Goal: Task Accomplishment & Management: Use online tool/utility

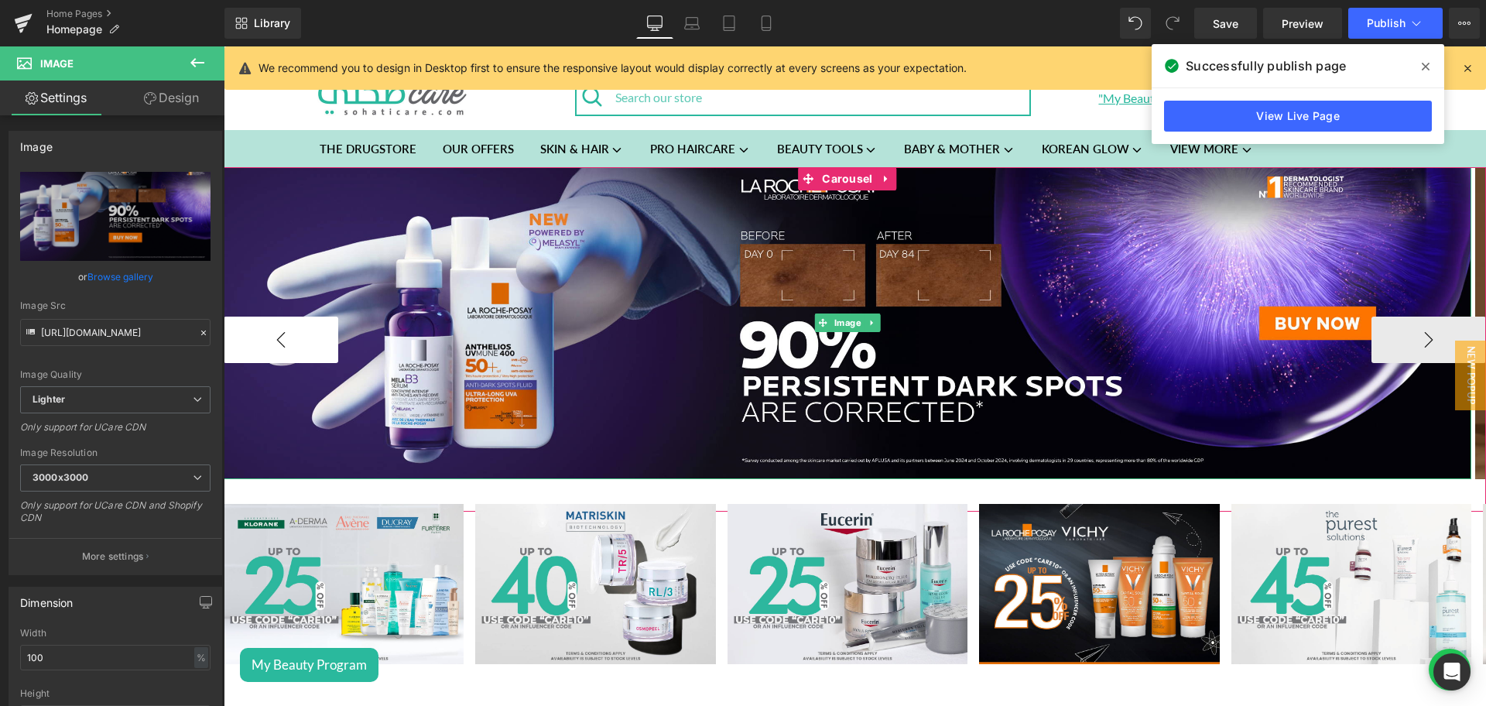
drag, startPoint x: 828, startPoint y: 180, endPoint x: 265, endPoint y: 316, distance: 579.7
click at [828, 180] on span "Carousel" at bounding box center [847, 178] width 58 height 23
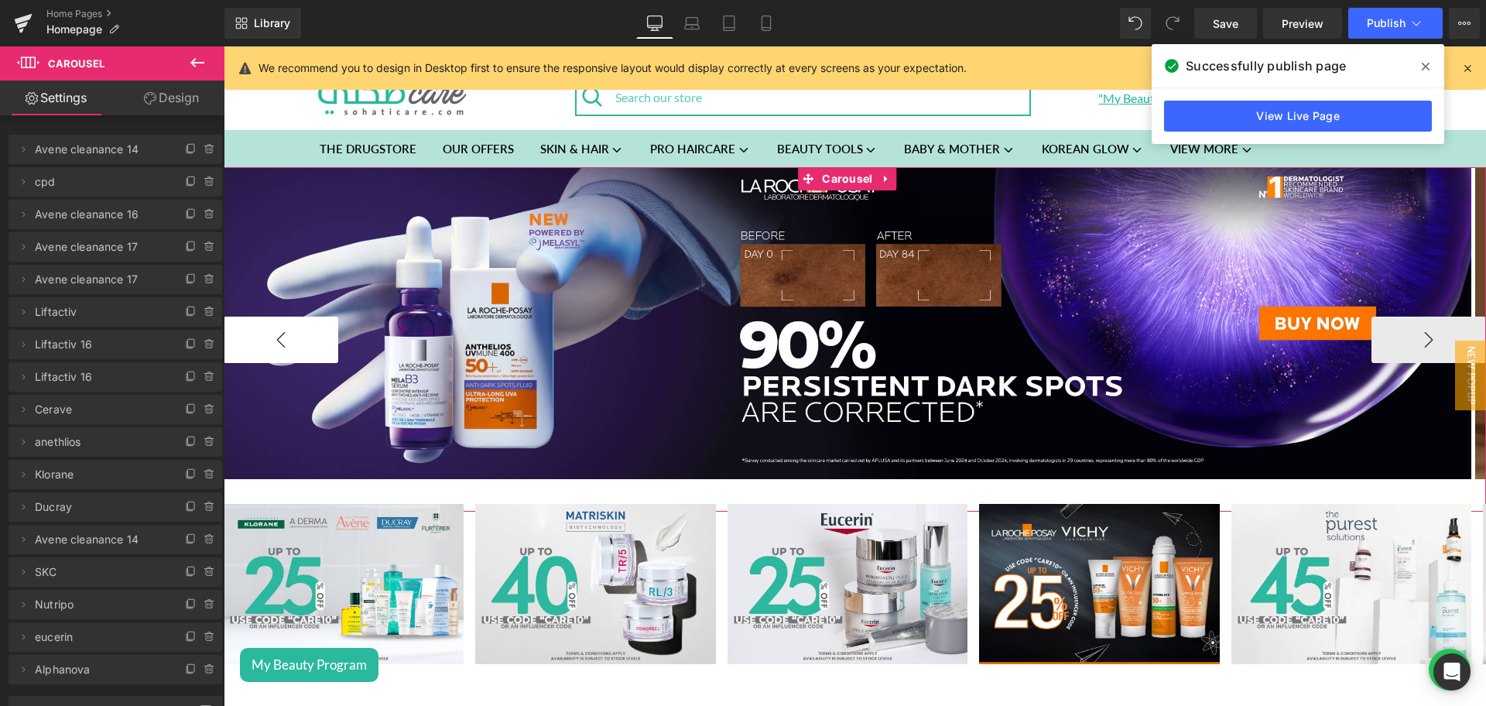
click at [298, 327] on button "‹" at bounding box center [281, 339] width 115 height 46
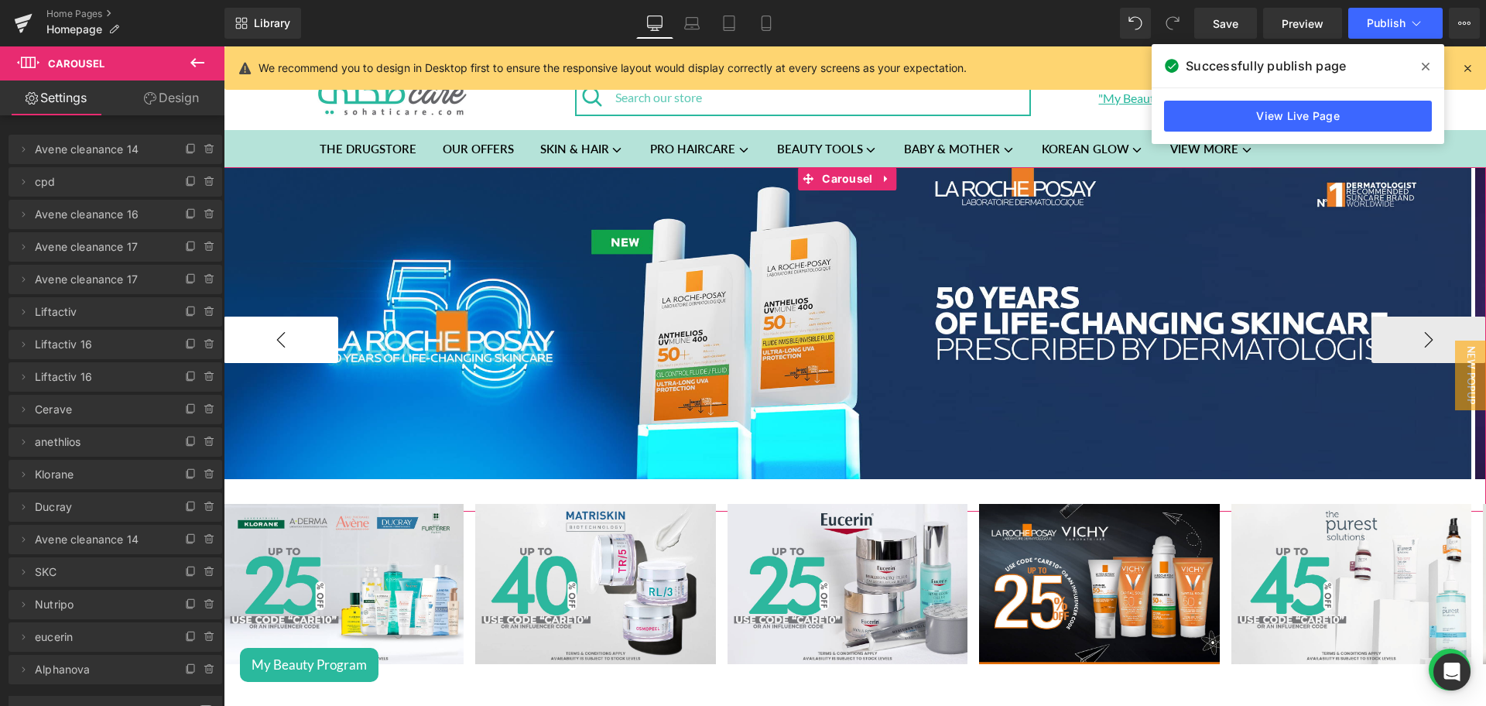
click at [298, 327] on button "‹" at bounding box center [281, 339] width 115 height 46
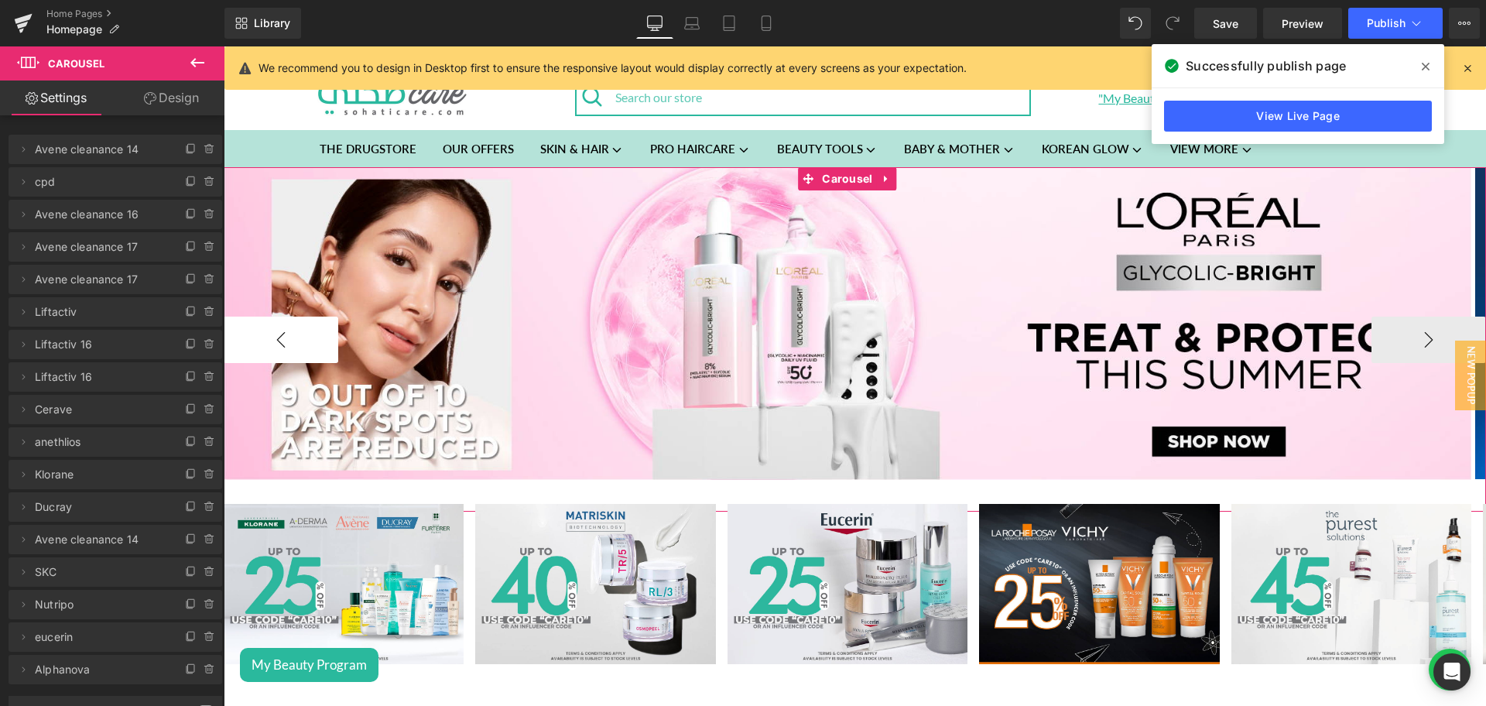
click at [298, 327] on button "‹" at bounding box center [281, 339] width 115 height 46
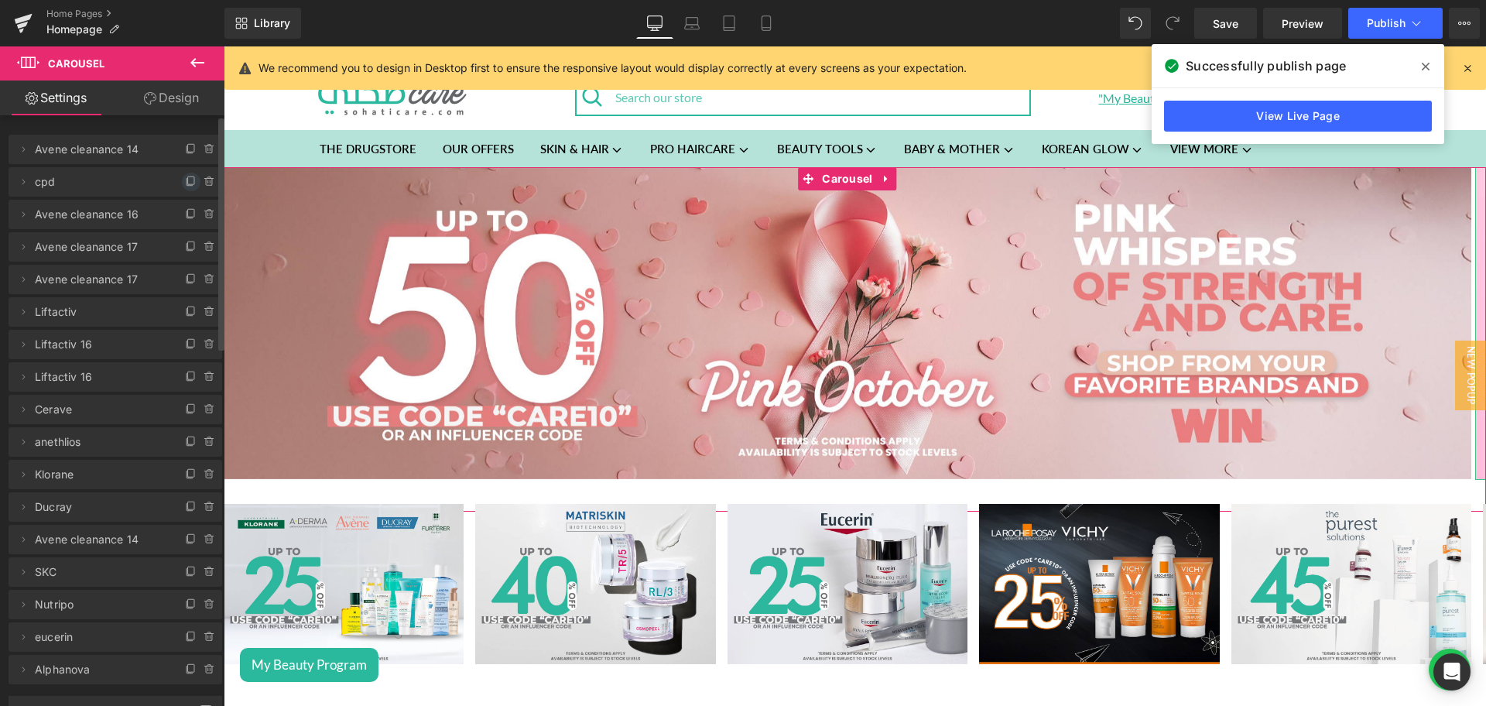
click at [186, 185] on icon at bounding box center [189, 182] width 6 height 7
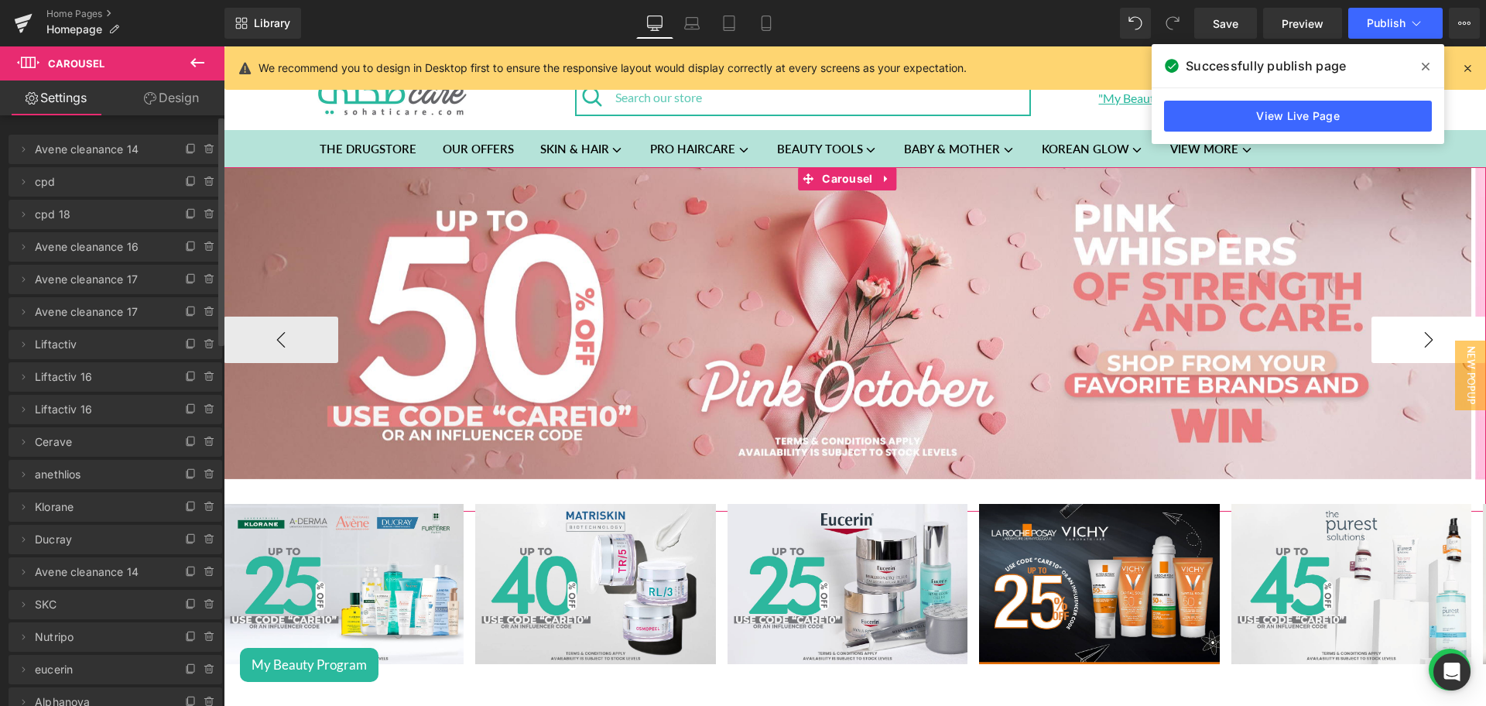
click at [1414, 323] on button "›" at bounding box center [1428, 339] width 115 height 46
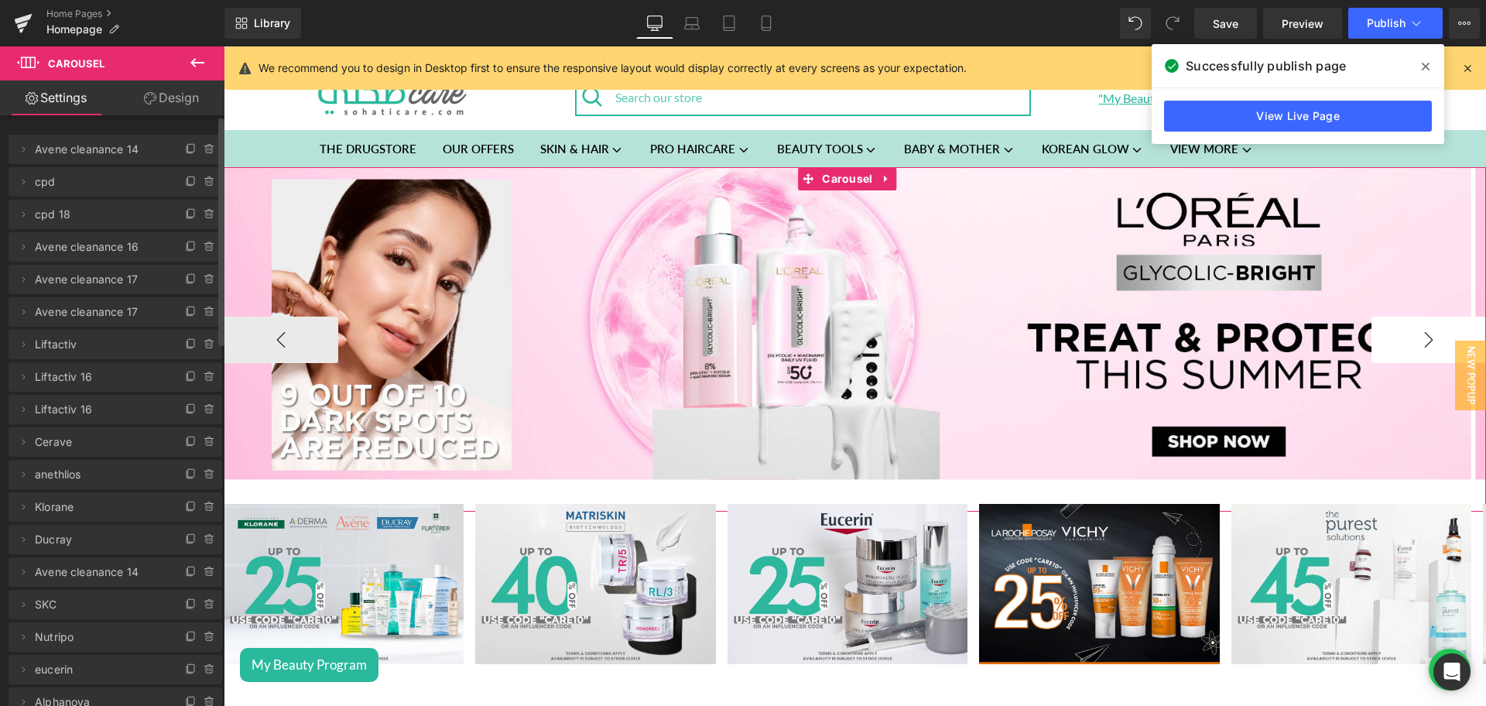
click at [1414, 323] on button "›" at bounding box center [1428, 339] width 115 height 46
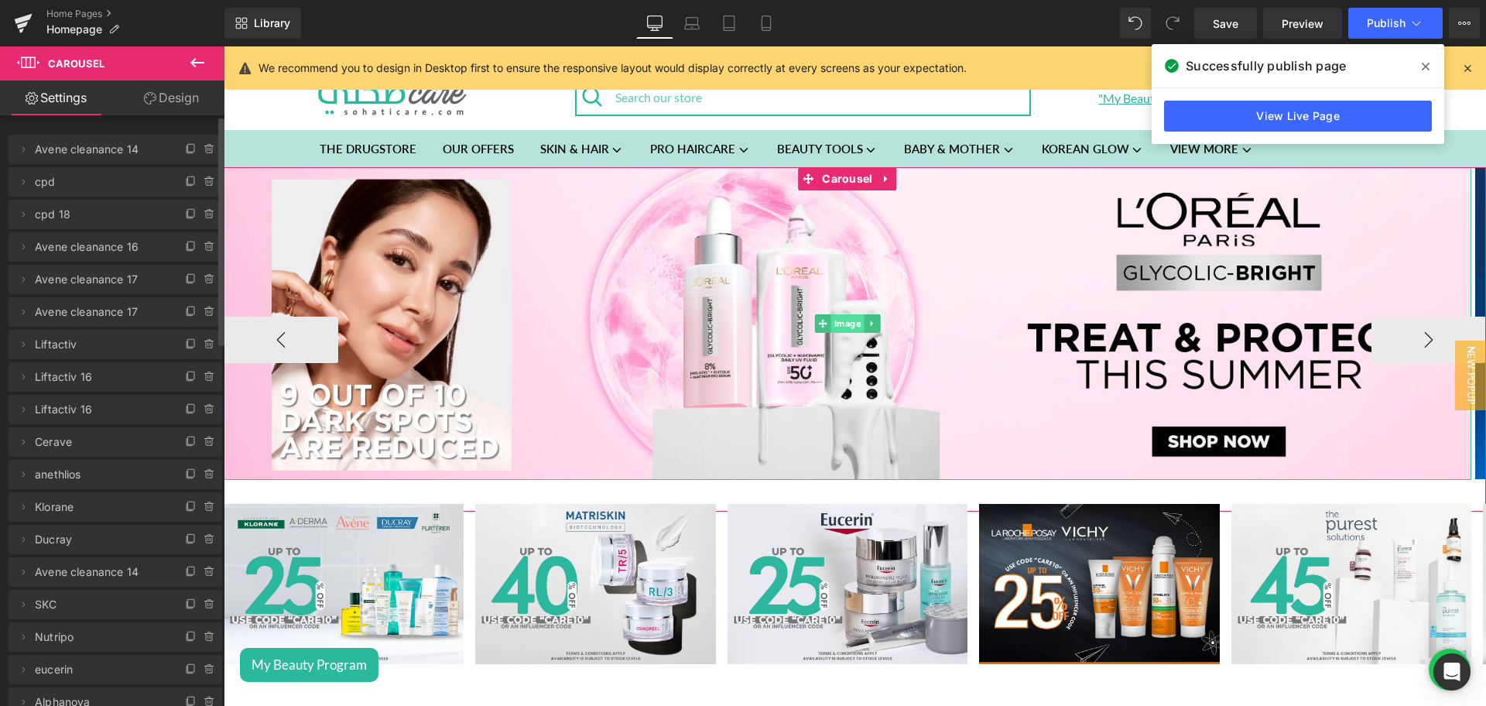
click at [836, 322] on span "Image" at bounding box center [847, 323] width 33 height 19
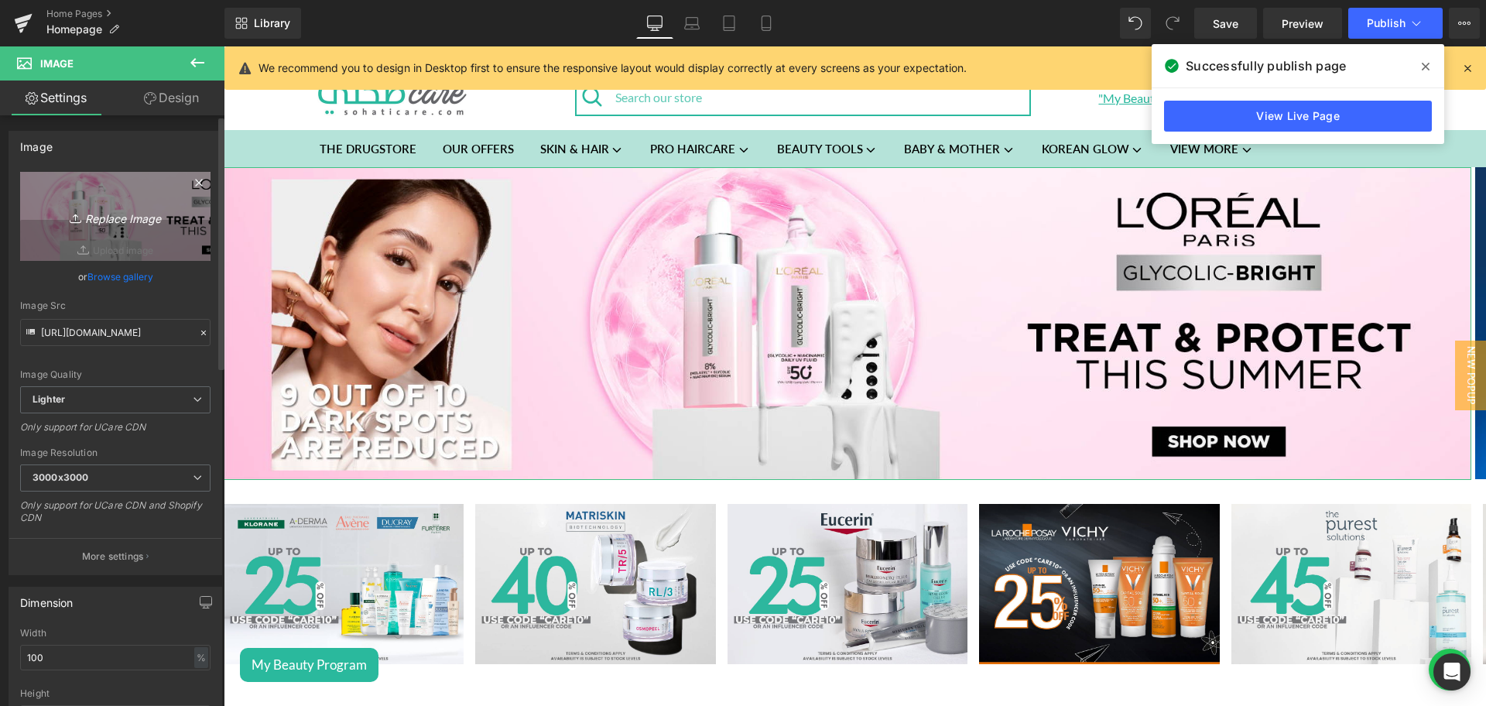
click at [136, 220] on icon "Replace Image" at bounding box center [115, 216] width 124 height 19
type input "C:\fakepath\4000_1000 png-min.png"
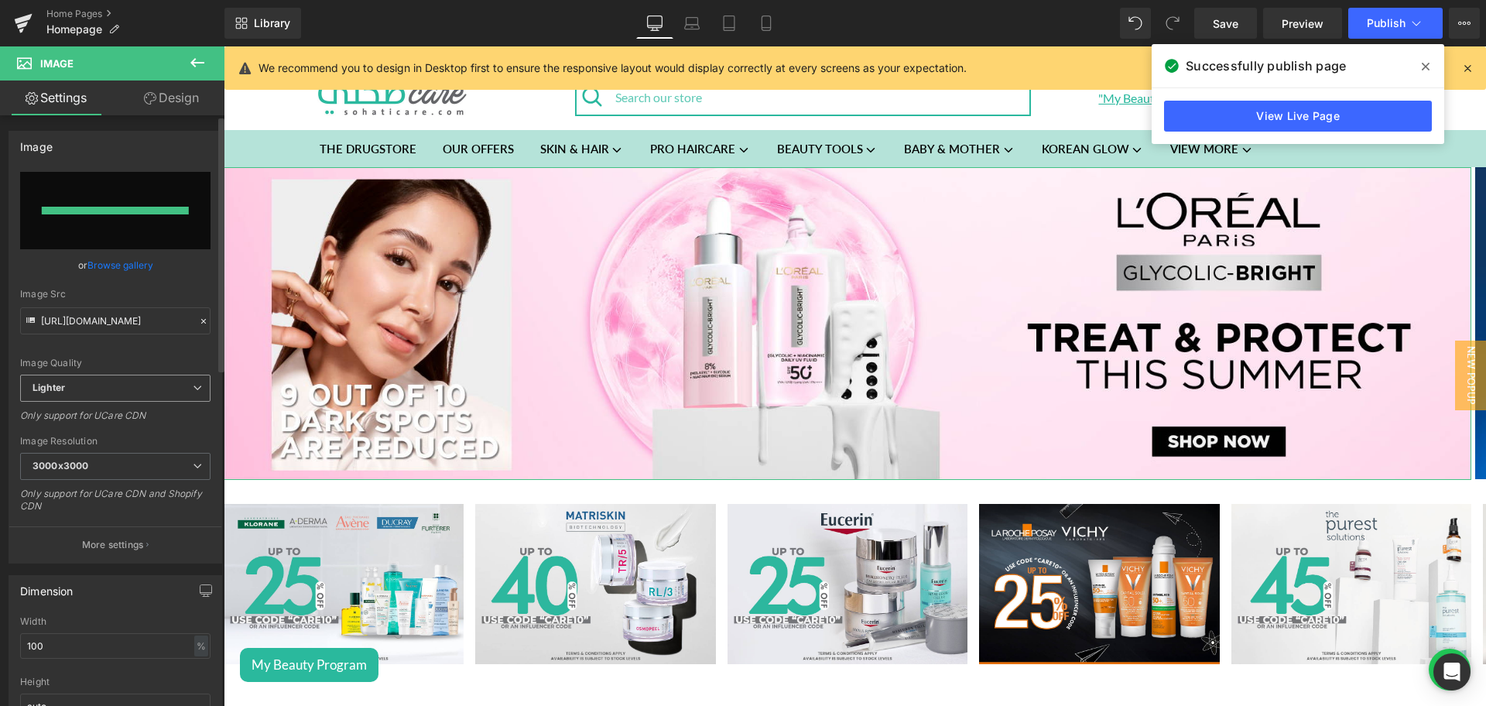
type input "[URL][DOMAIN_NAME]"
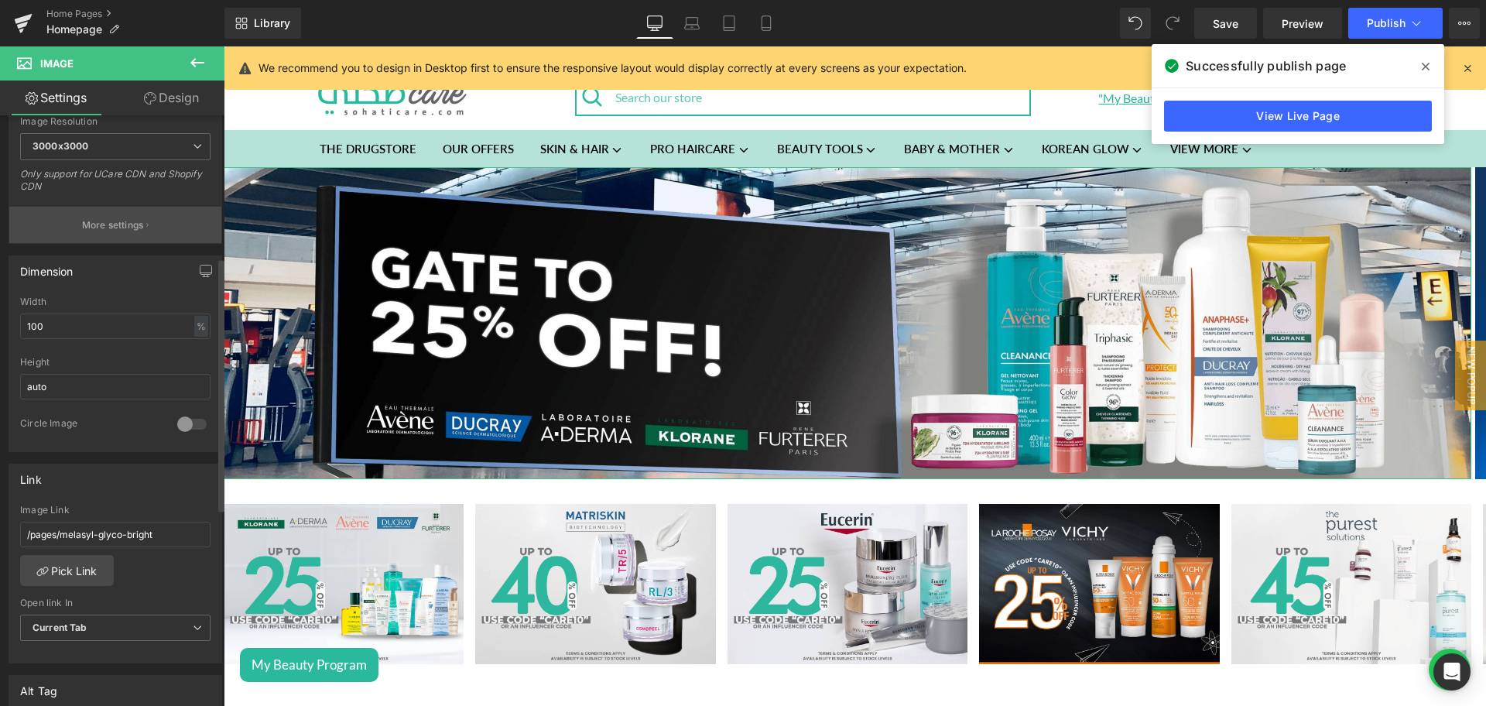
scroll to position [333, 0]
click at [79, 560] on link "Pick Link" at bounding box center [67, 568] width 94 height 31
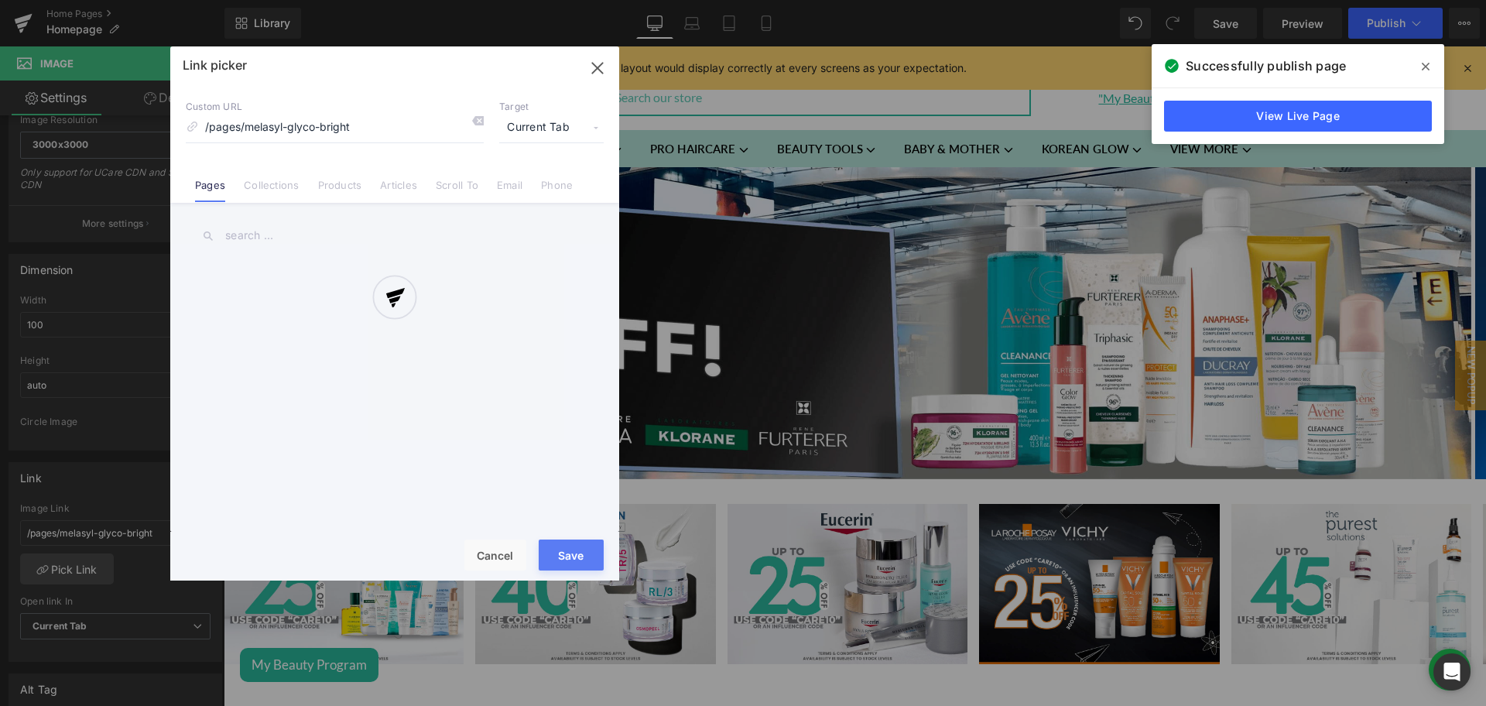
click at [259, 183] on div at bounding box center [394, 313] width 449 height 534
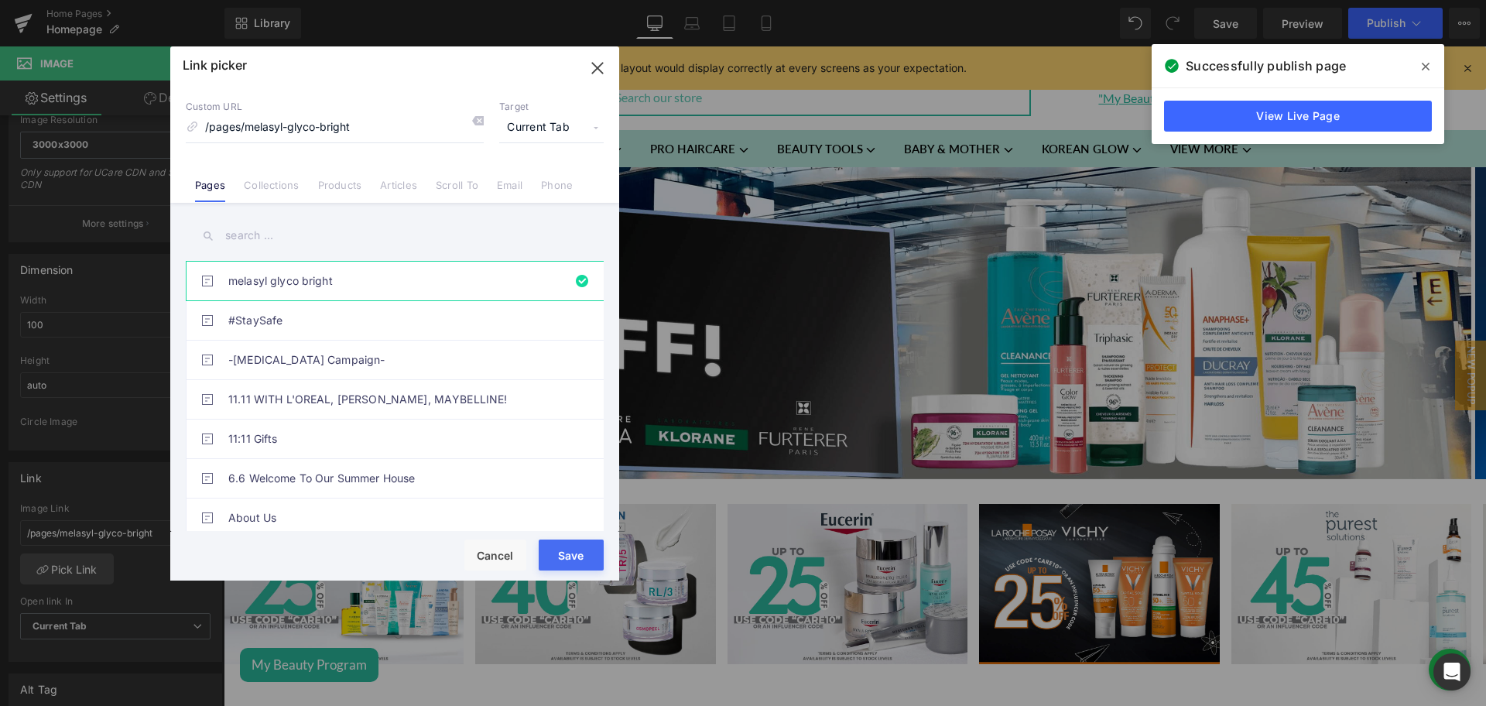
click at [296, 186] on link "Collections" at bounding box center [271, 190] width 55 height 23
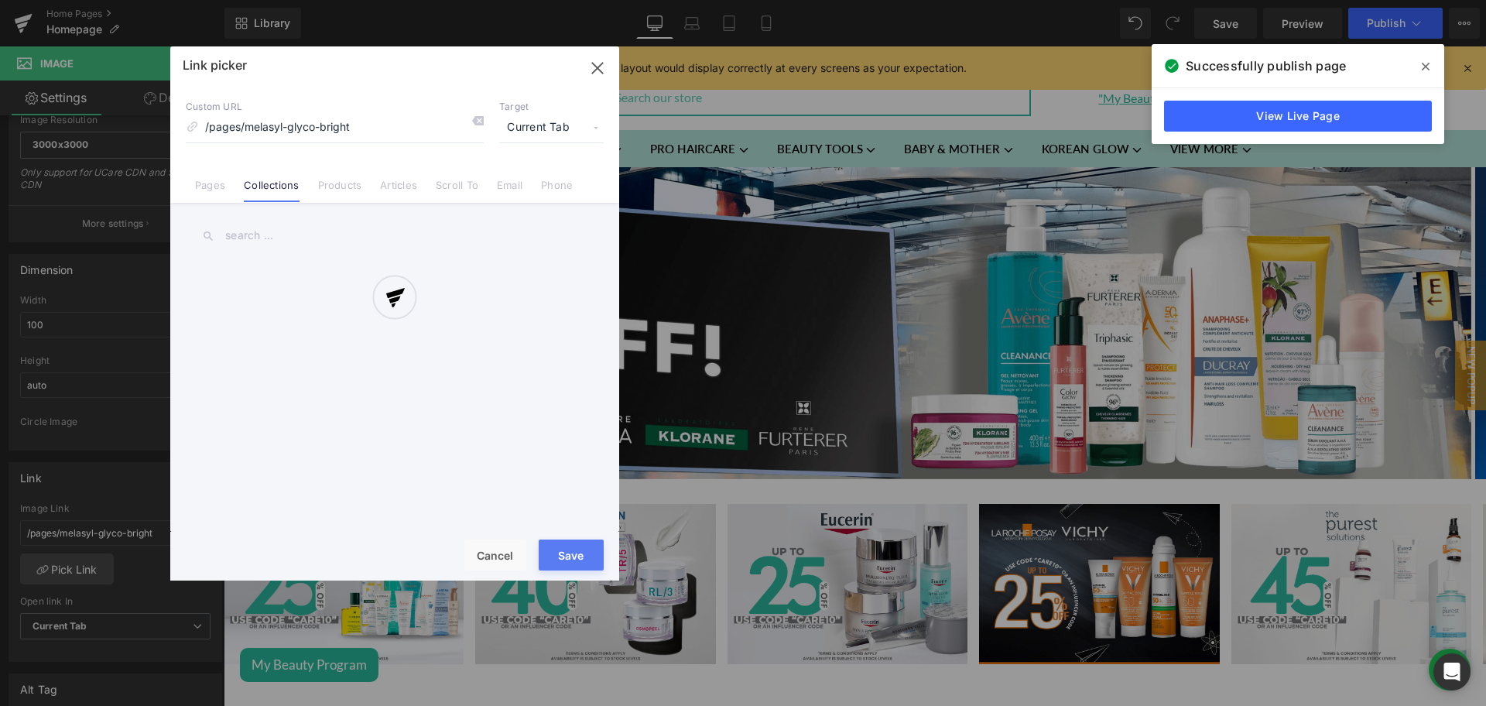
click at [271, 221] on div at bounding box center [394, 313] width 449 height 534
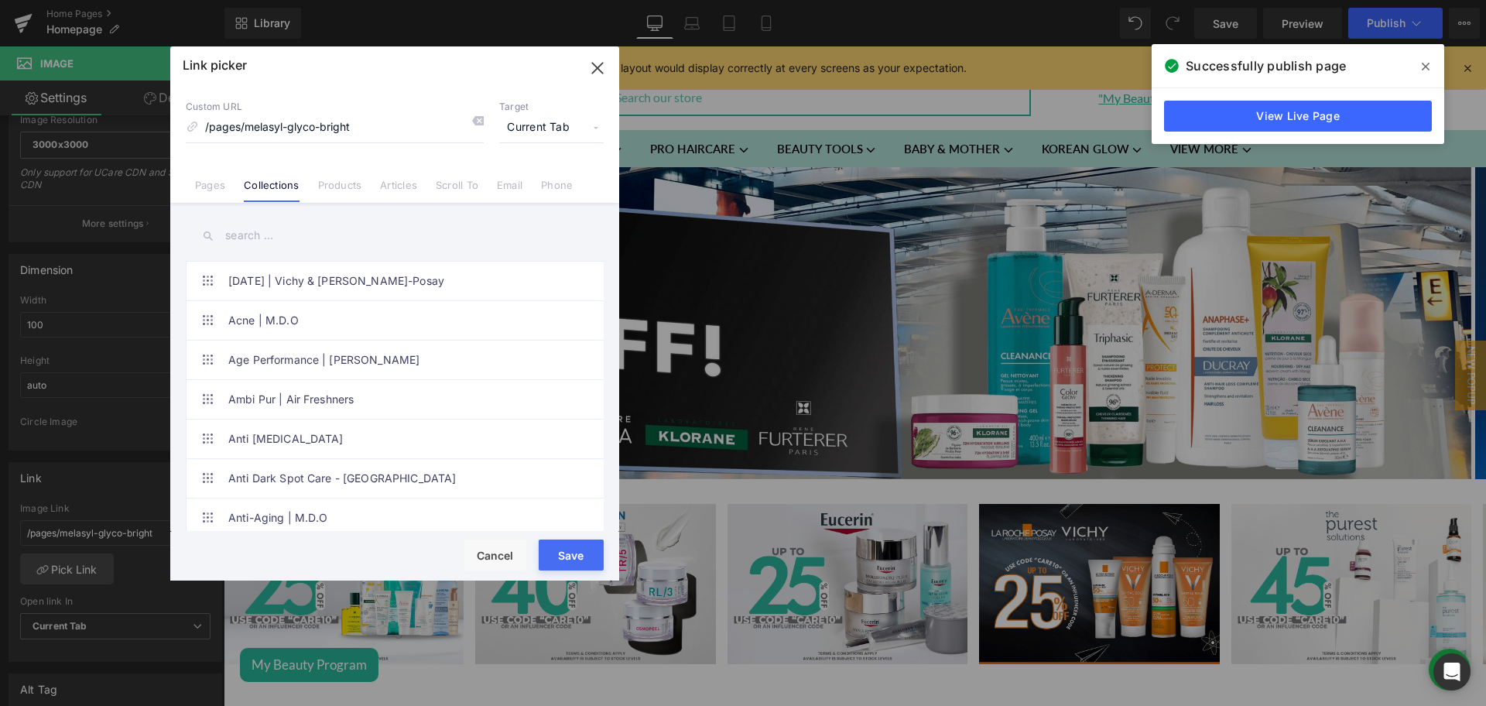
click at [261, 227] on input "text" at bounding box center [395, 235] width 418 height 35
paste input "[PERSON_NAME]"
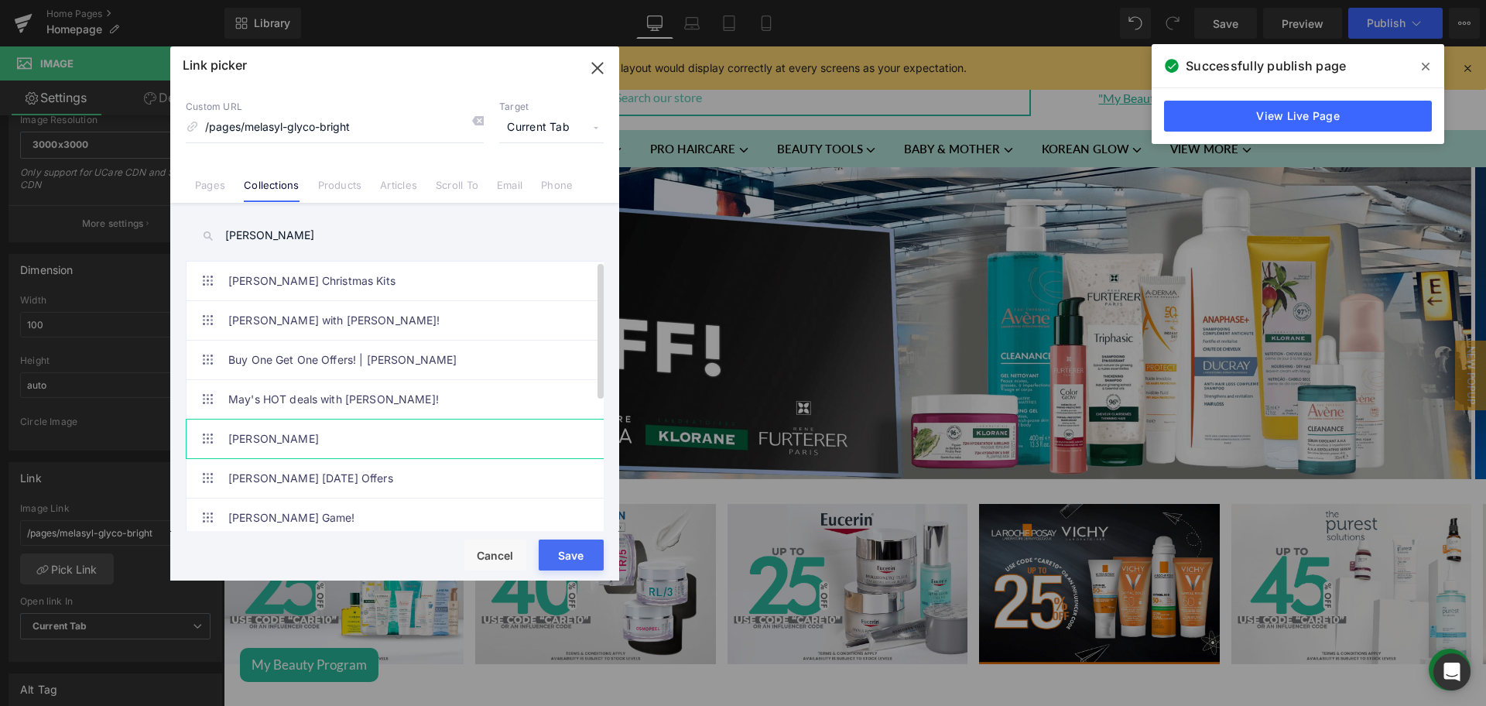
type input "[PERSON_NAME]"
click at [345, 434] on link "[PERSON_NAME]" at bounding box center [398, 438] width 340 height 39
type input "/collections/[PERSON_NAME]"
click at [570, 558] on button "Save" at bounding box center [571, 554] width 65 height 31
type input "/collections/[PERSON_NAME]"
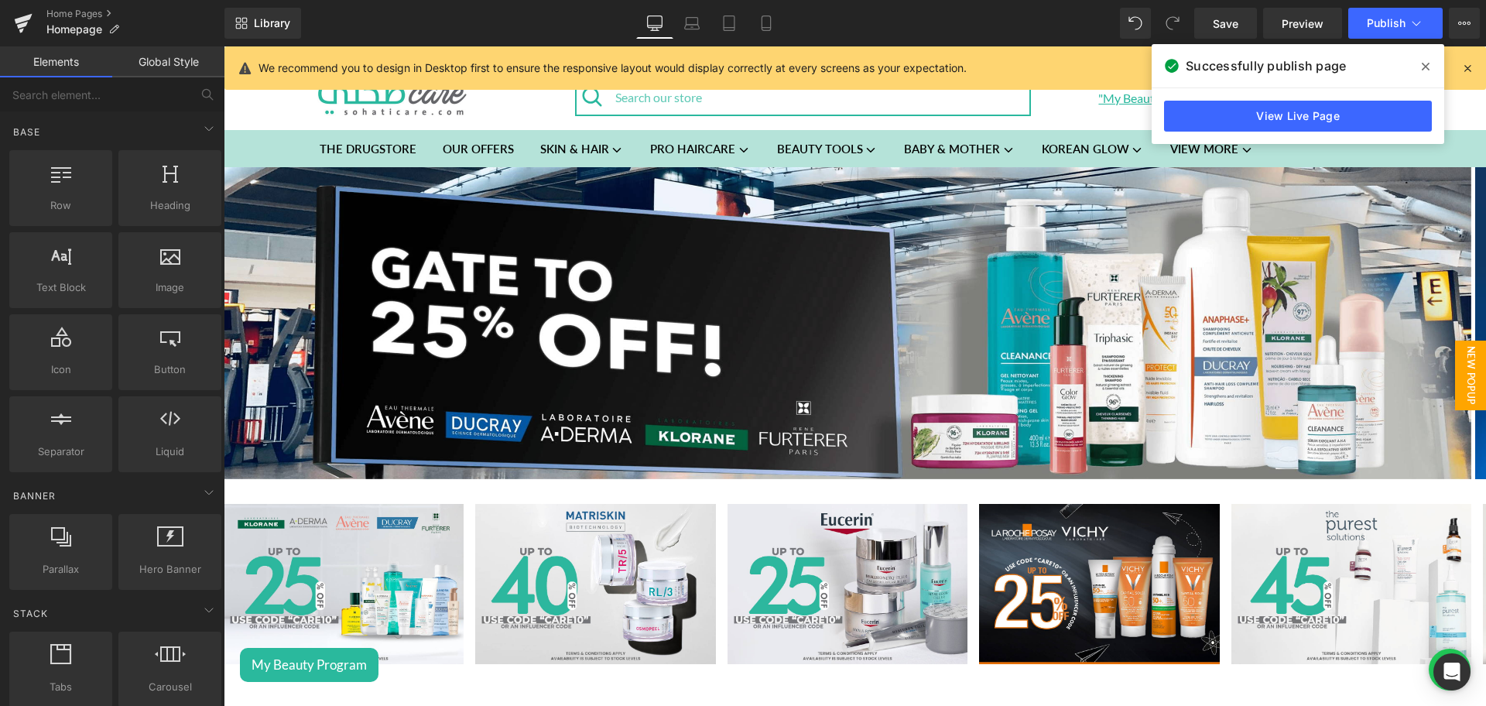
click at [1455, 365] on span "New Popup" at bounding box center [1470, 375] width 31 height 70
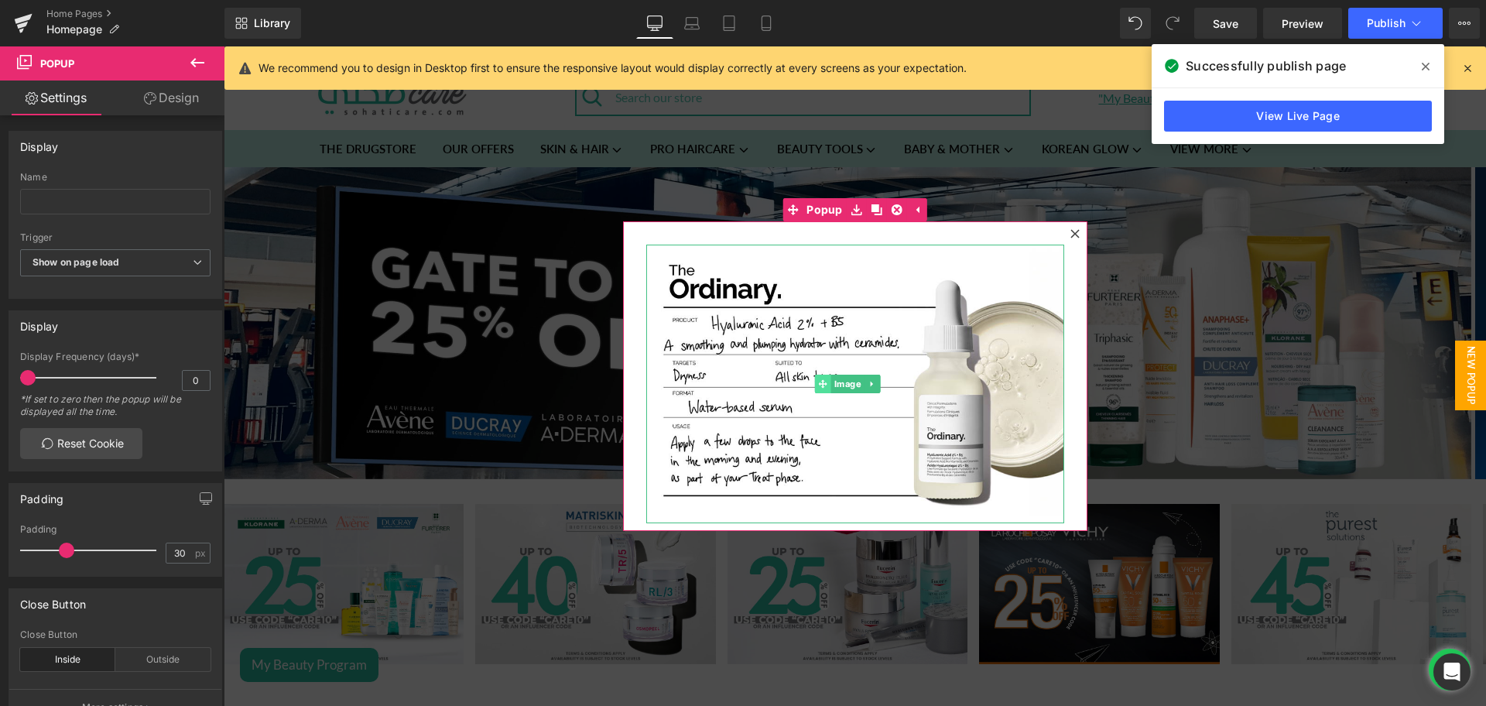
click at [821, 376] on span at bounding box center [823, 384] width 16 height 19
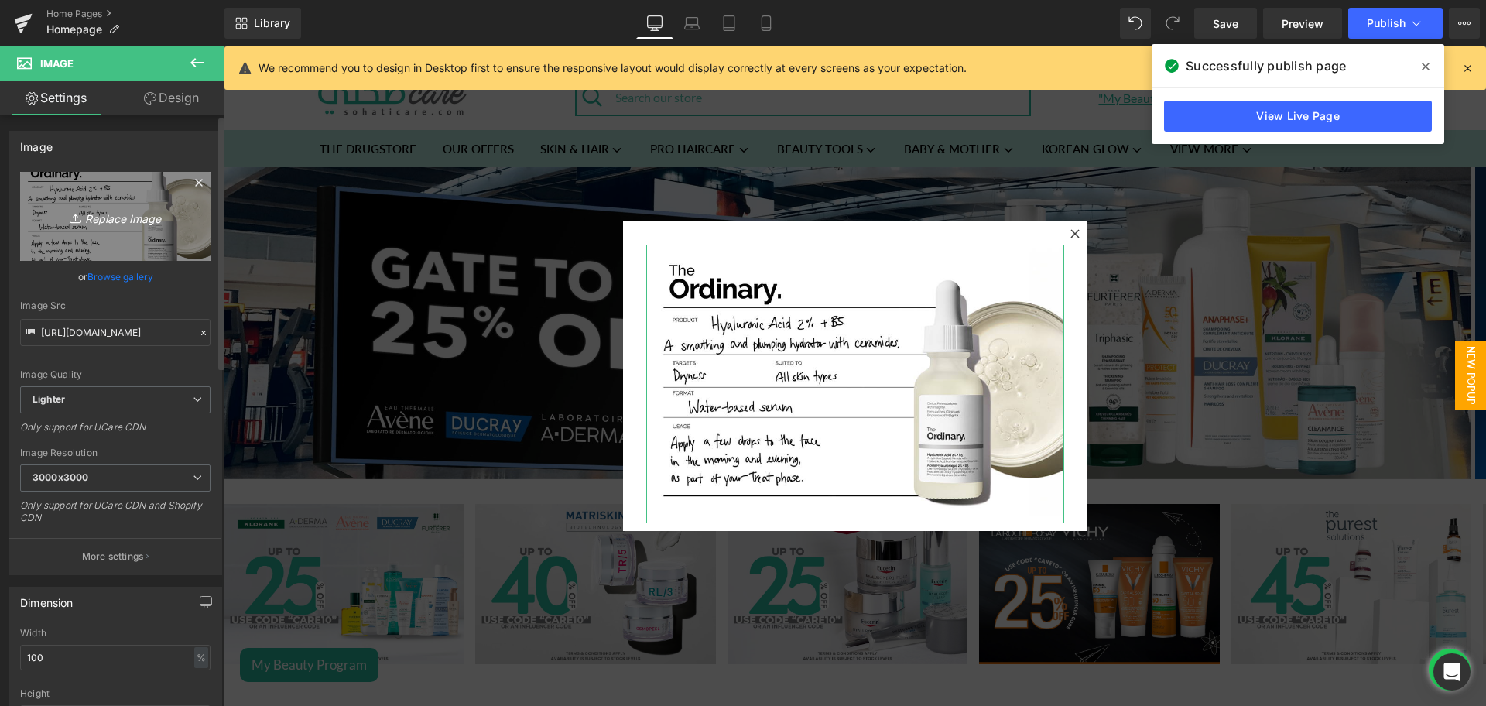
click at [129, 220] on icon "Replace Image" at bounding box center [115, 216] width 124 height 19
type input "C:\fakepath\900 x 600 px.png"
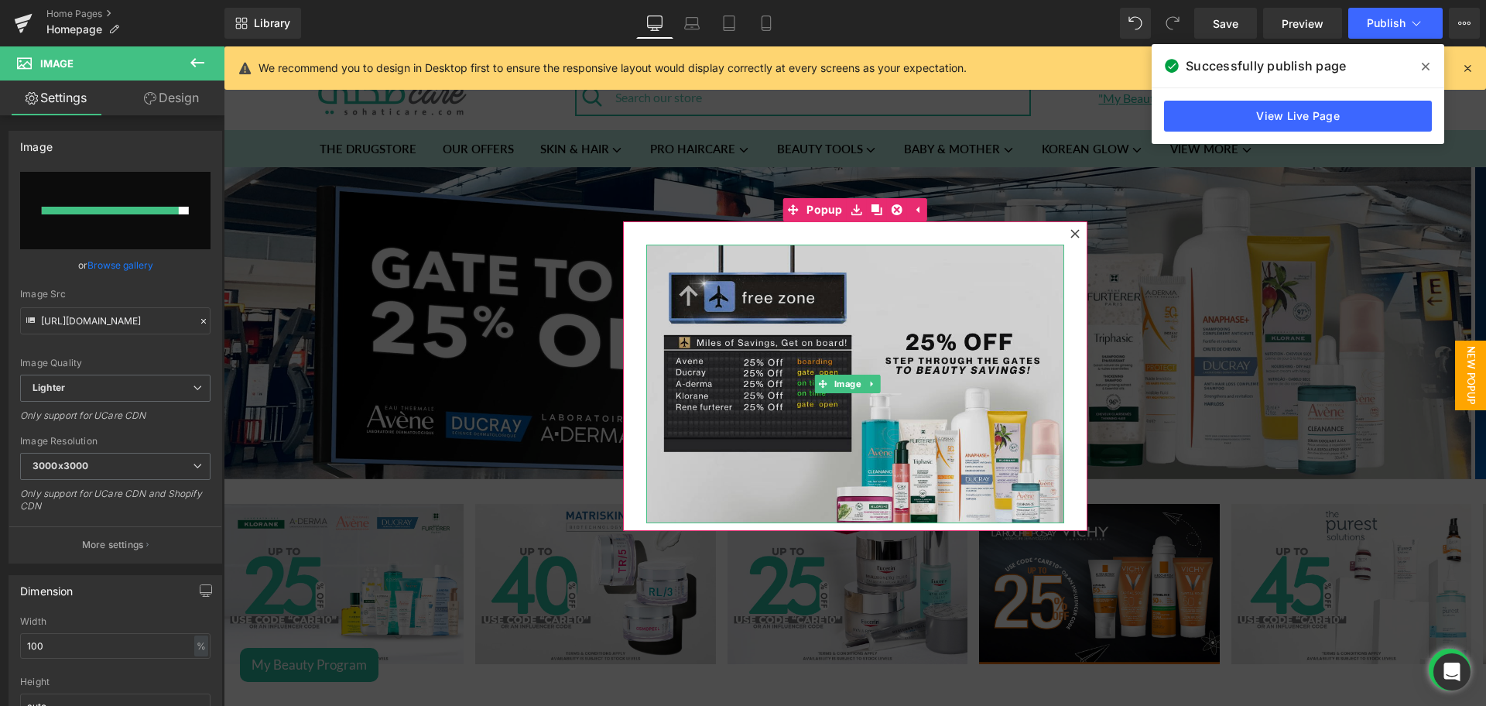
type input "[URL][DOMAIN_NAME]"
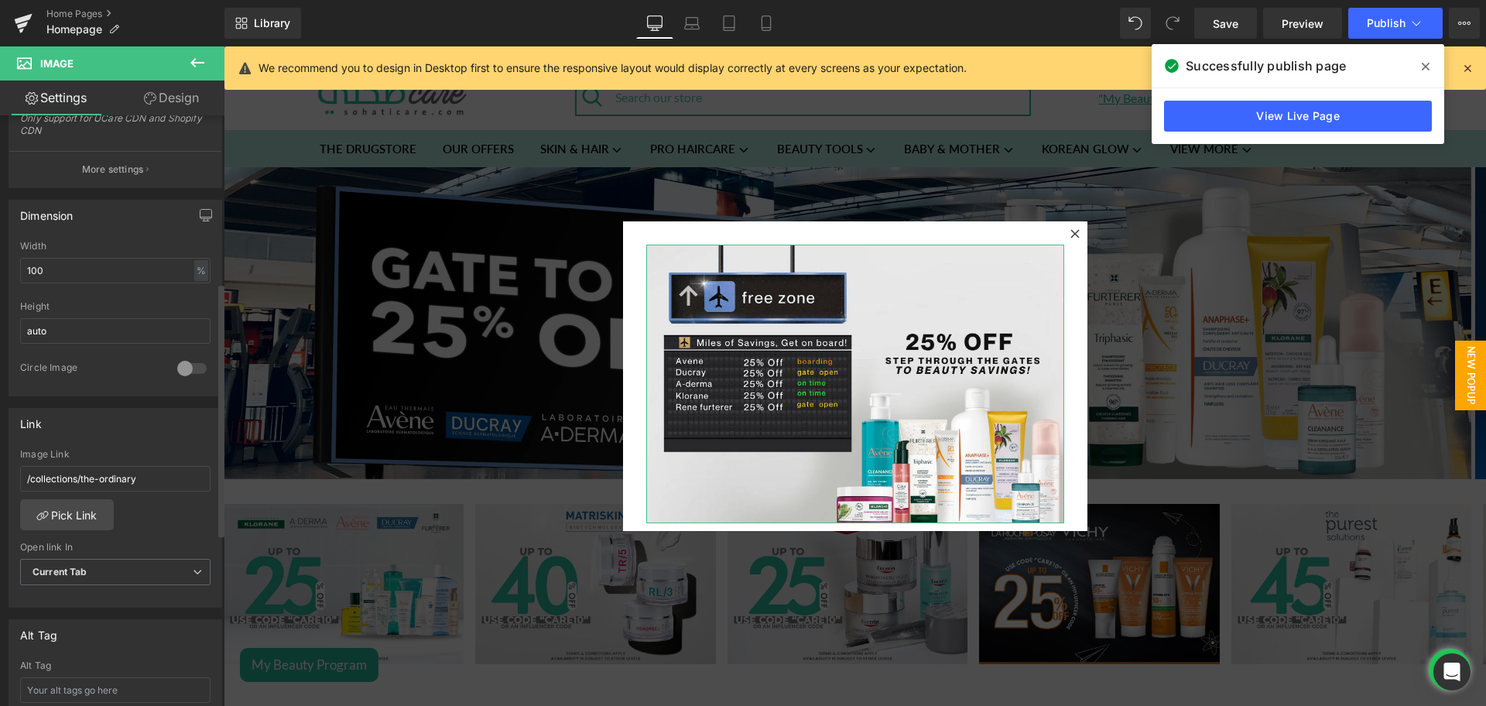
scroll to position [388, 0]
click at [66, 522] on link "Pick Link" at bounding box center [67, 513] width 94 height 31
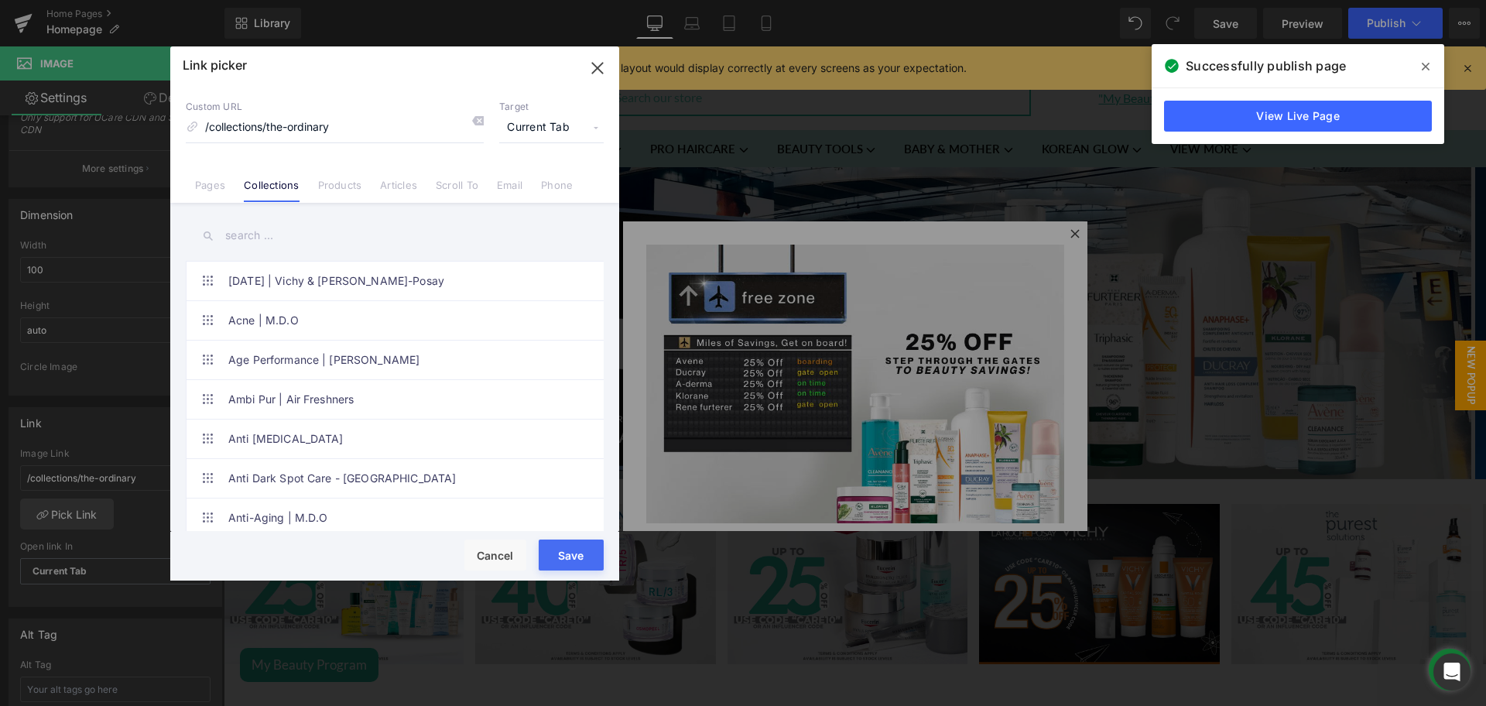
click at [246, 224] on input "text" at bounding box center [395, 235] width 418 height 35
paste input "[PERSON_NAME]"
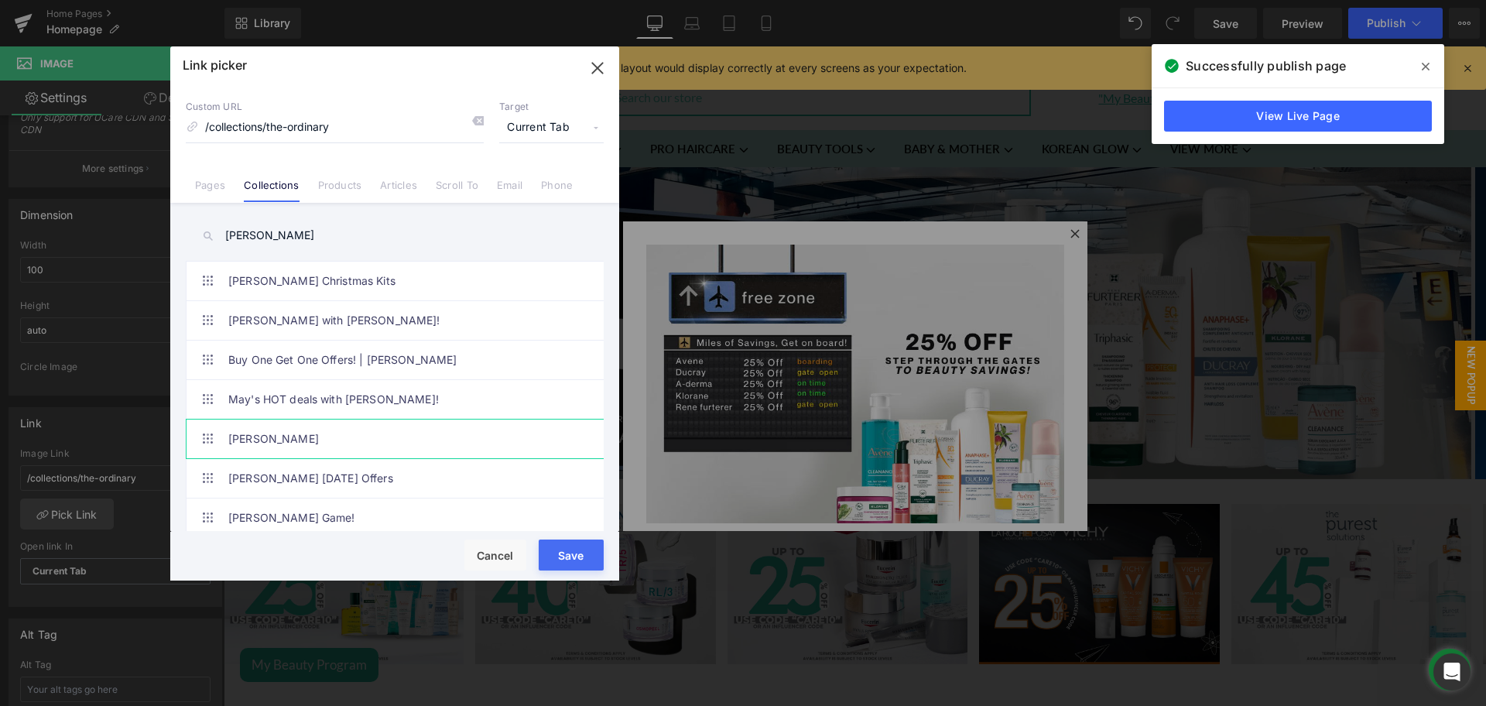
type input "[PERSON_NAME]"
click at [299, 437] on link "[PERSON_NAME]" at bounding box center [398, 438] width 340 height 39
type input "/collections/[PERSON_NAME]"
click at [576, 563] on button "Save" at bounding box center [571, 554] width 65 height 31
type input "/collections/[PERSON_NAME]"
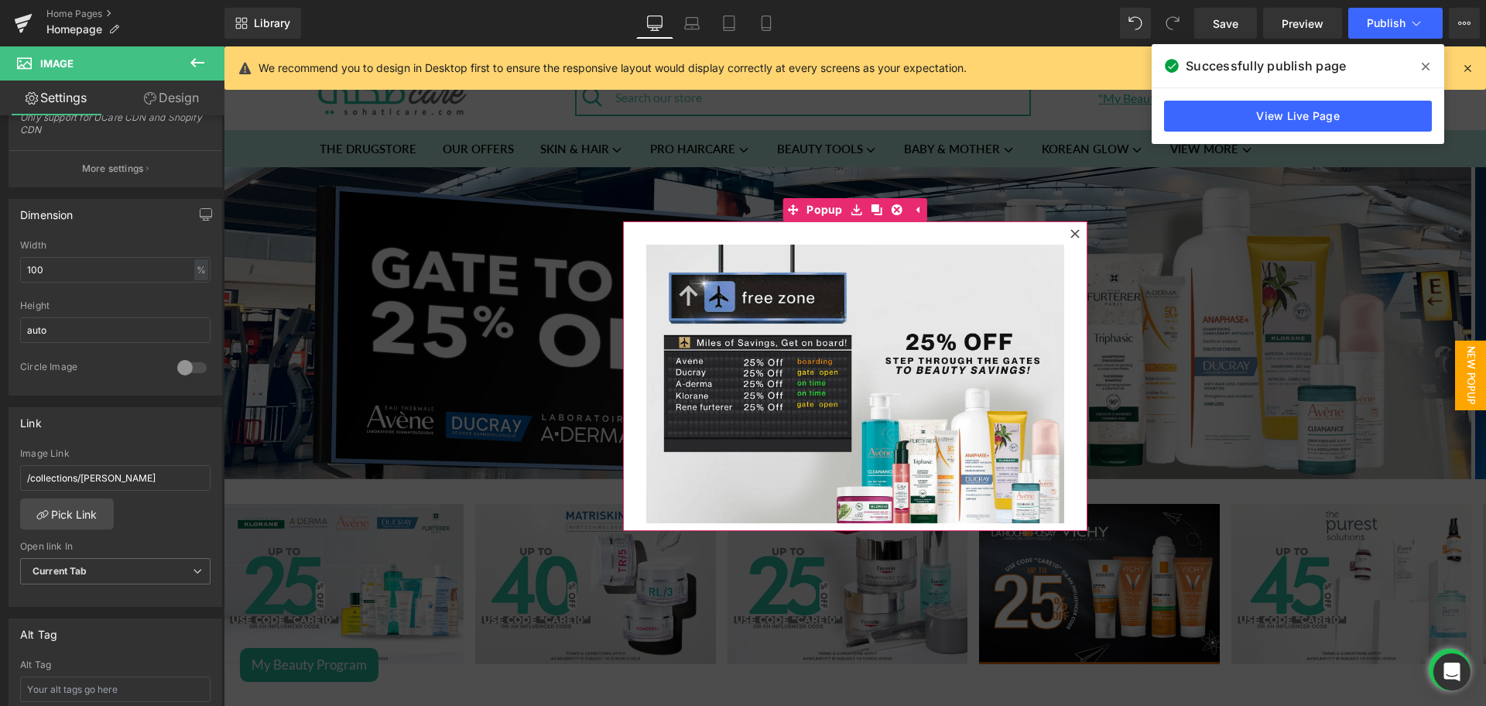
click at [1070, 237] on icon at bounding box center [1074, 233] width 9 height 9
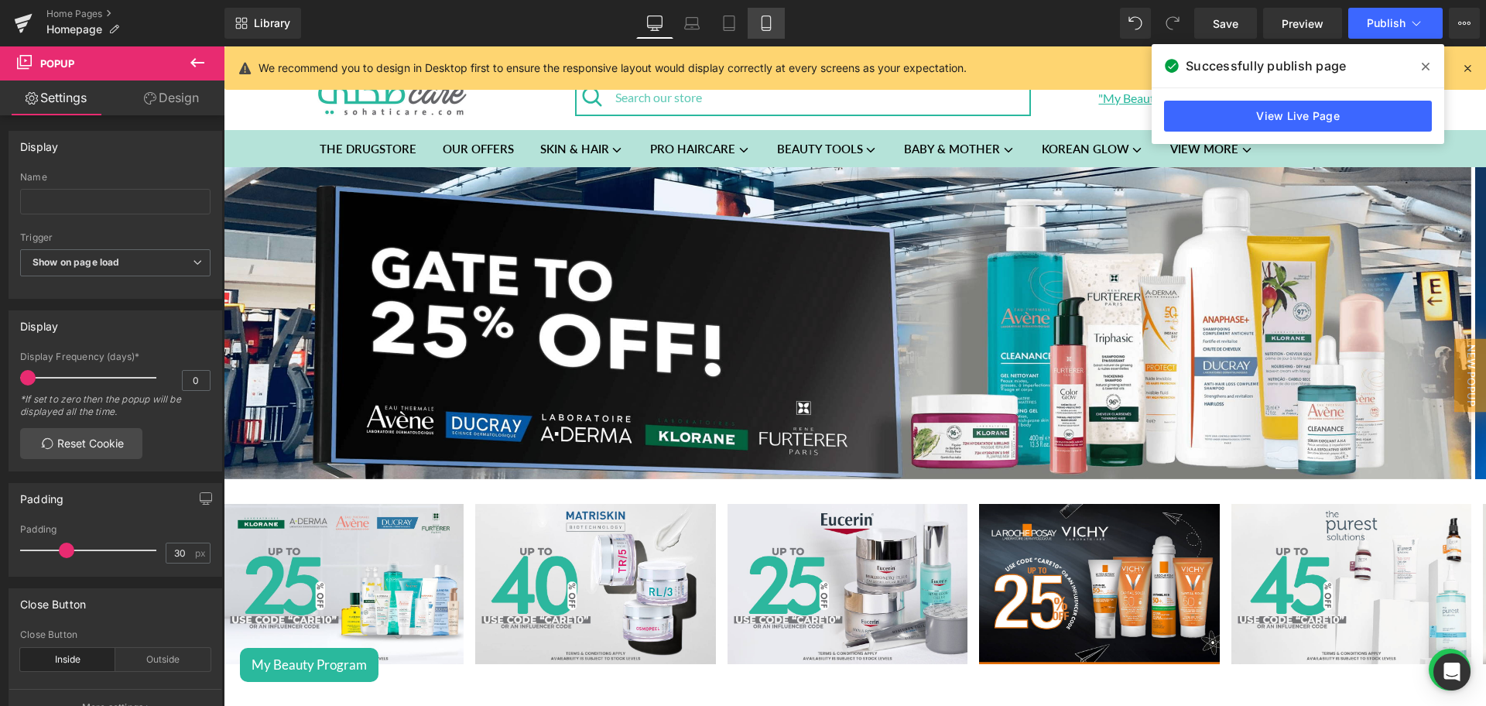
click at [770, 19] on icon at bounding box center [765, 23] width 9 height 15
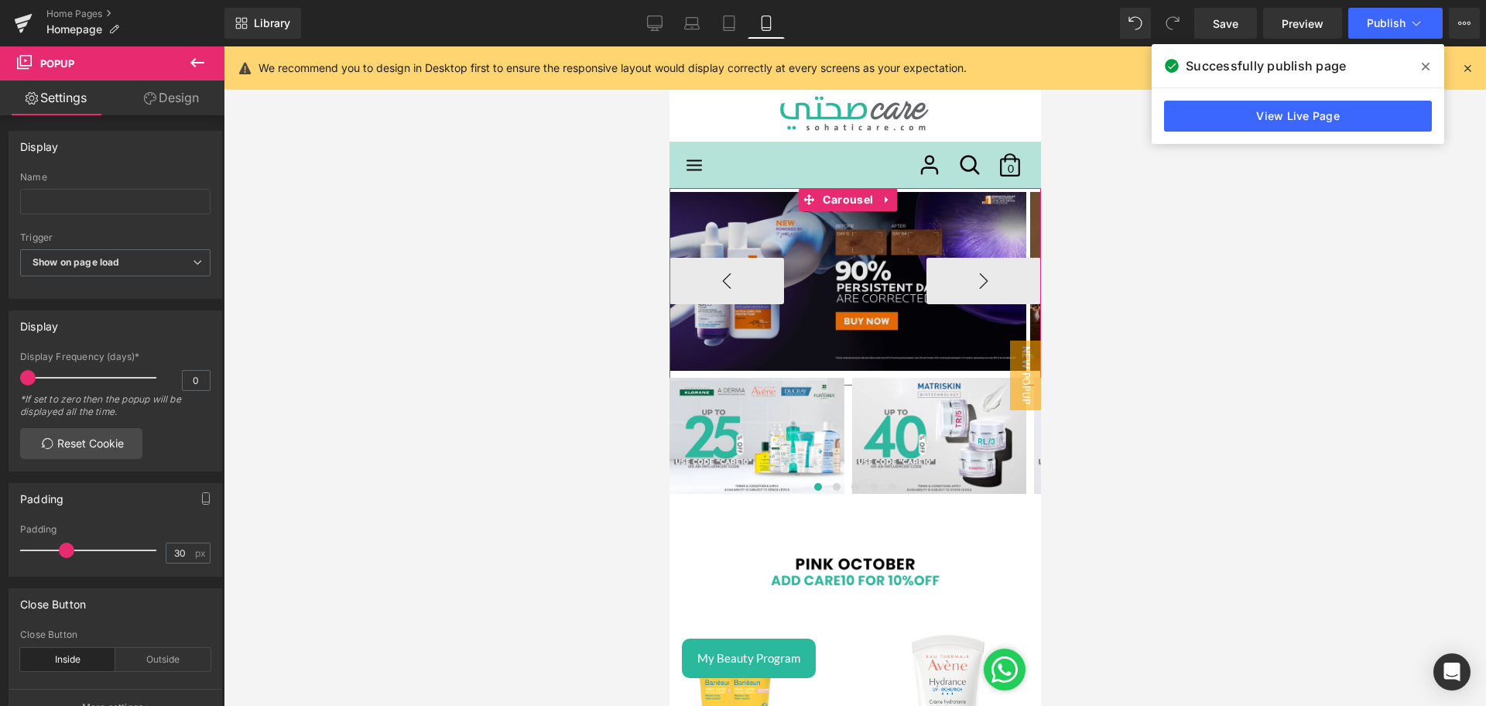
drag, startPoint x: 834, startPoint y: 203, endPoint x: 881, endPoint y: 266, distance: 79.1
click at [834, 202] on span "Carousel" at bounding box center [847, 199] width 58 height 23
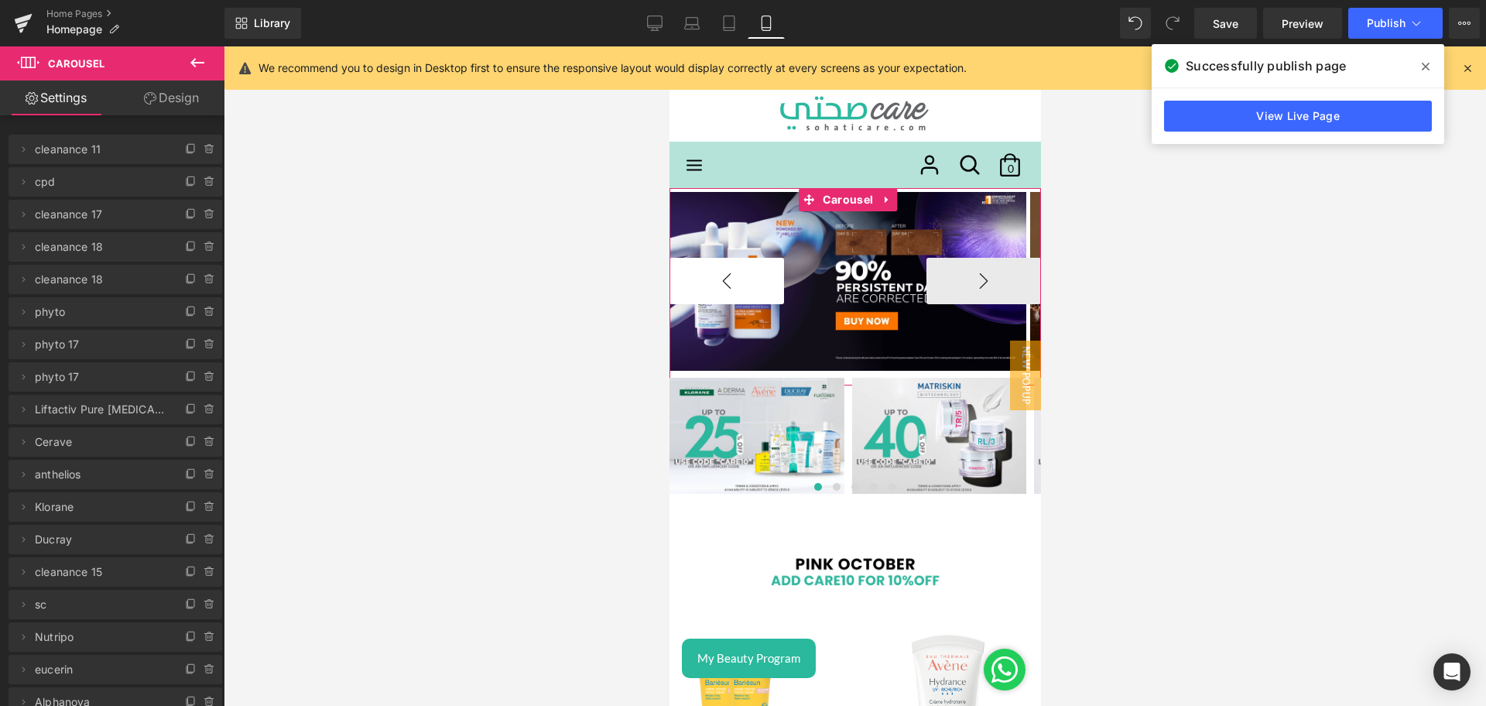
click at [696, 275] on button "‹" at bounding box center [726, 281] width 115 height 46
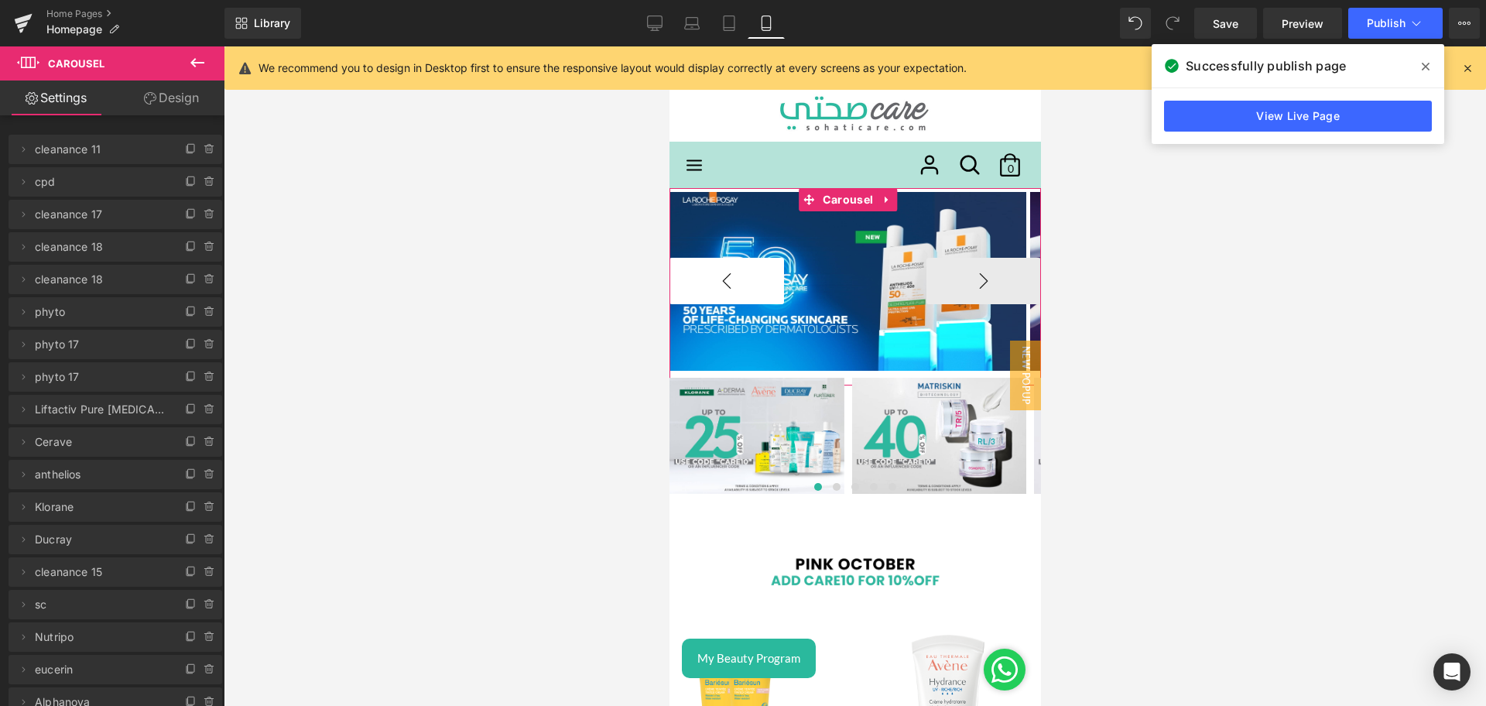
click at [696, 275] on button "‹" at bounding box center [726, 281] width 115 height 46
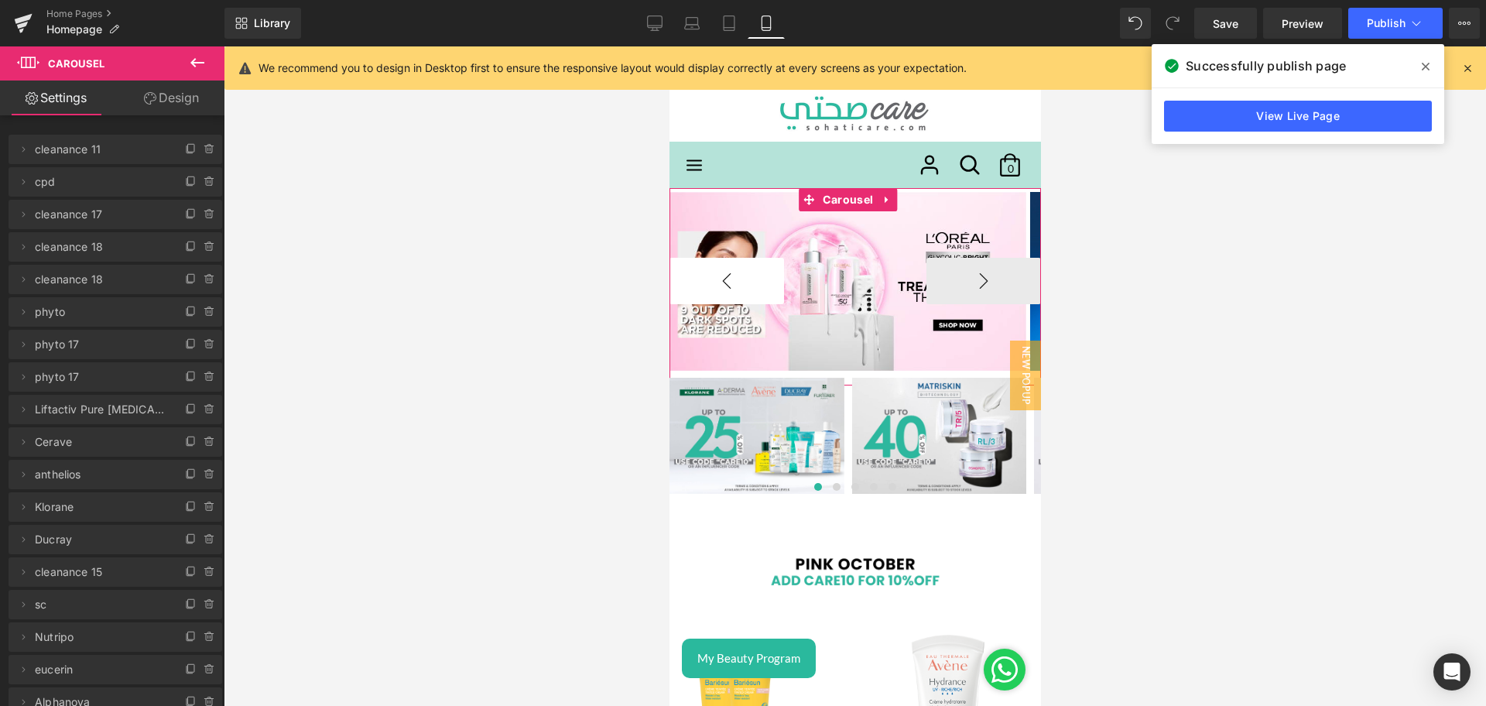
click at [696, 275] on button "‹" at bounding box center [726, 281] width 115 height 46
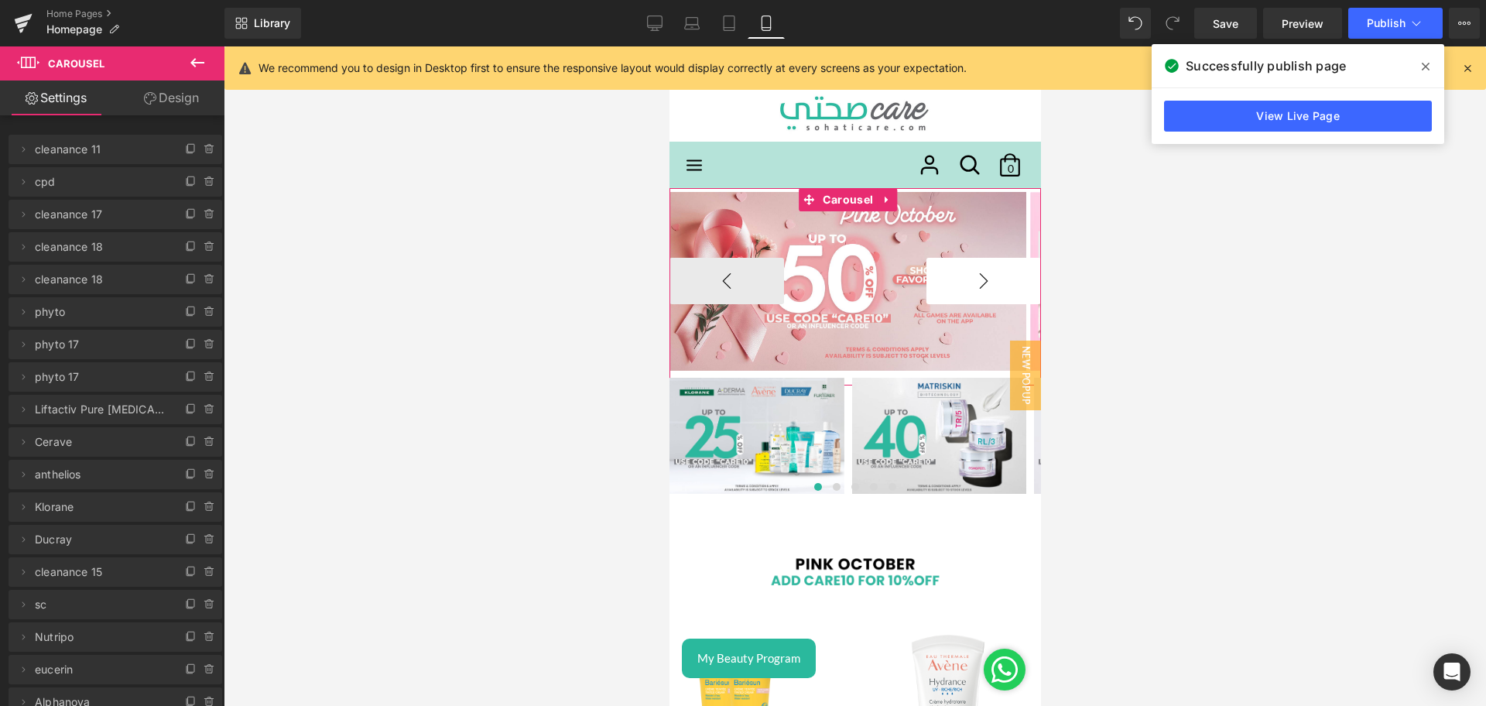
click at [986, 272] on button "›" at bounding box center [982, 281] width 115 height 46
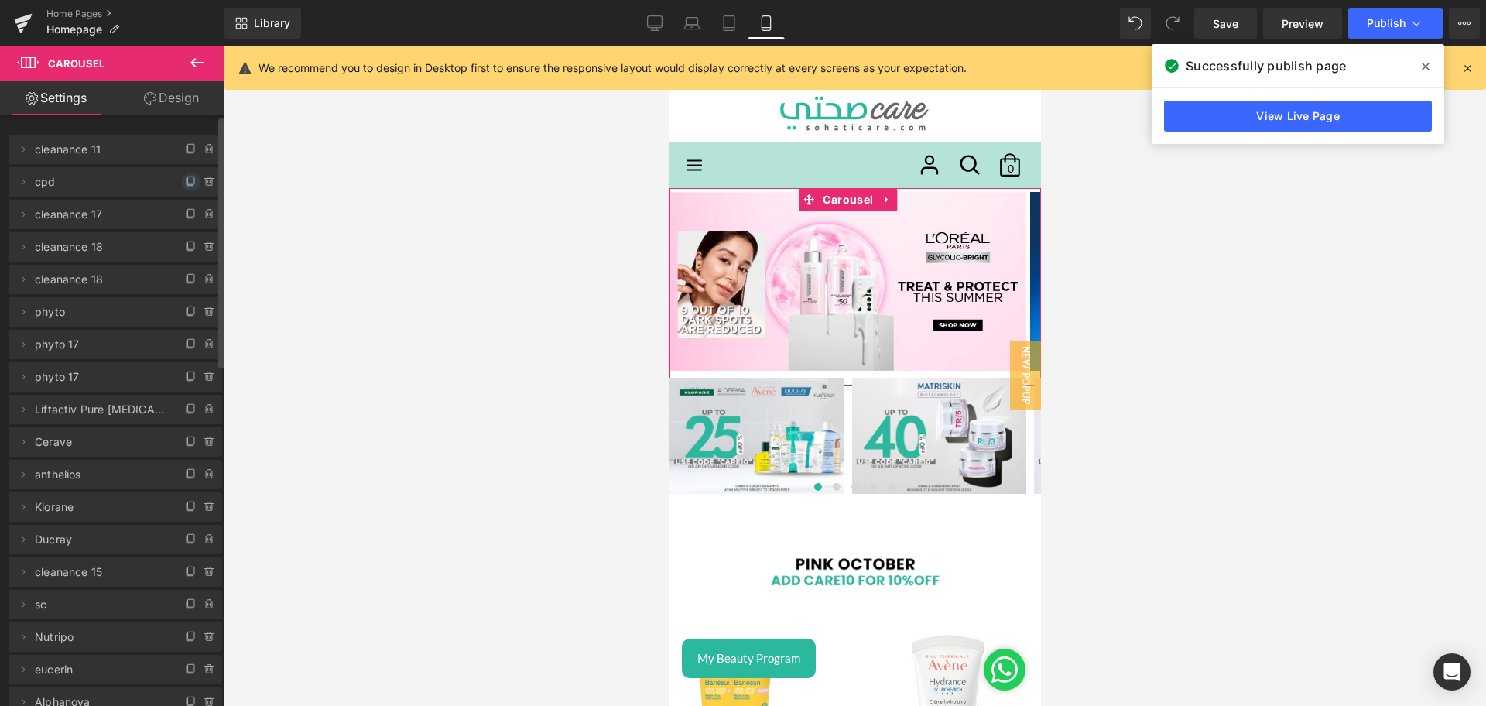
click at [185, 183] on icon at bounding box center [191, 182] width 12 height 12
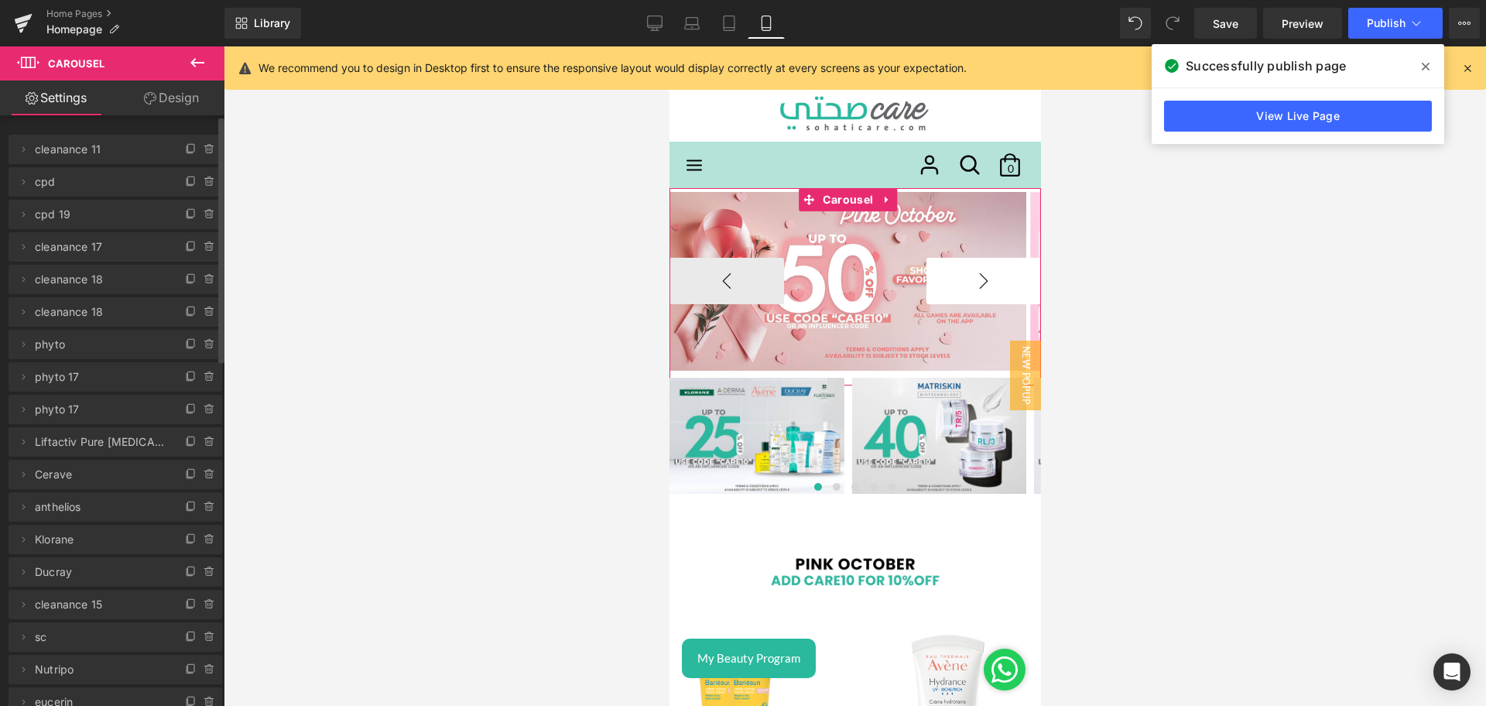
click at [984, 277] on button "›" at bounding box center [982, 281] width 115 height 46
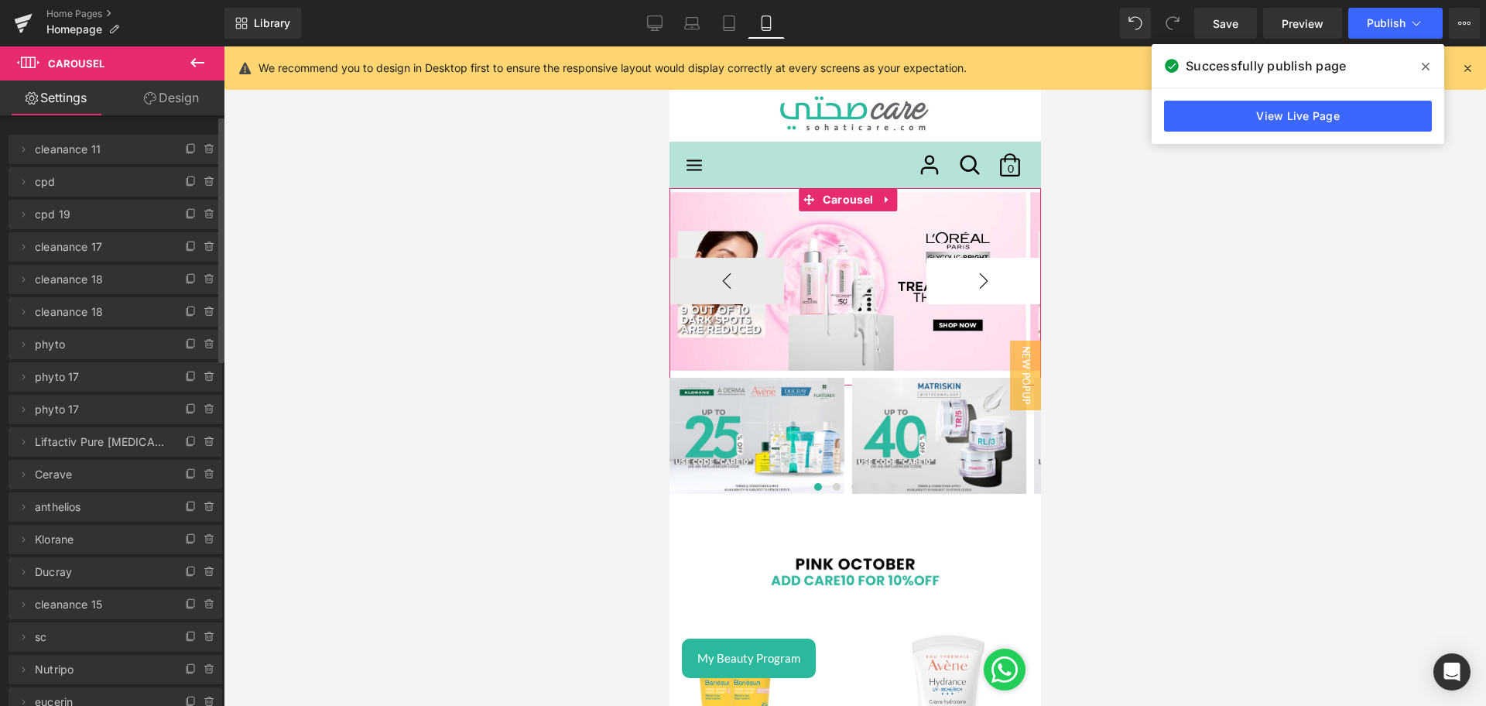
click at [984, 277] on button "›" at bounding box center [982, 281] width 115 height 46
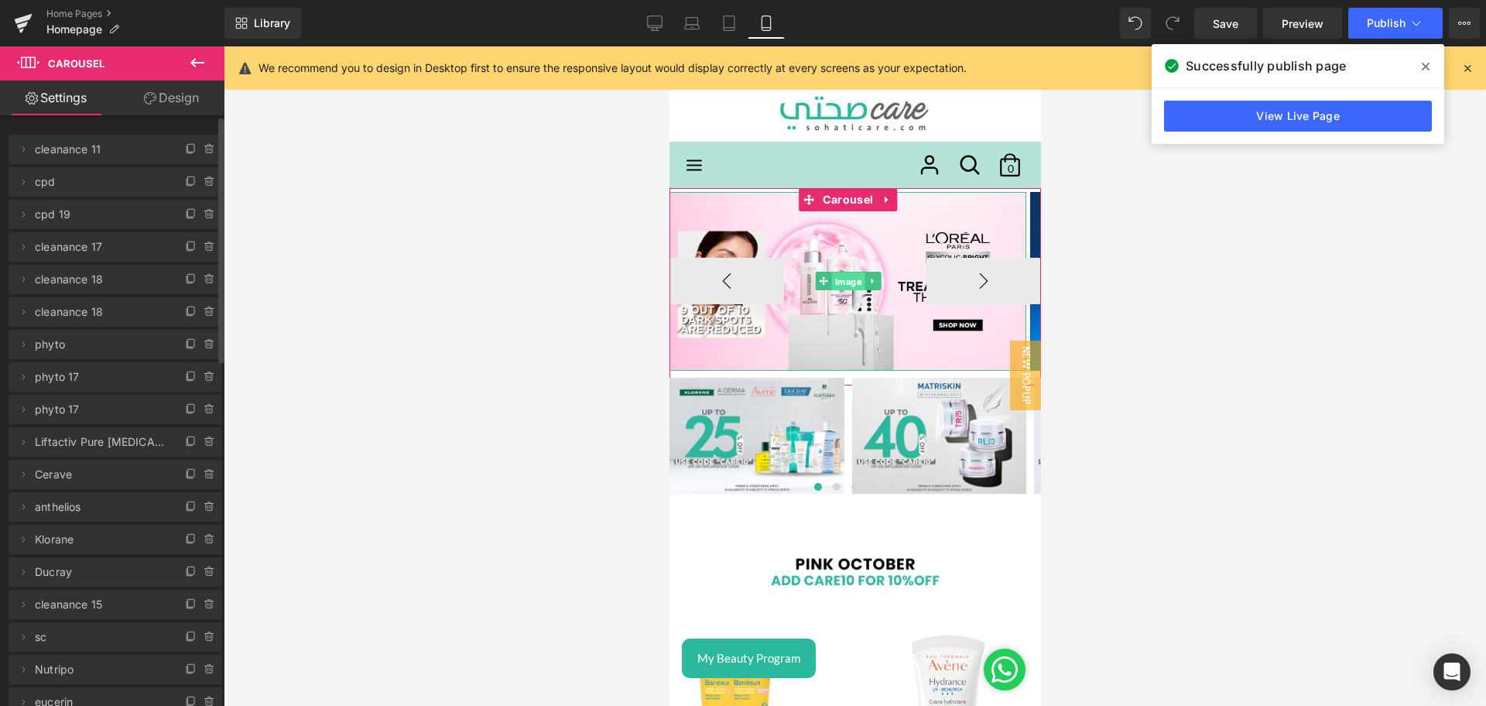
click at [843, 281] on span "Image" at bounding box center [846, 281] width 33 height 19
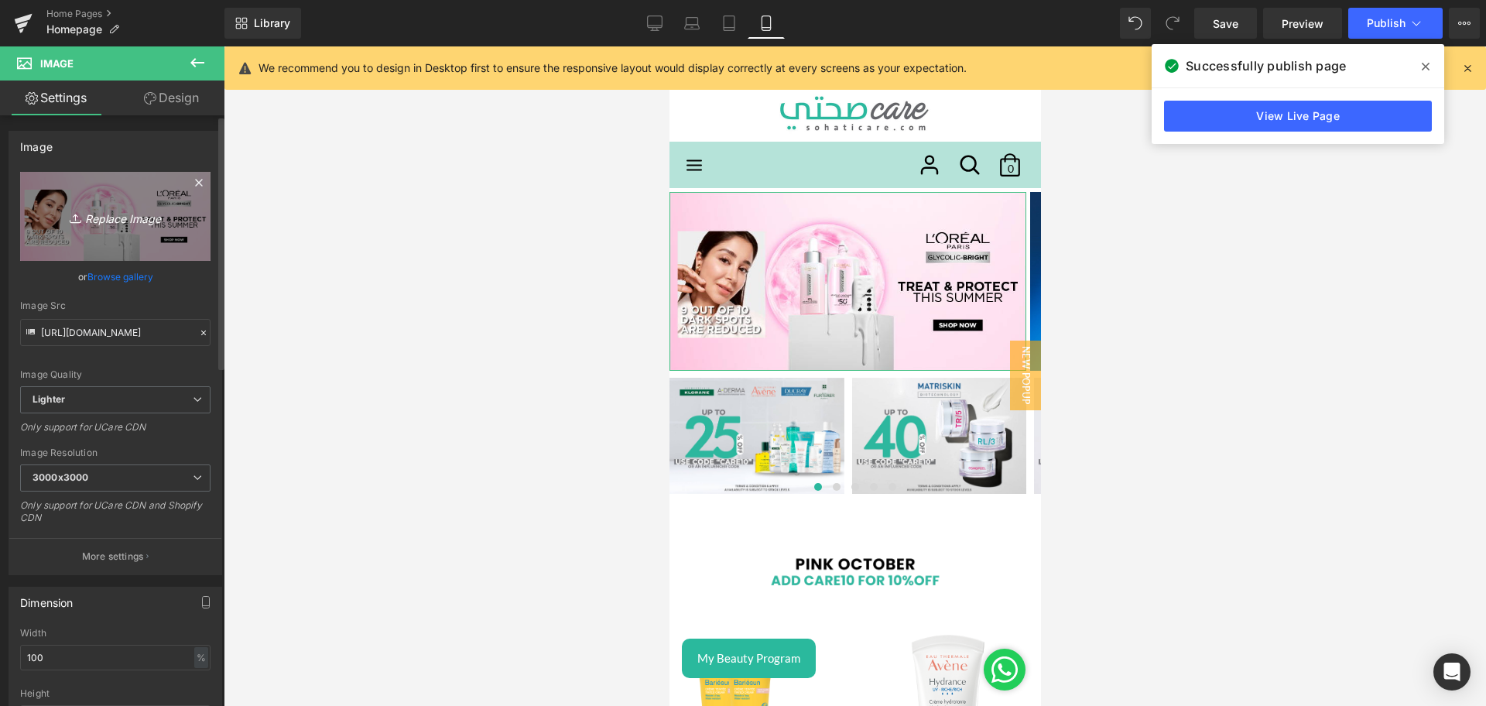
click at [154, 214] on icon "Replace Image" at bounding box center [115, 216] width 124 height 19
type input "C:\fakepath\2000 x 1000 px.png"
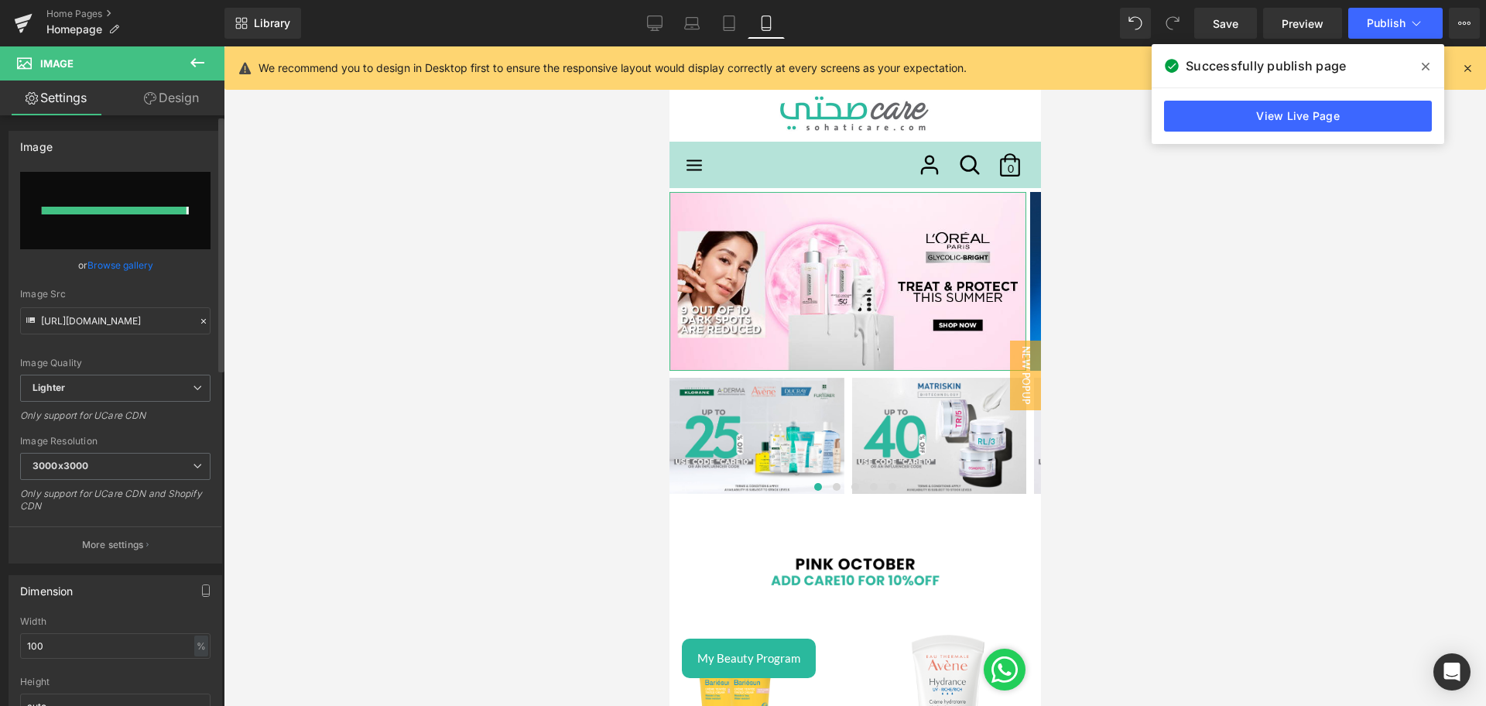
type input "[URL][DOMAIN_NAME]"
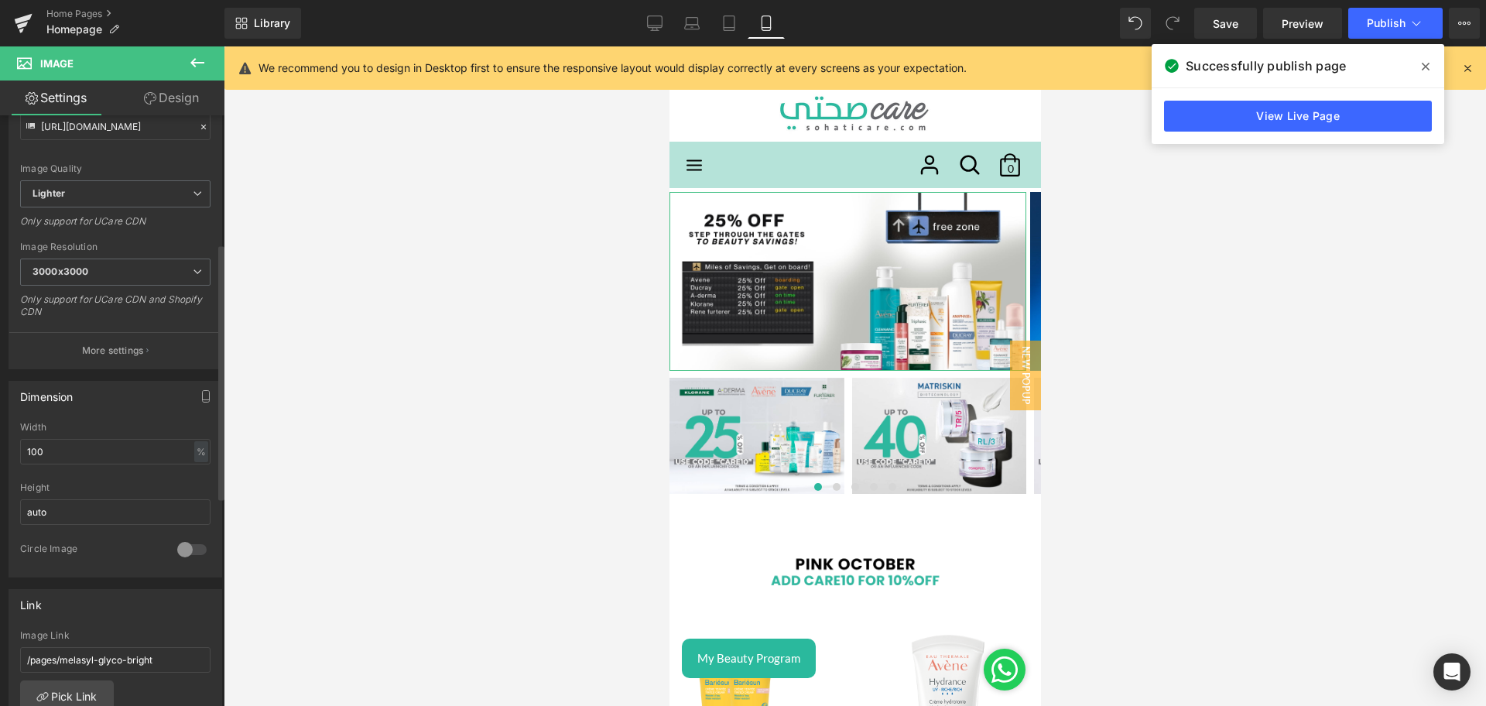
scroll to position [294, 0]
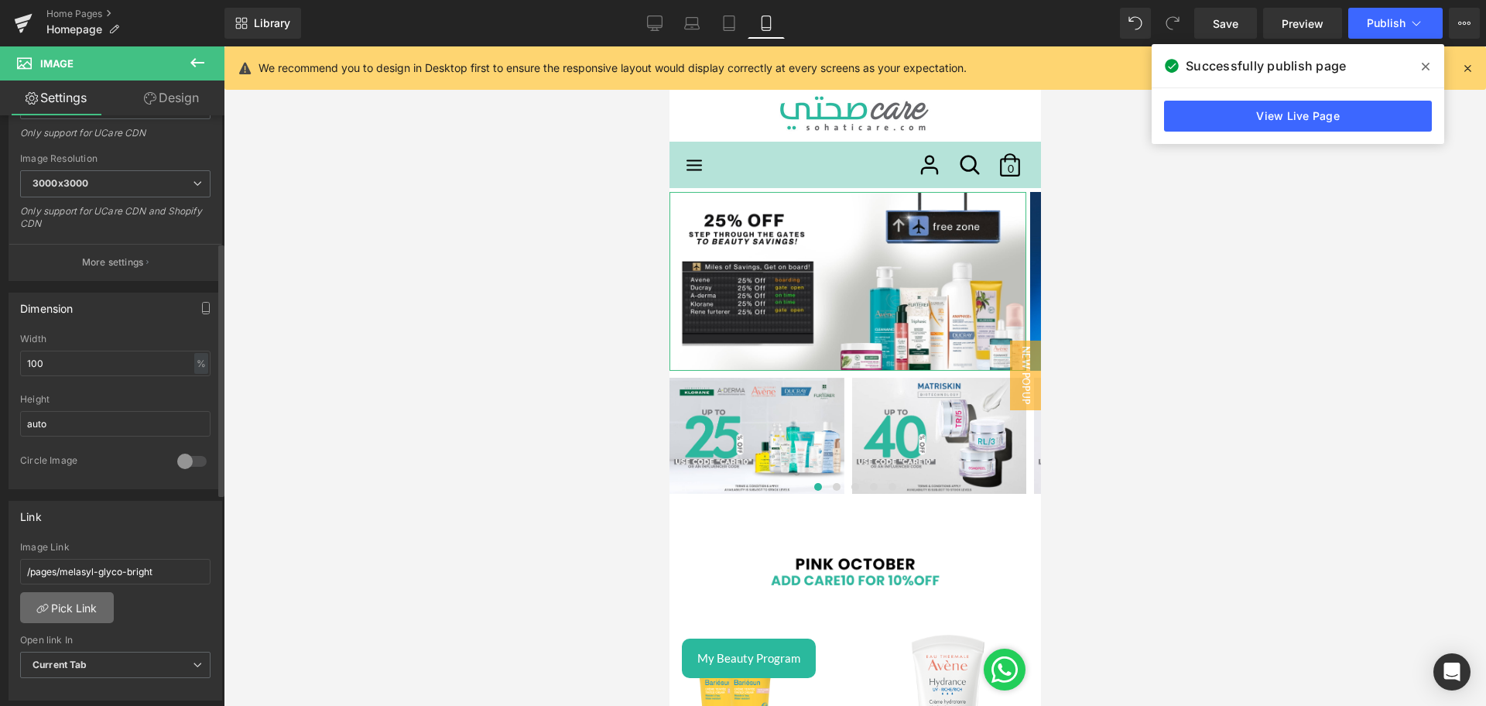
click at [88, 607] on link "Pick Link" at bounding box center [67, 607] width 94 height 31
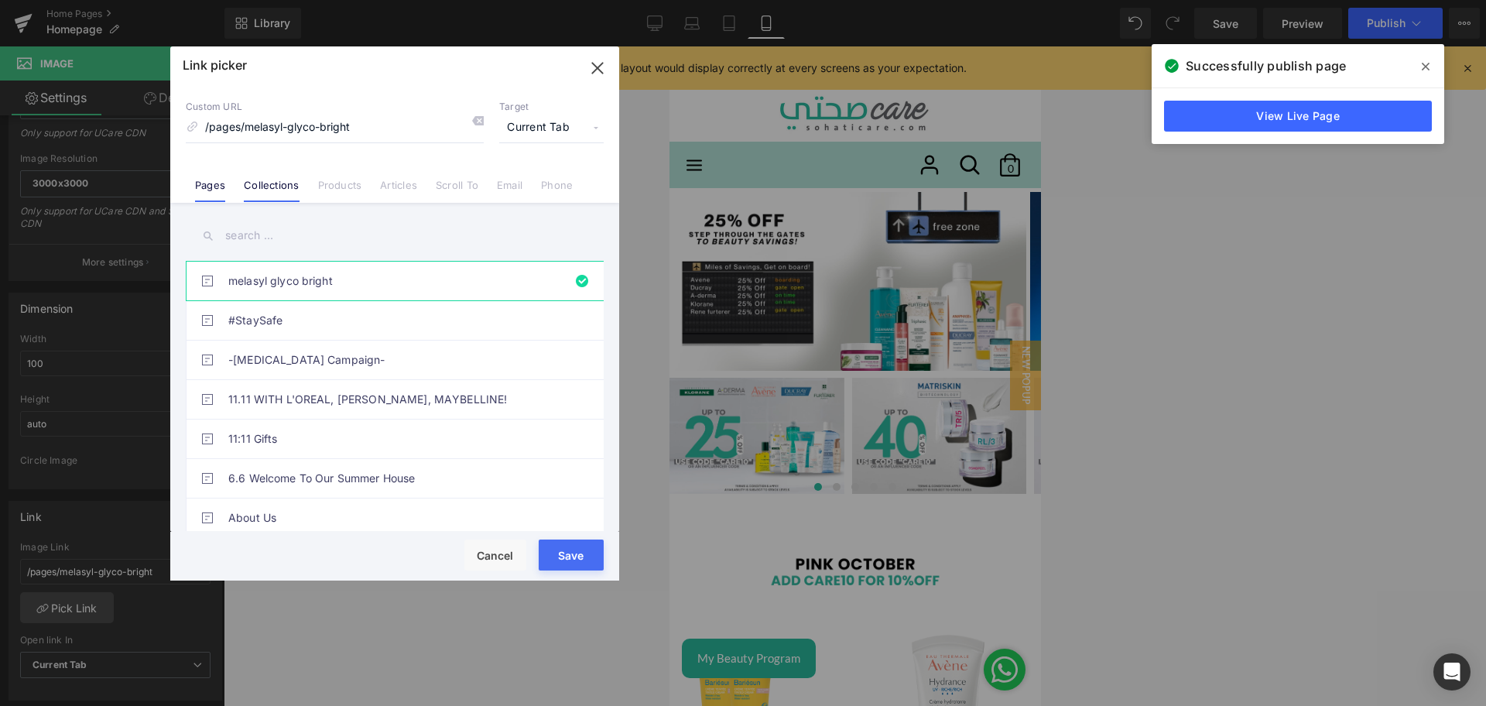
click at [255, 197] on link "Collections" at bounding box center [271, 190] width 55 height 23
click at [272, 230] on div "Link picker Back to Library Insert Custom URL /pages/melasyl-glyco-bright Targe…" at bounding box center [394, 313] width 449 height 534
click at [272, 230] on input "text" at bounding box center [395, 235] width 418 height 35
paste input "[PERSON_NAME]"
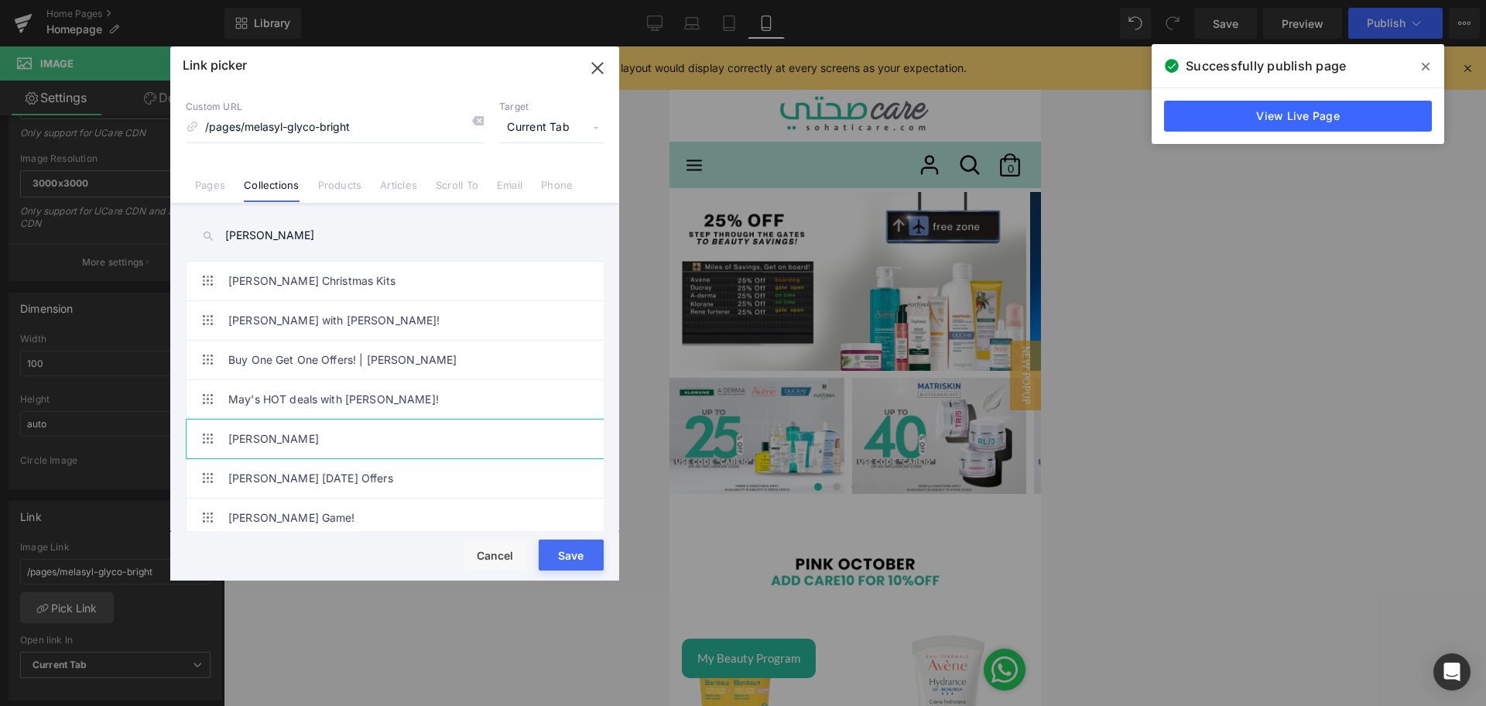
type input "[PERSON_NAME]"
click at [386, 431] on link "[PERSON_NAME]" at bounding box center [398, 438] width 340 height 39
type input "/collections/[PERSON_NAME]"
click at [574, 553] on button "Save" at bounding box center [571, 554] width 65 height 31
type input "/collections/[PERSON_NAME]"
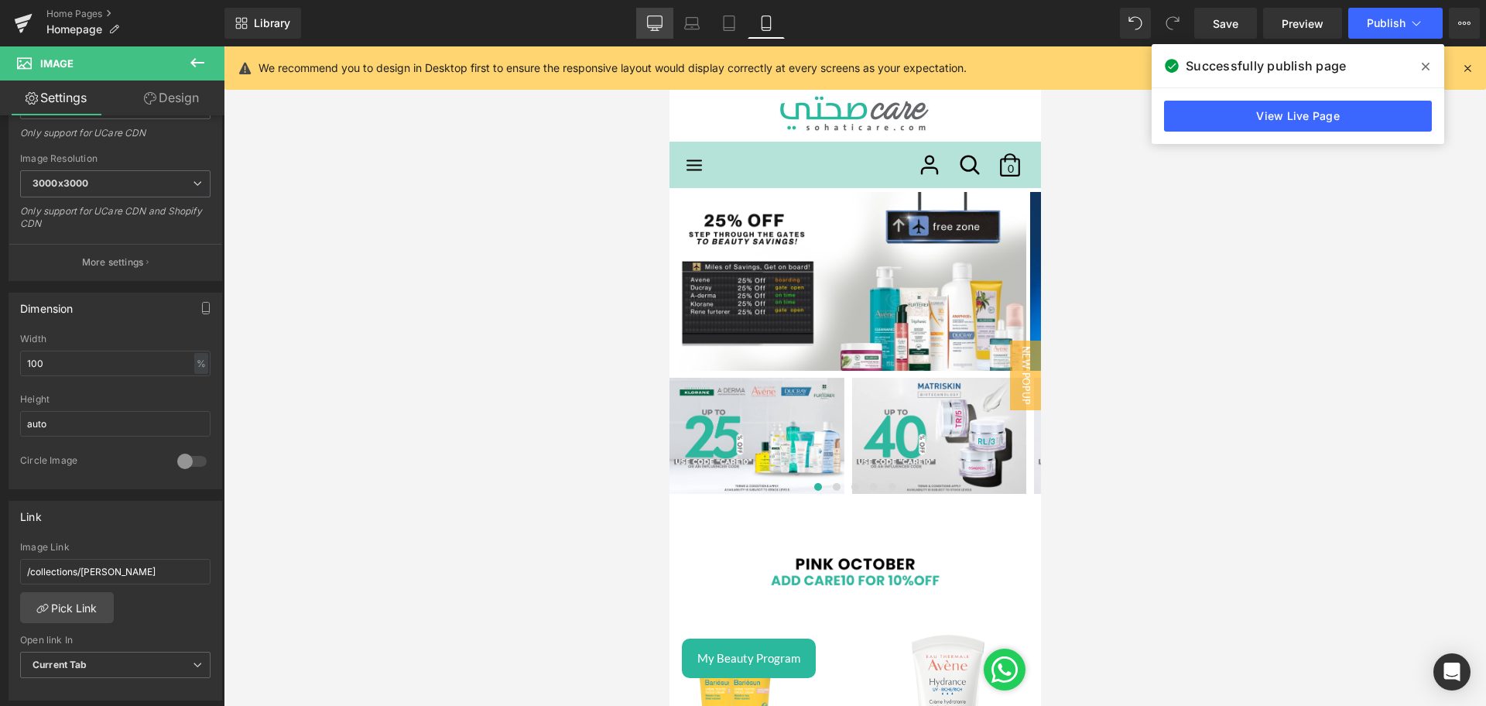
click at [660, 26] on icon at bounding box center [655, 26] width 15 height 0
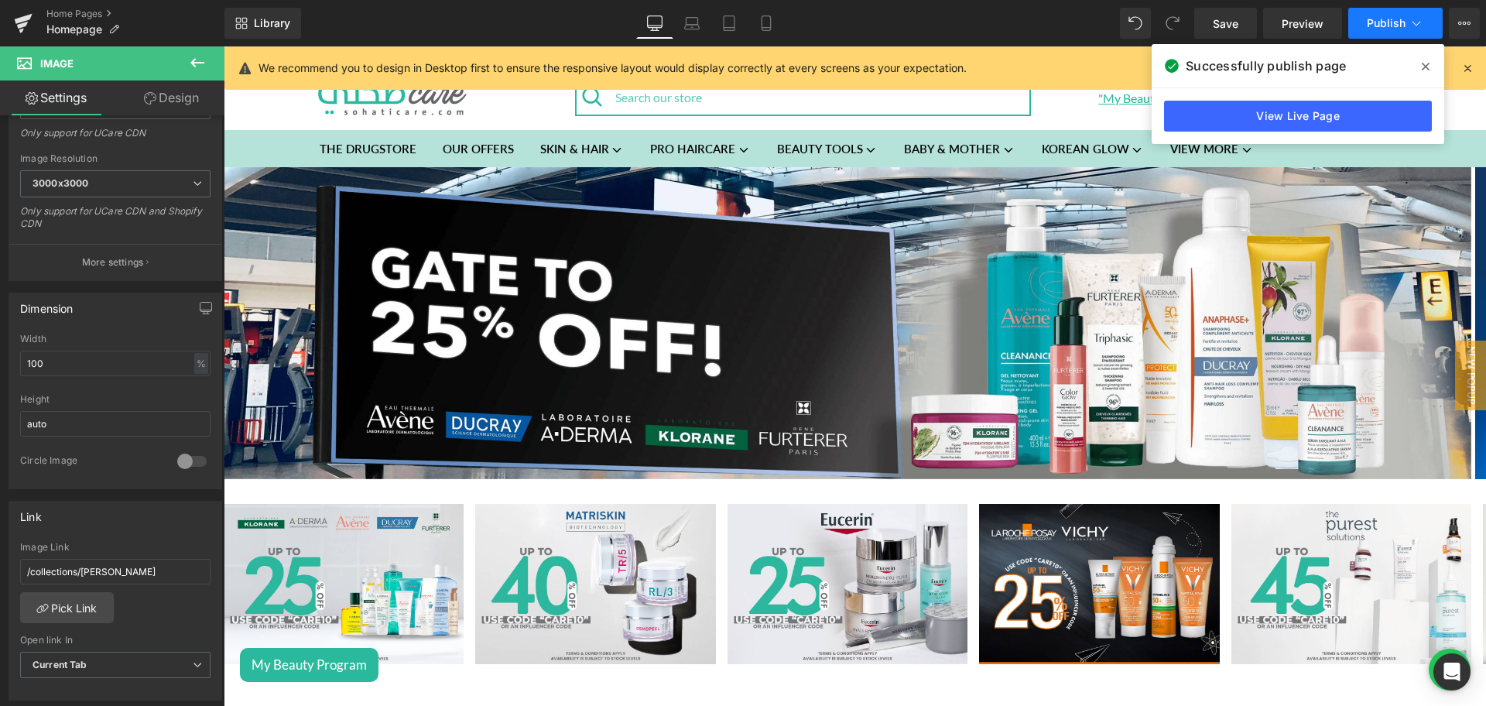
click at [1360, 27] on button "Publish" at bounding box center [1395, 23] width 94 height 31
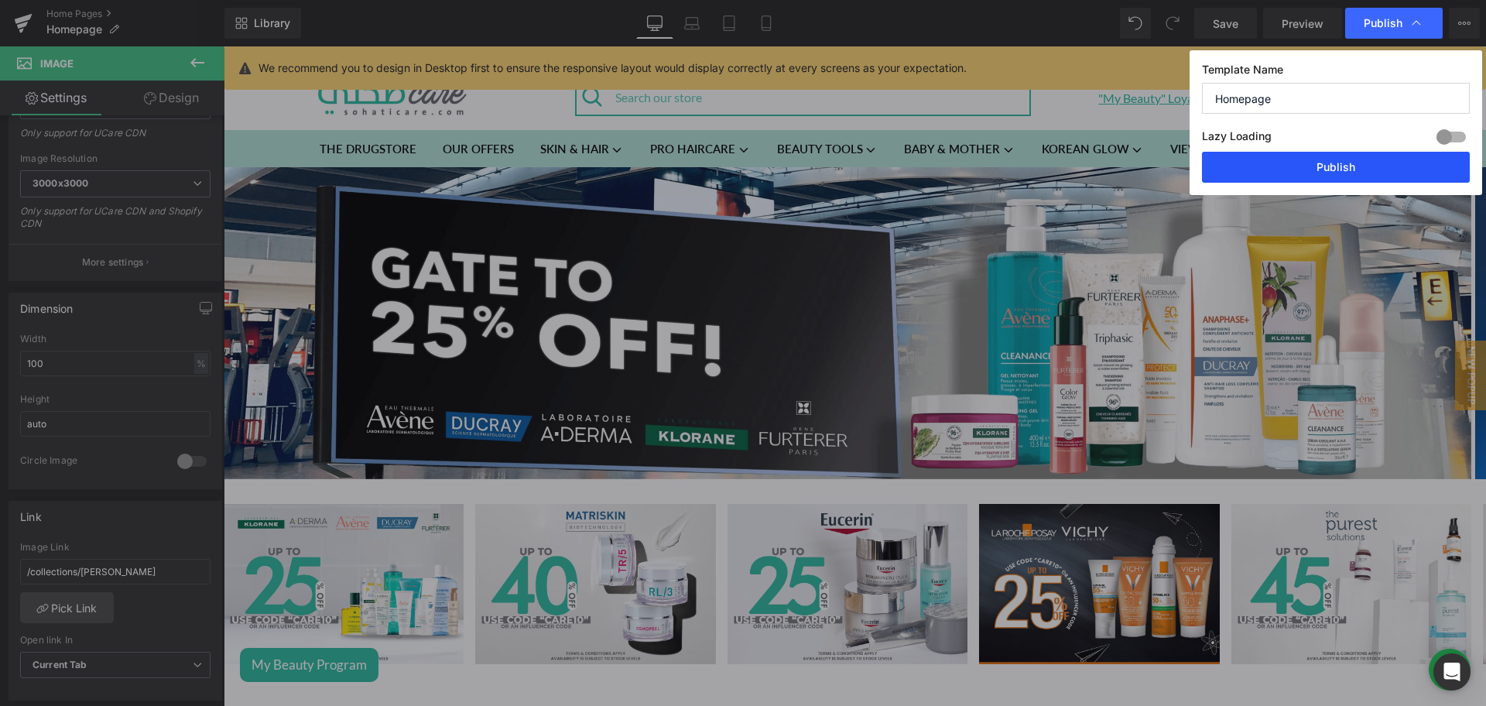
click at [1293, 163] on button "Publish" at bounding box center [1336, 167] width 268 height 31
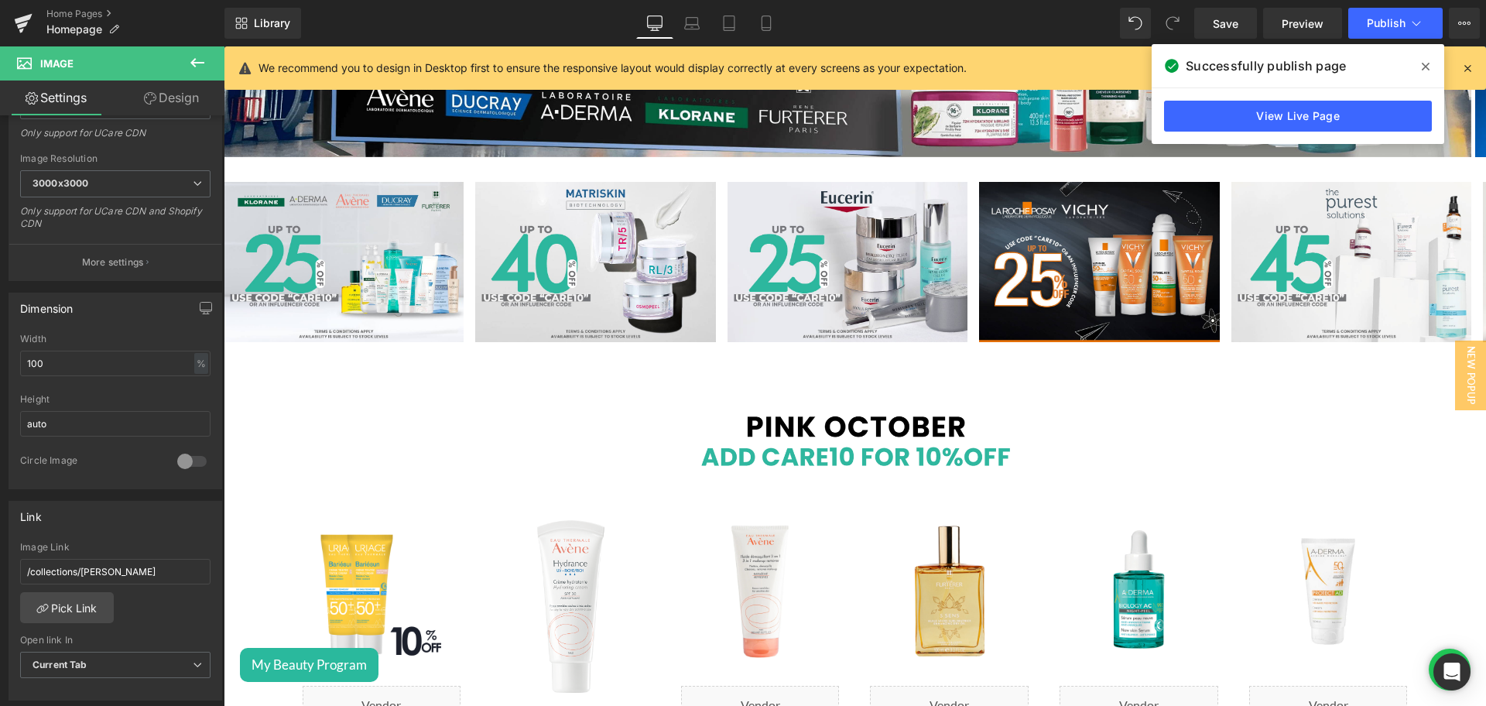
scroll to position [0, 0]
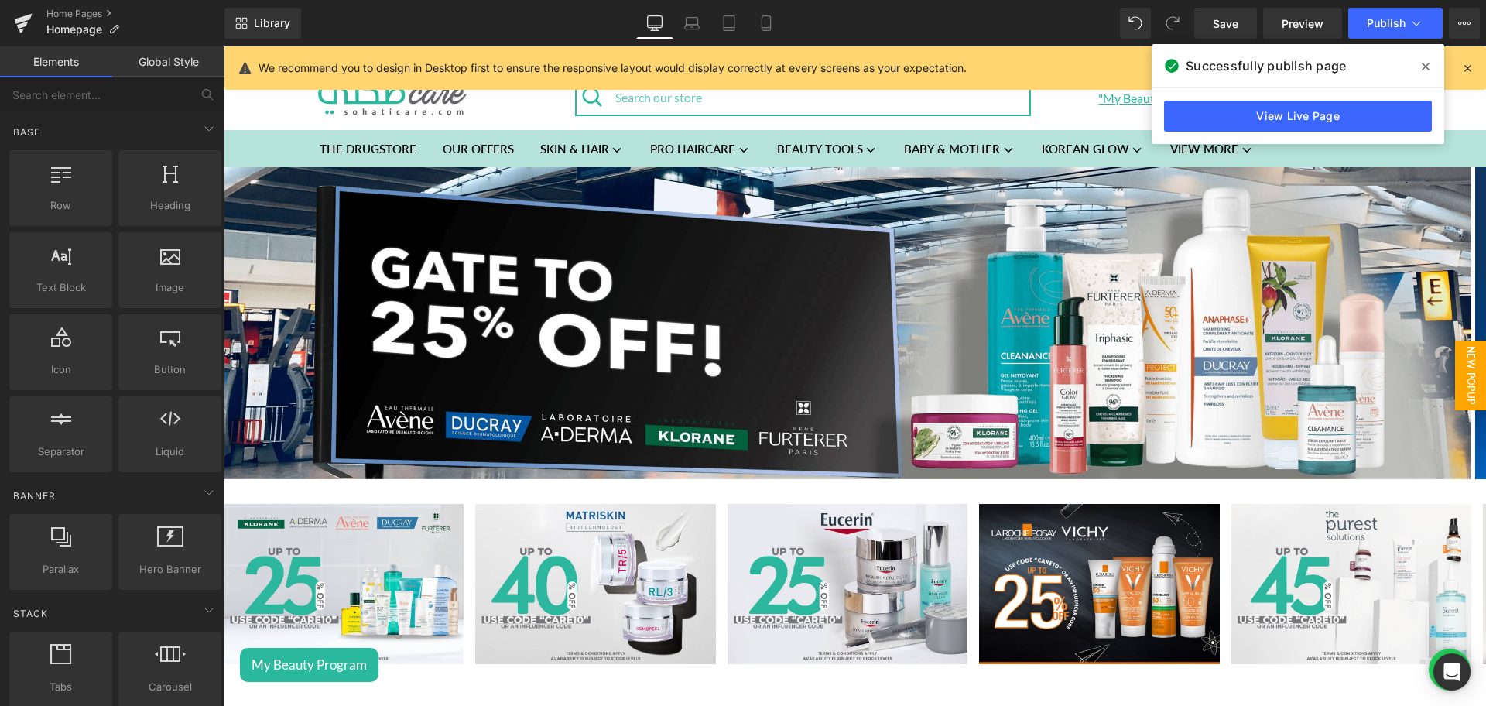
click at [1459, 376] on span "New Popup" at bounding box center [1470, 375] width 31 height 70
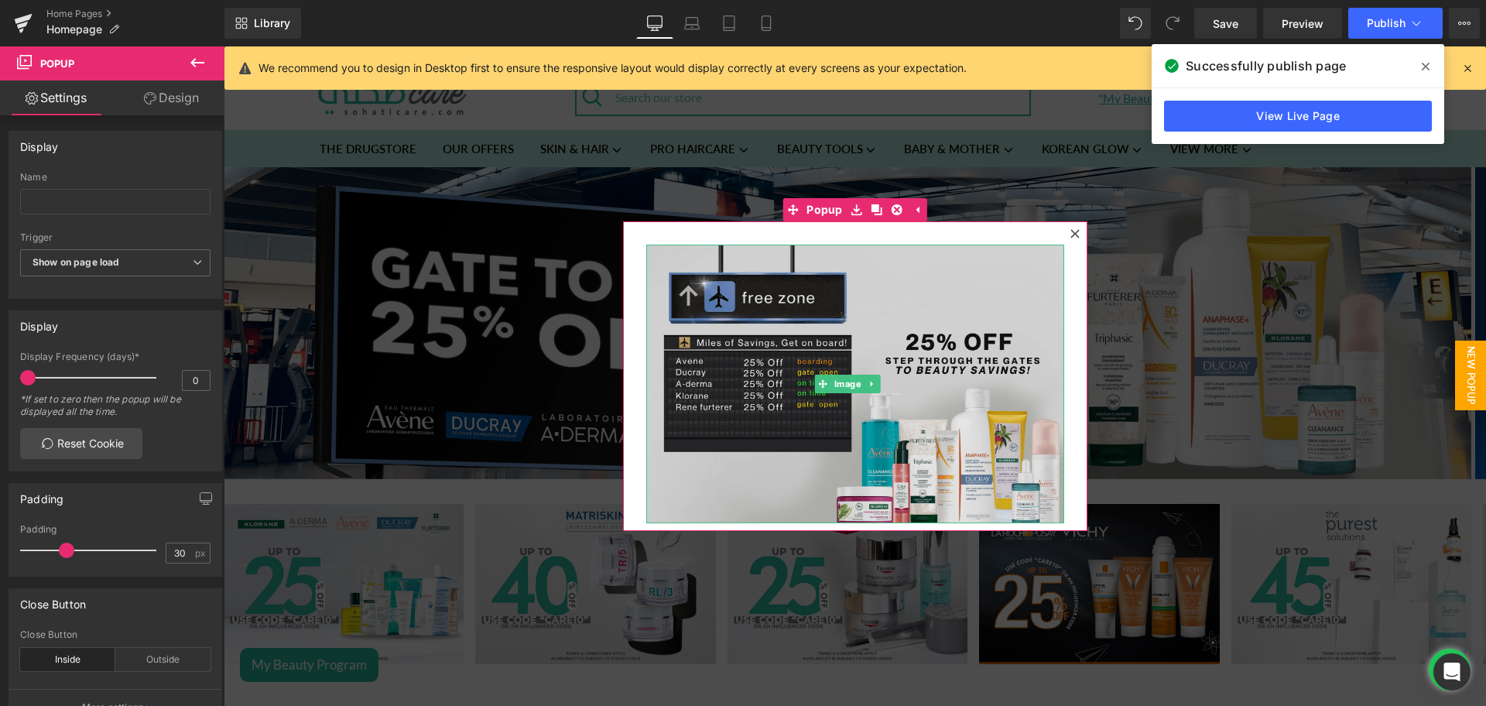
click at [831, 357] on img at bounding box center [855, 384] width 418 height 279
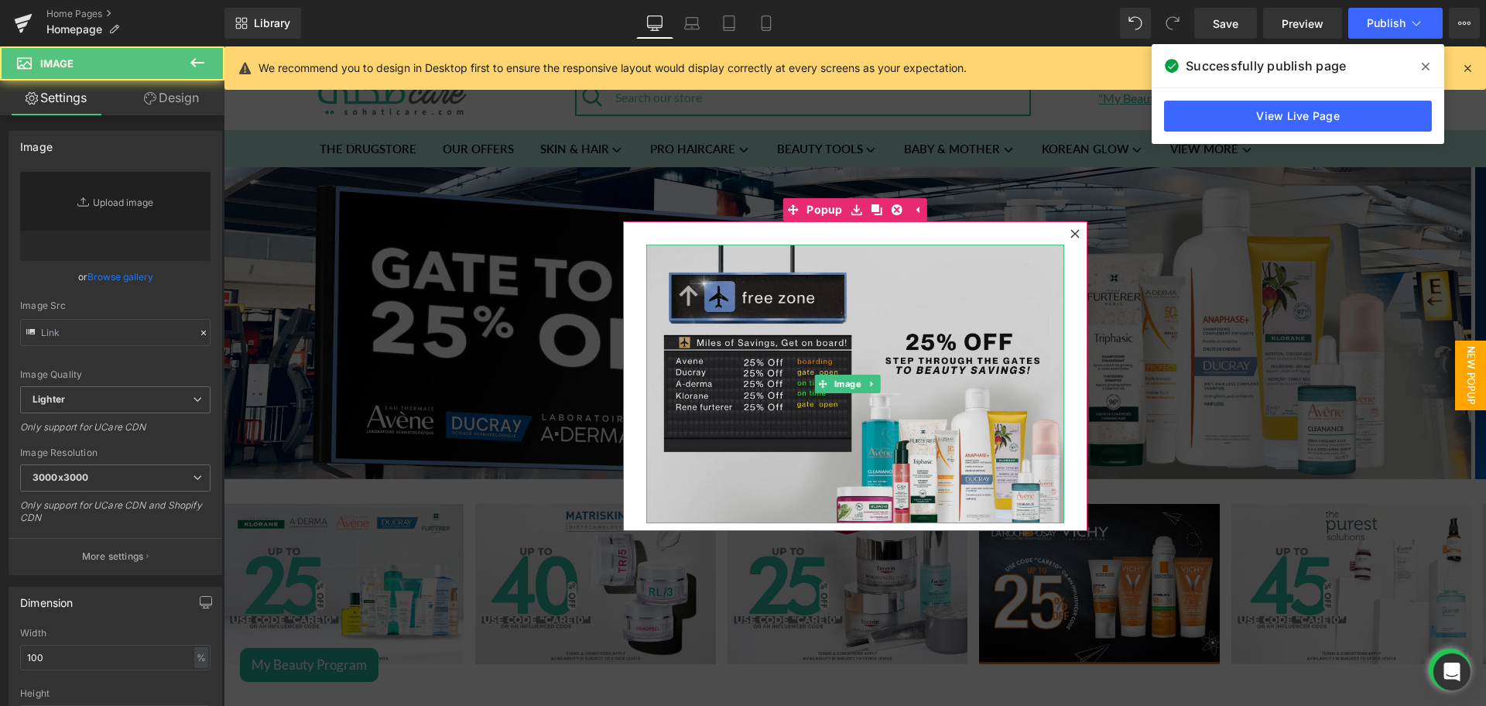
type input "[URL][DOMAIN_NAME]"
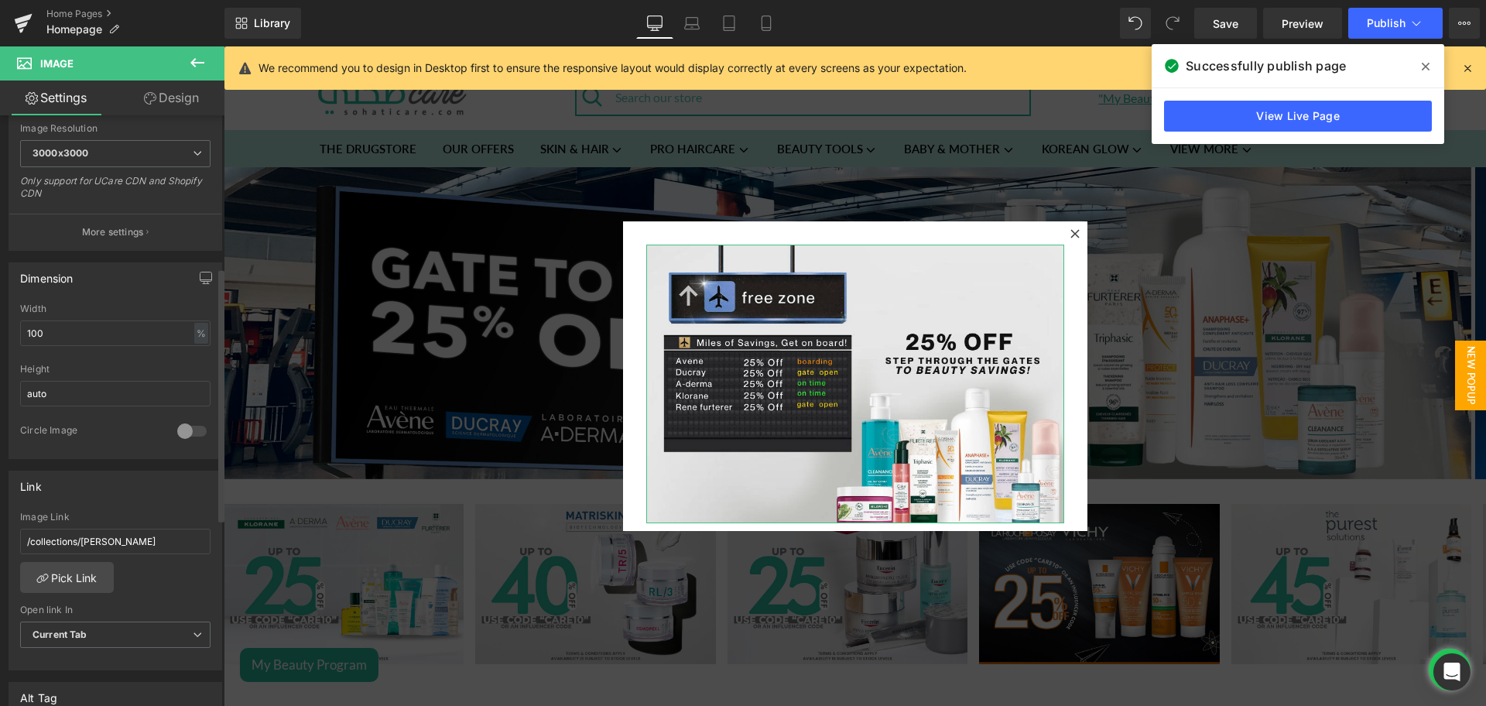
scroll to position [449, 0]
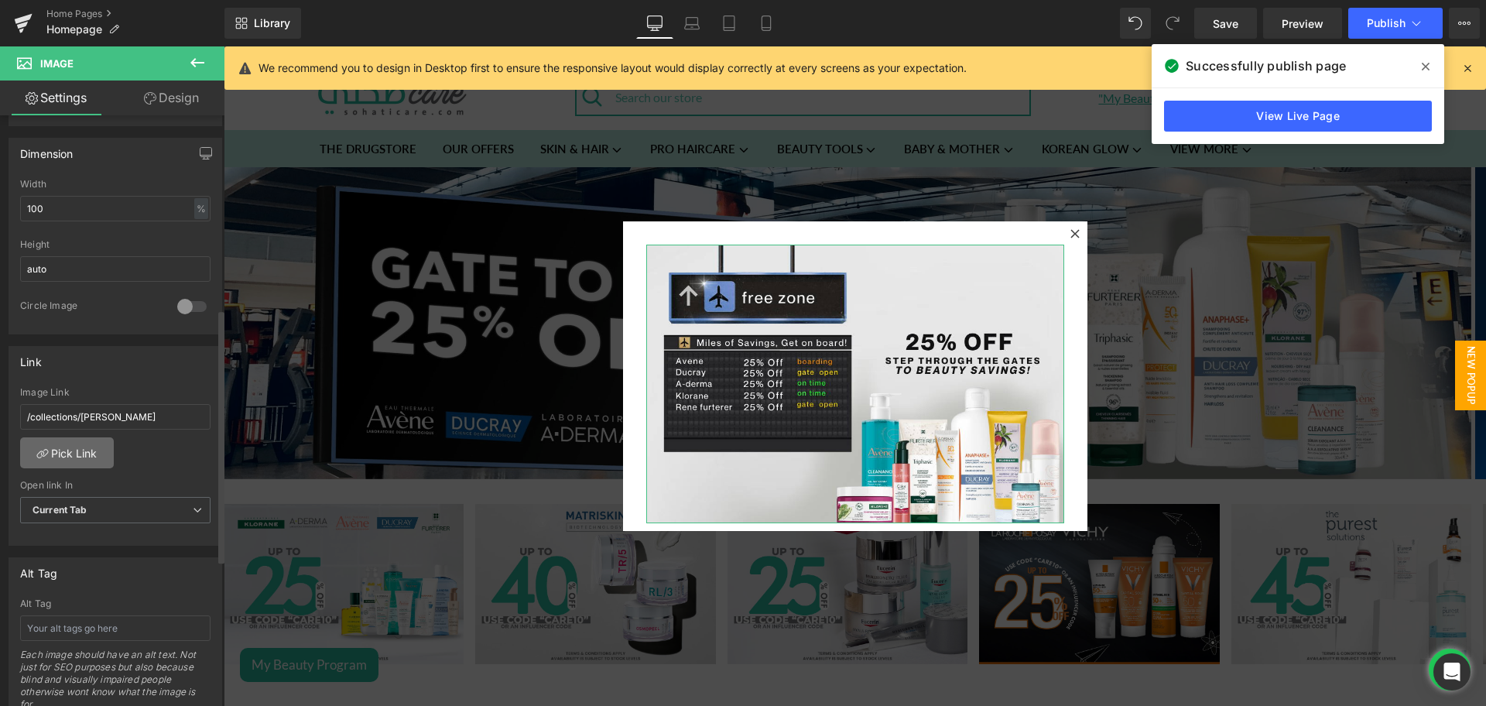
click at [67, 437] on link "Pick Link" at bounding box center [67, 452] width 94 height 31
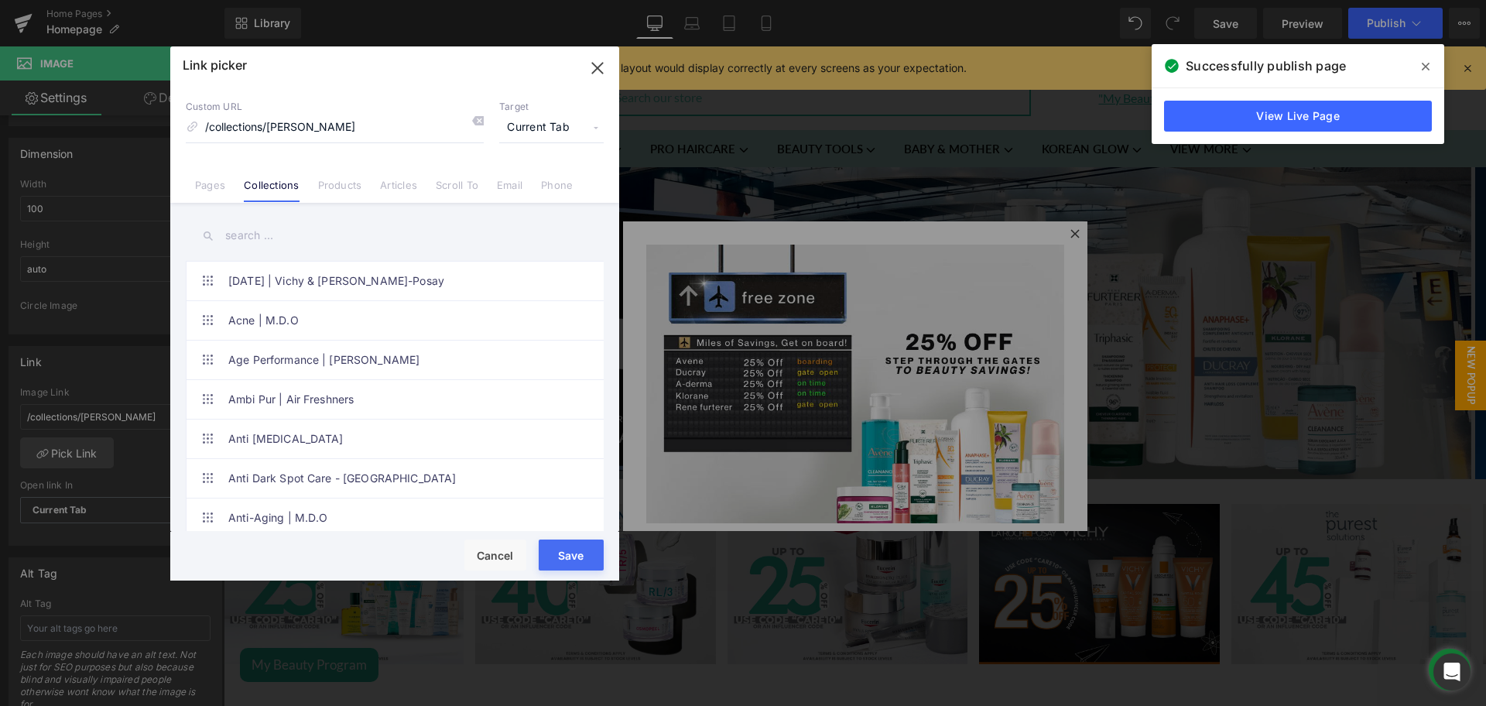
click at [251, 225] on input "text" at bounding box center [395, 235] width 418 height 35
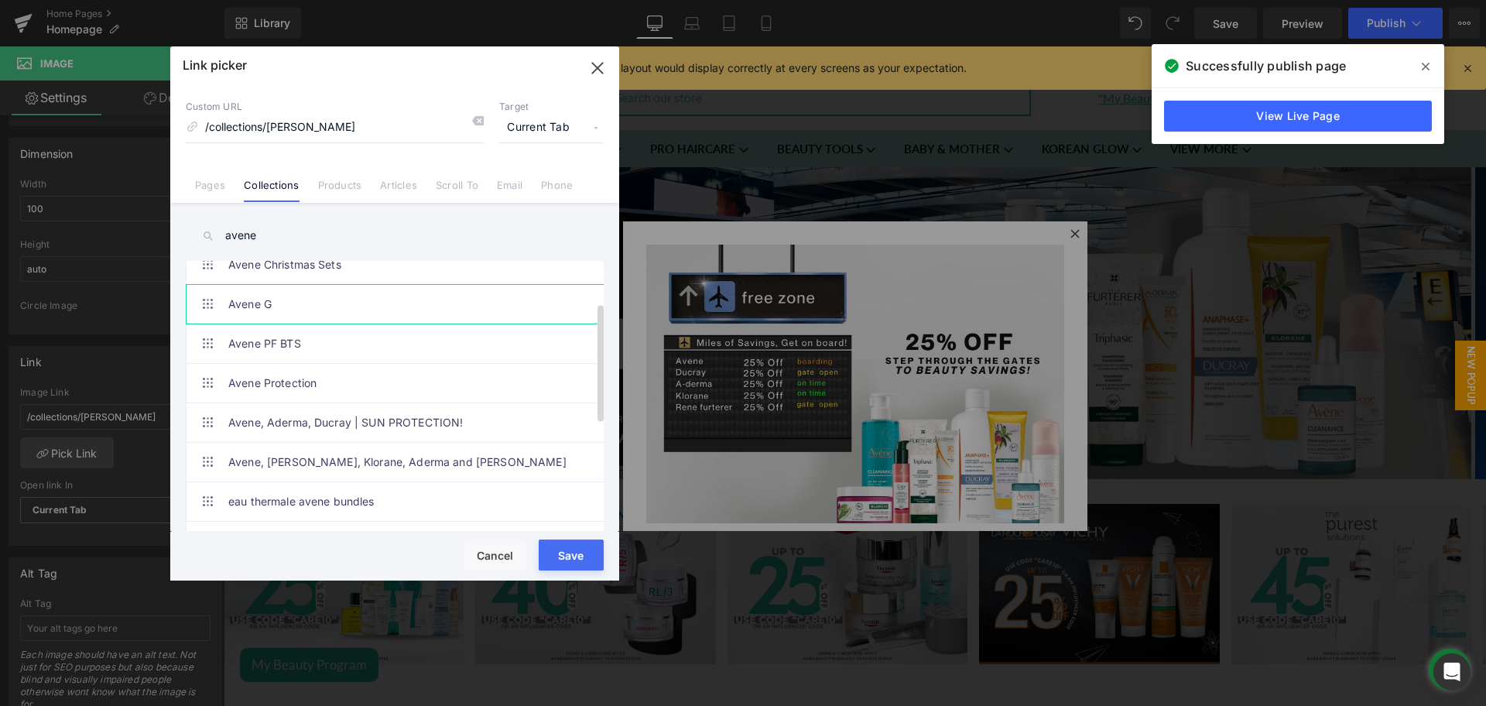
scroll to position [97, 0]
type input "avene"
click at [443, 471] on link "Avene, [PERSON_NAME], Klorane, Aderma and [PERSON_NAME]" at bounding box center [398, 460] width 340 height 39
type input "/collections/avene-ducray-klorane-aderma-and-[PERSON_NAME]-furtener"
click at [328, 129] on input "/collections/avene-ducray-klorane-aderma-and-[PERSON_NAME]-furtener" at bounding box center [335, 127] width 298 height 29
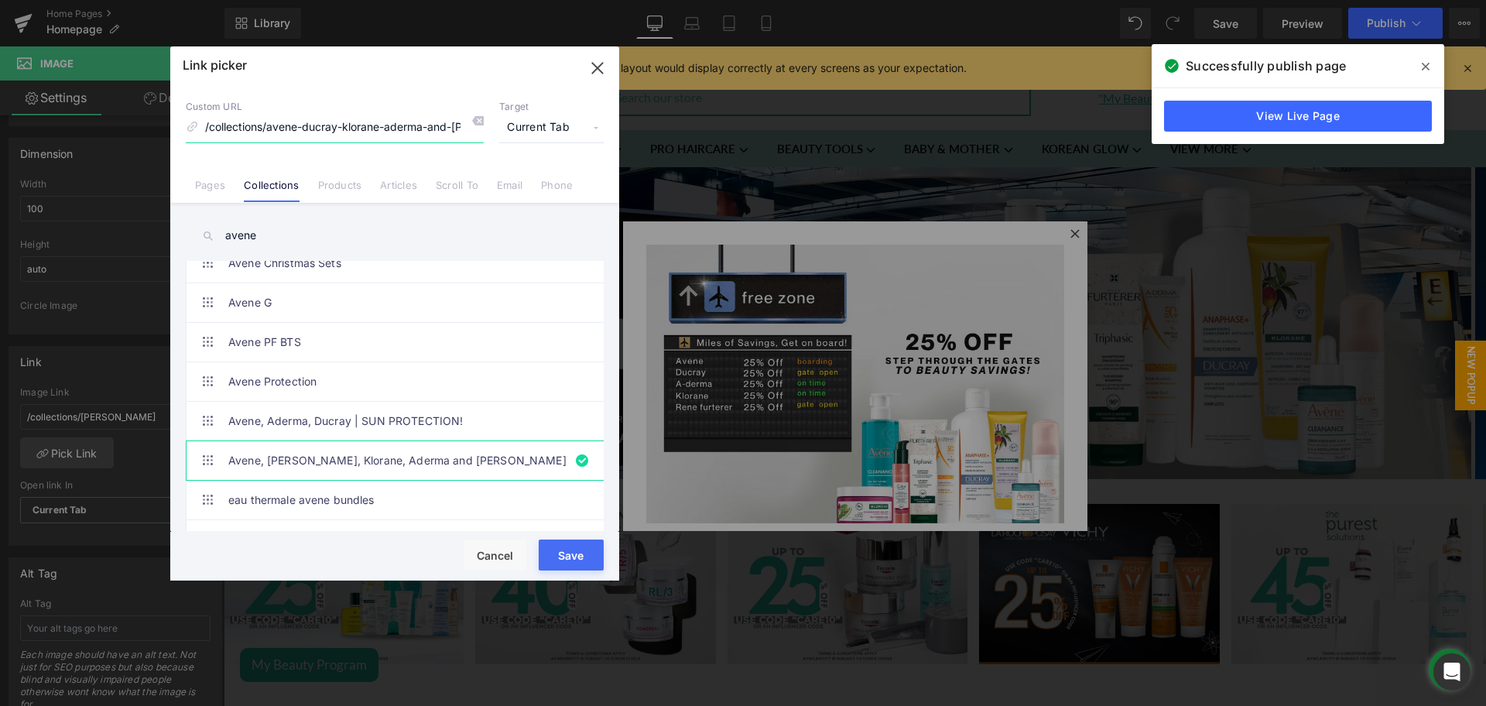
click at [328, 129] on input "/collections/avene-ducray-klorane-aderma-and-[PERSON_NAME]-furtener" at bounding box center [335, 127] width 298 height 29
click at [573, 564] on button "Save" at bounding box center [571, 554] width 65 height 31
type input "/collections/avene-ducray-klorane-aderma-and-[PERSON_NAME]-furtener"
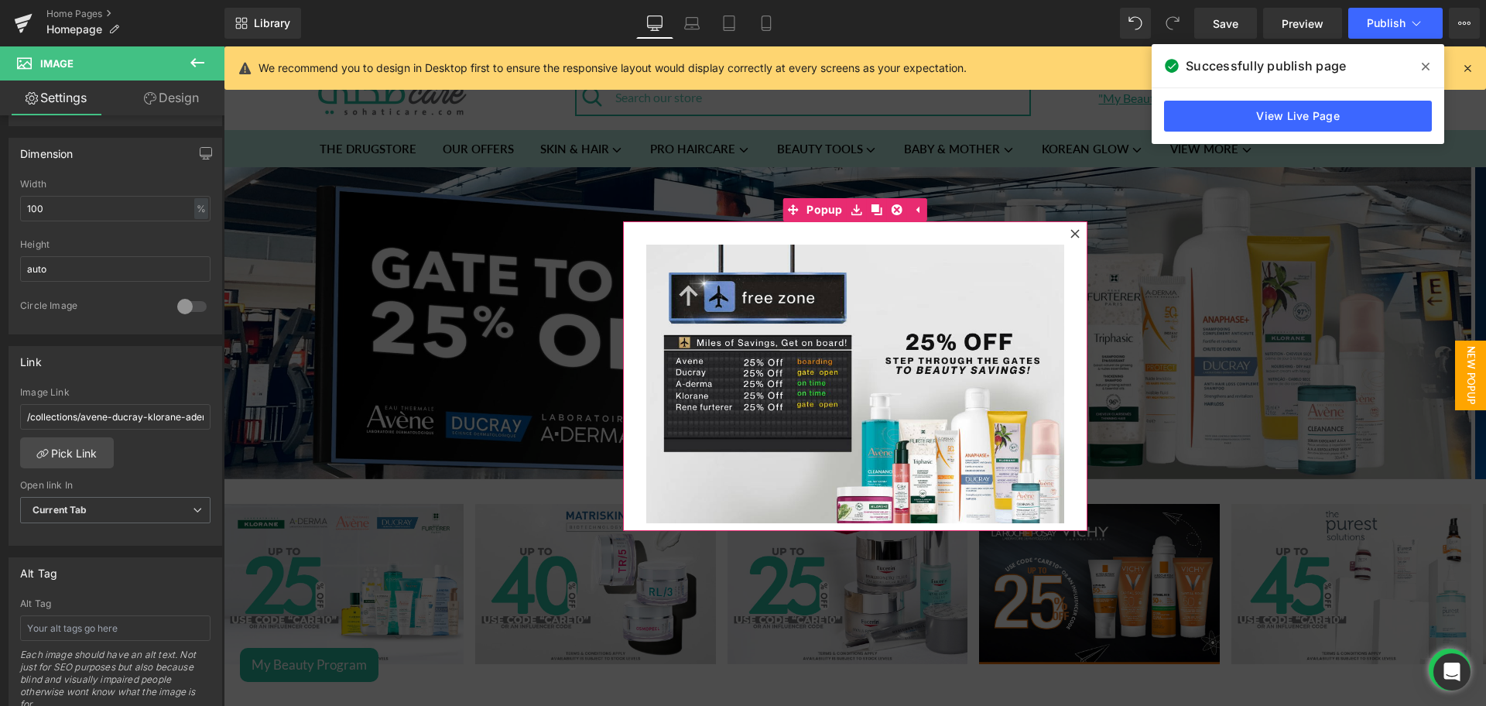
click at [1070, 238] on icon at bounding box center [1074, 233] width 9 height 9
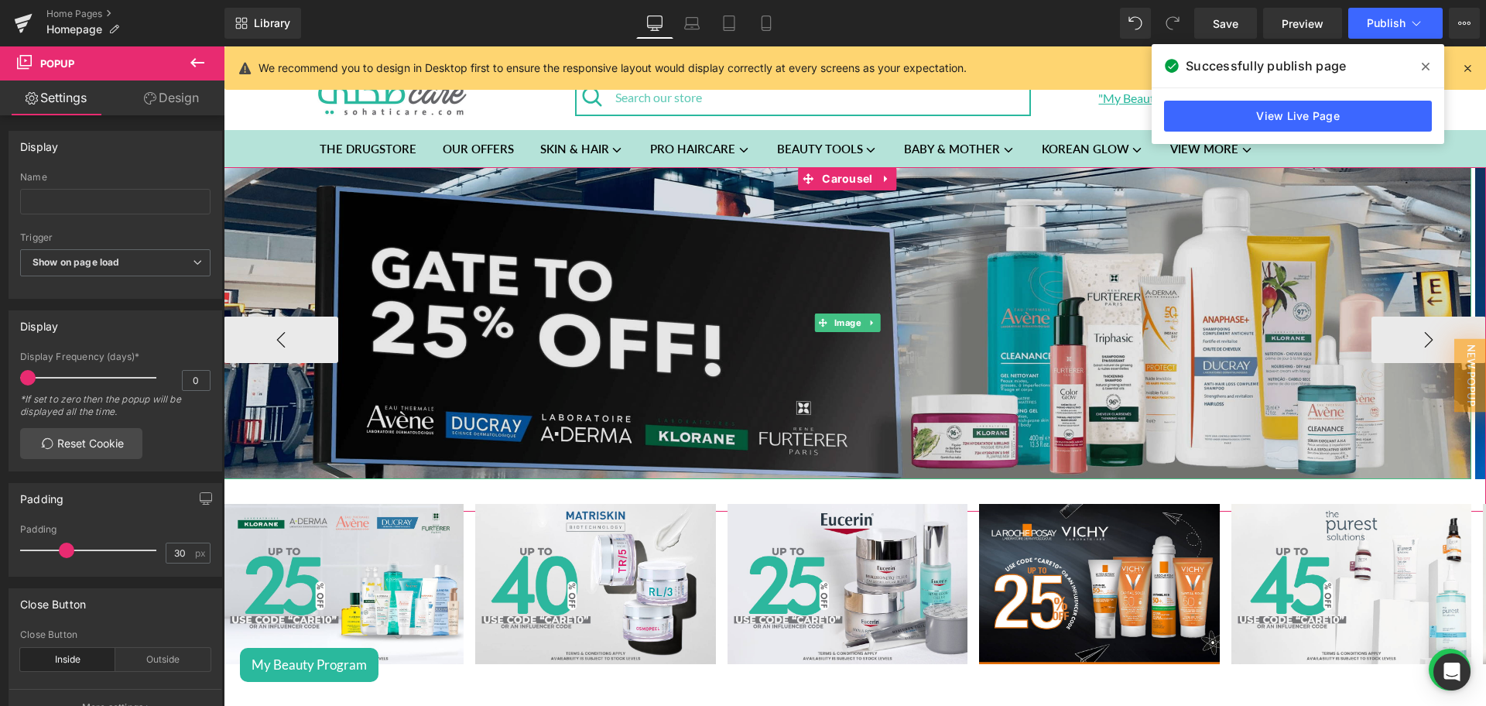
click at [804, 282] on img at bounding box center [847, 323] width 1247 height 312
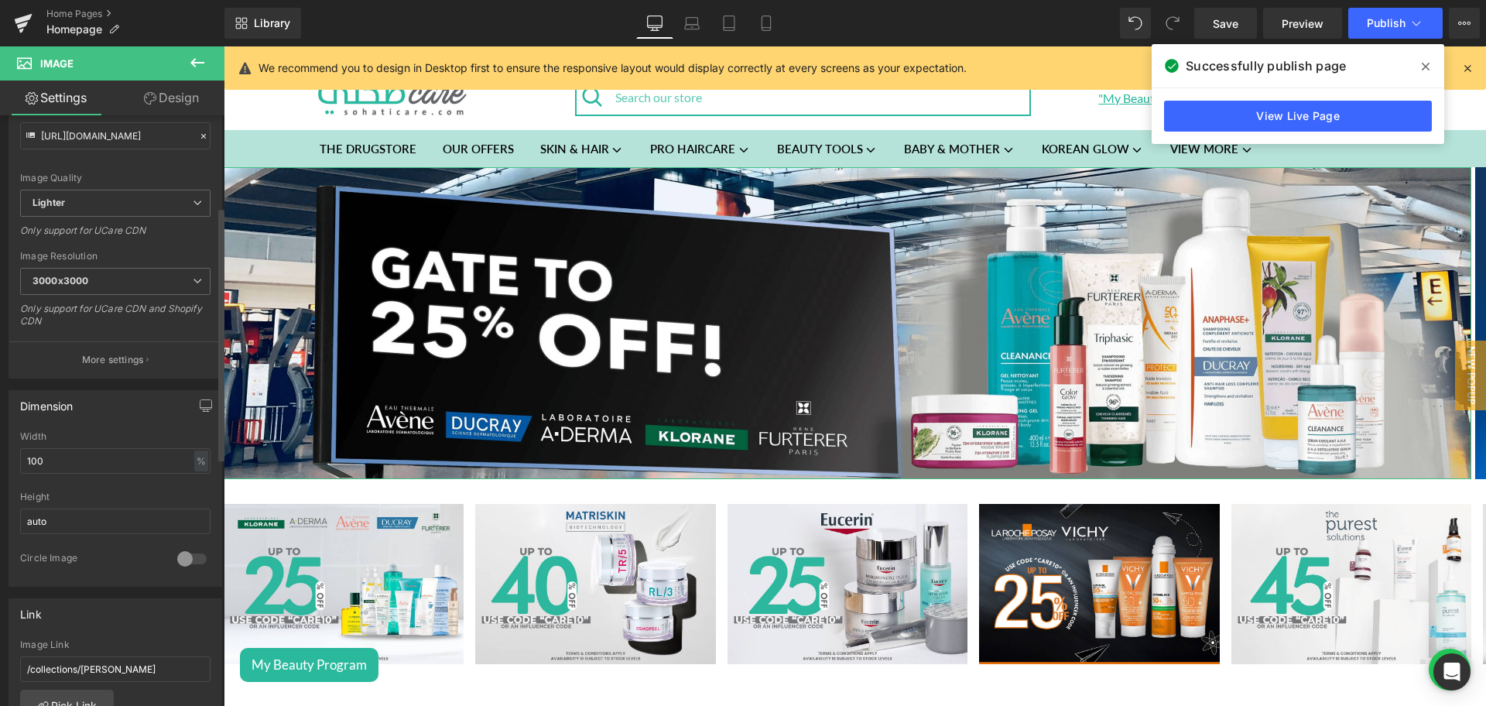
scroll to position [260, 0]
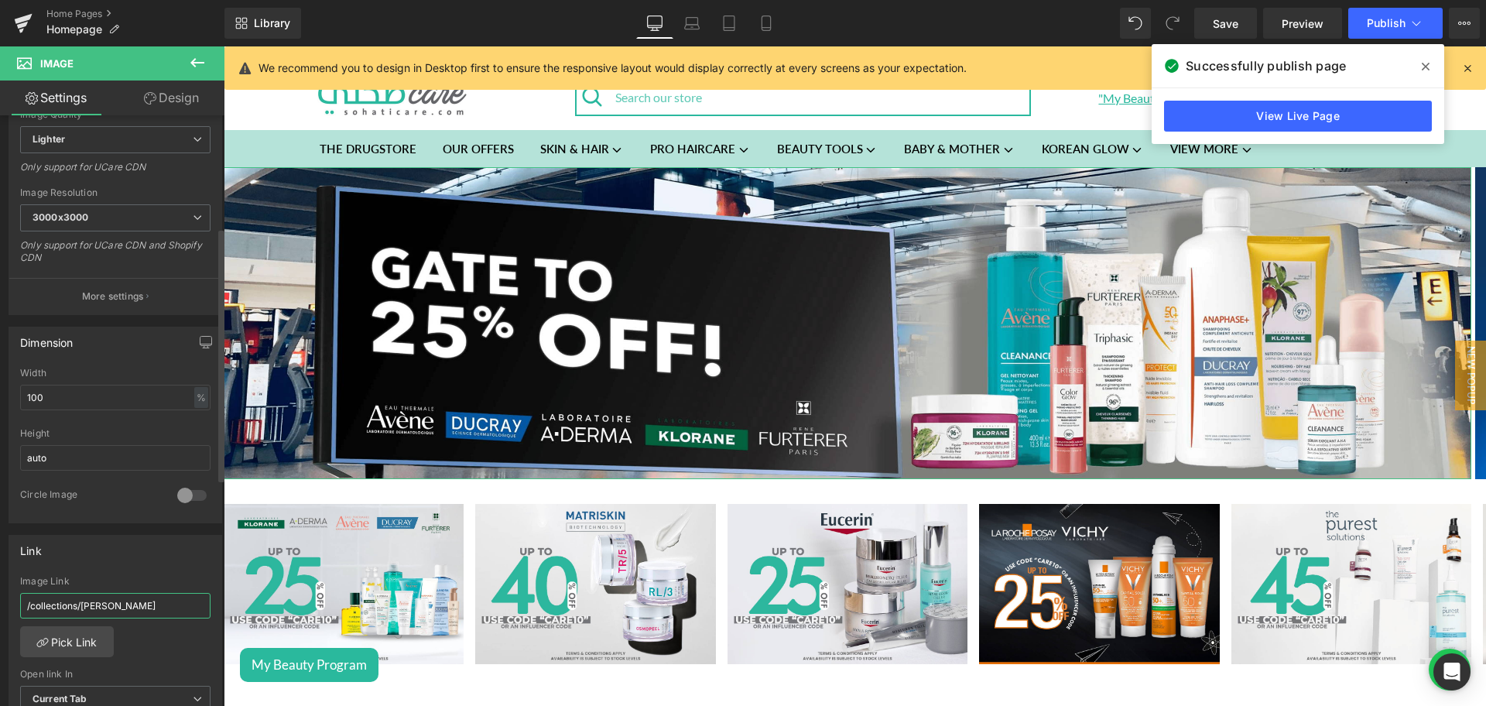
click at [106, 613] on input "/collections/[PERSON_NAME]" at bounding box center [115, 606] width 190 height 26
paste input "avene-ducray-klorane-aderma-and-[PERSON_NAME]-furtener"
click at [106, 613] on input "/collections/avene-ducray-klorane-aderma-and-[PERSON_NAME]-furtener" at bounding box center [115, 606] width 190 height 26
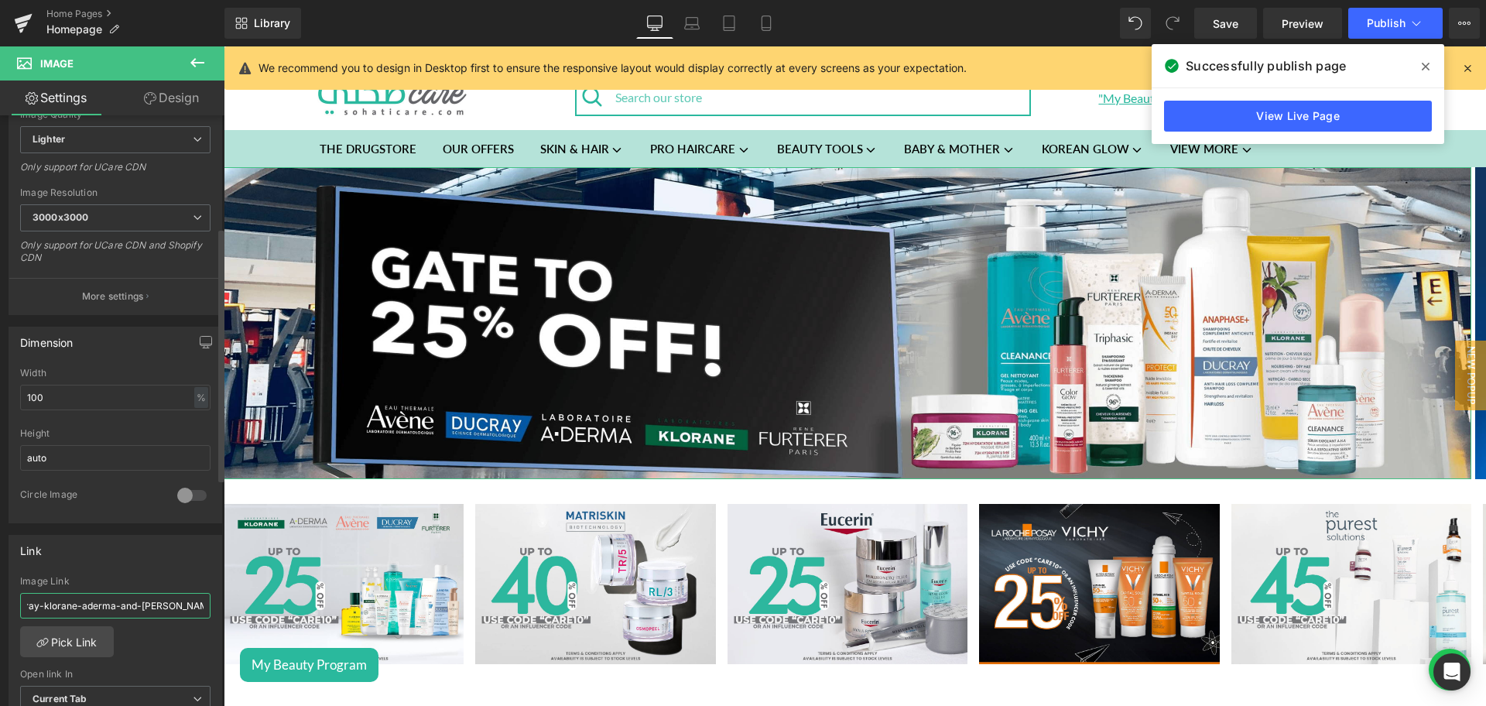
click at [106, 614] on input "/collections/avene-ducray-klorane-aderma-and-[PERSON_NAME]-furtener" at bounding box center [115, 606] width 190 height 26
type input "/collections/avene-ducray-klorane-aderma-and-[PERSON_NAME]-furtener"
click at [64, 636] on link "Pick Link" at bounding box center [67, 641] width 94 height 31
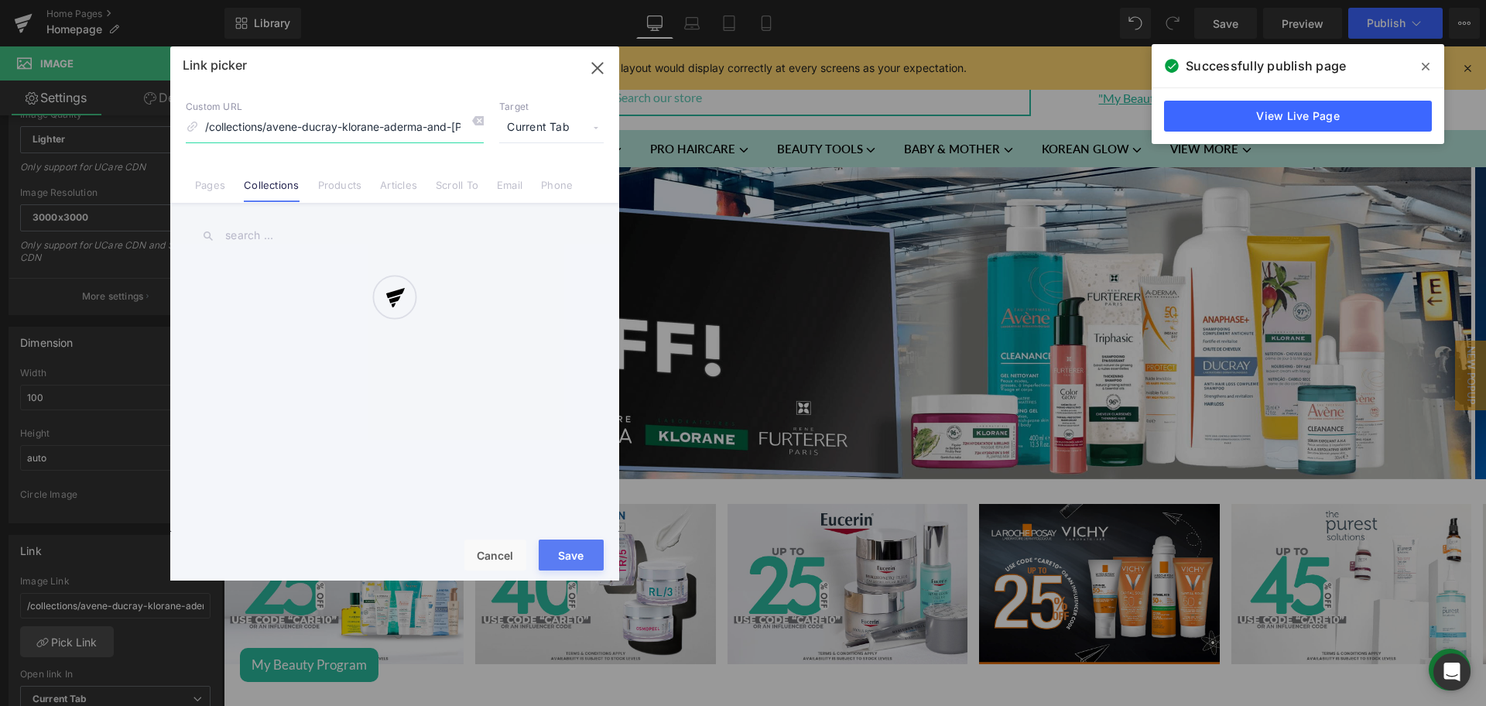
scroll to position [0, 48]
click at [284, 137] on input "/collections/avene-ducray-klorane-aderma-and-[PERSON_NAME]-furtener" at bounding box center [335, 127] width 298 height 29
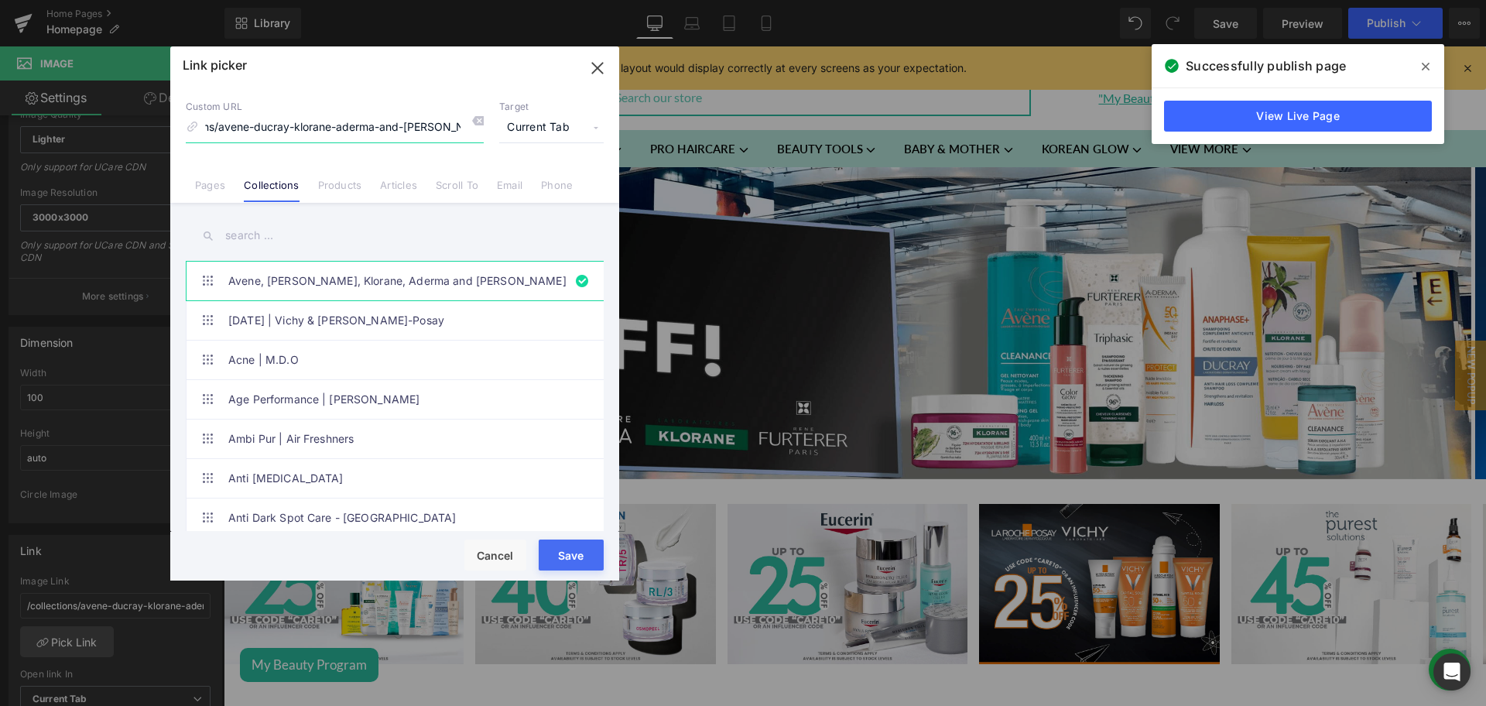
click at [284, 137] on input "/collections/avene-ducray-klorane-aderma-and-[PERSON_NAME]-furtener" at bounding box center [335, 127] width 298 height 29
drag, startPoint x: 284, startPoint y: 137, endPoint x: 486, endPoint y: 135, distance: 202.0
click at [486, 135] on div "Custom URL /collections/avene-ducray-klorane-aderma-and-[PERSON_NAME]-furtener …" at bounding box center [395, 122] width 418 height 42
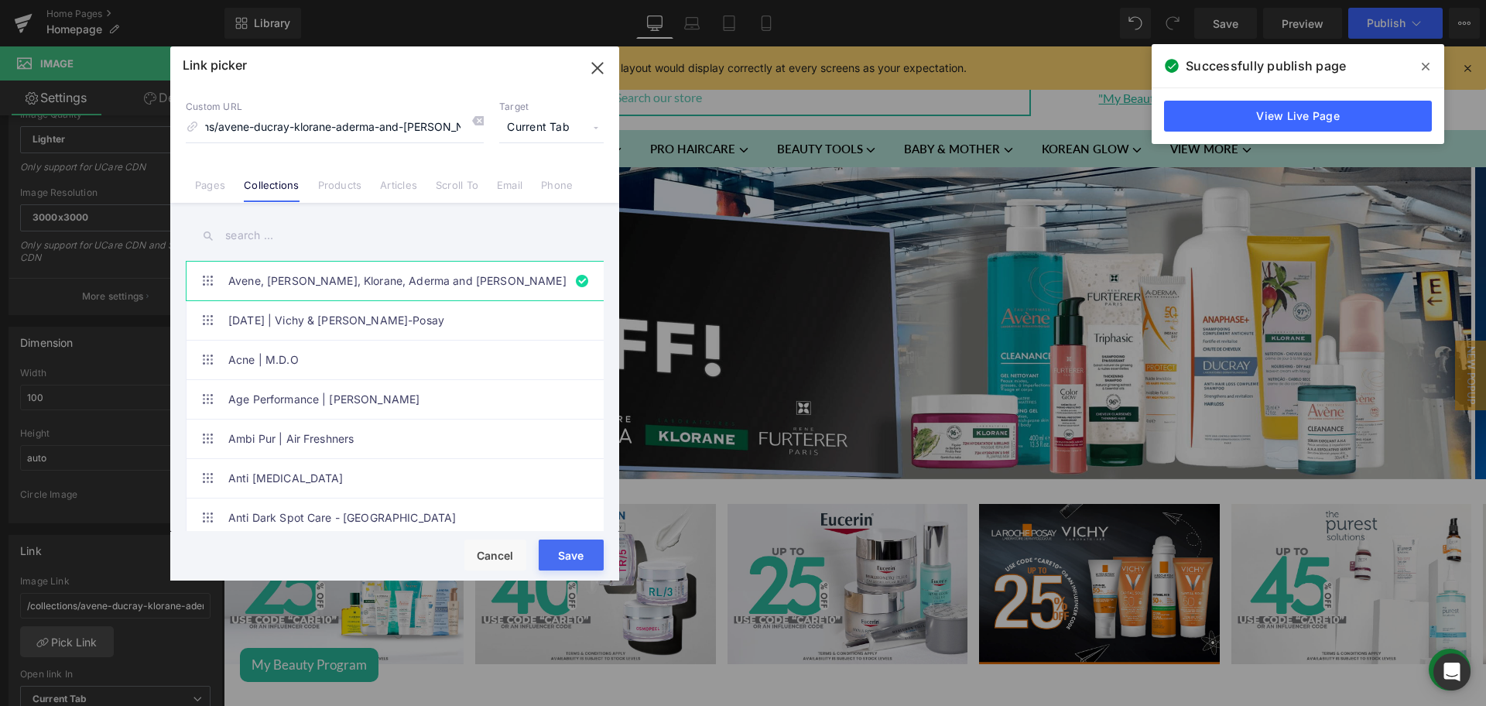
scroll to position [0, 0]
drag, startPoint x: 576, startPoint y: 544, endPoint x: 591, endPoint y: 102, distance: 442.1
click at [576, 544] on button "Save" at bounding box center [571, 554] width 65 height 31
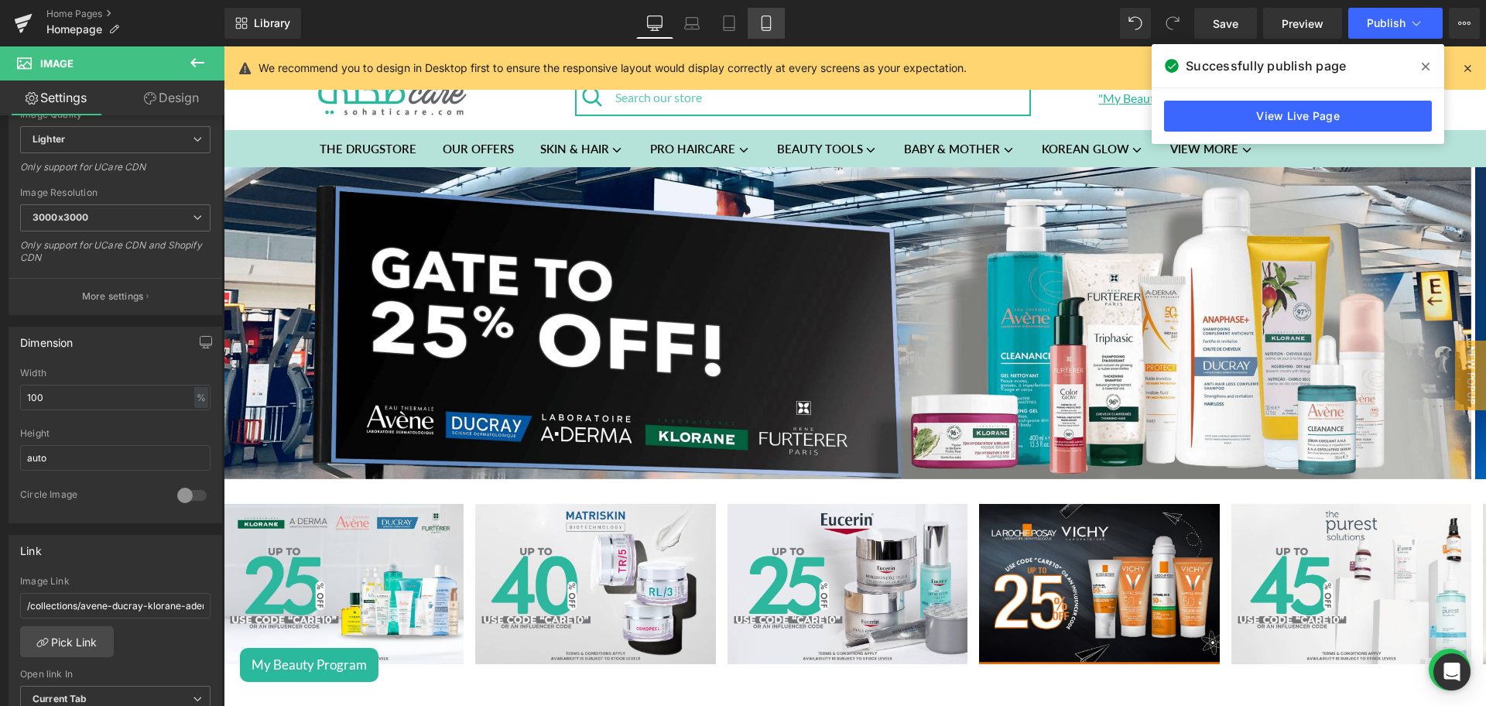
click at [772, 17] on icon at bounding box center [765, 22] width 15 height 15
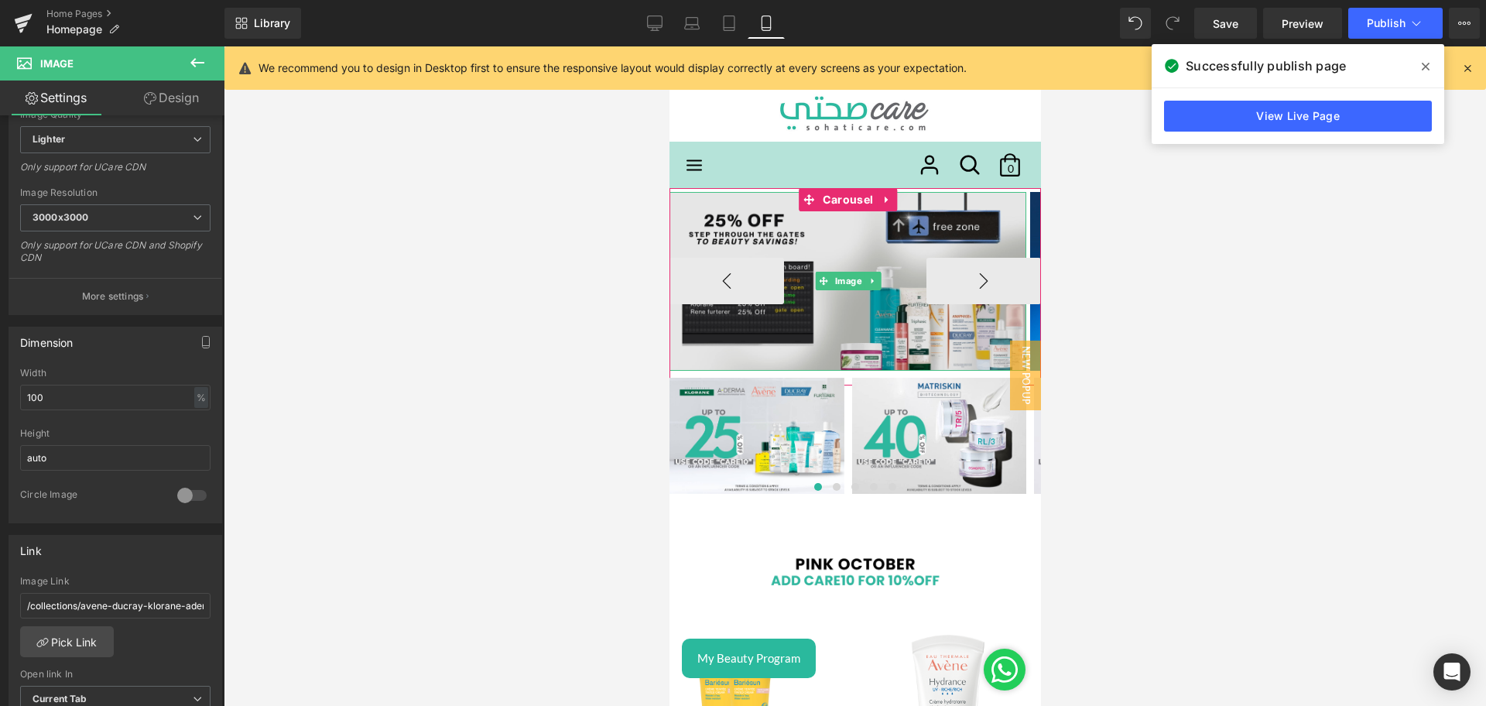
click at [829, 340] on img at bounding box center [847, 281] width 357 height 179
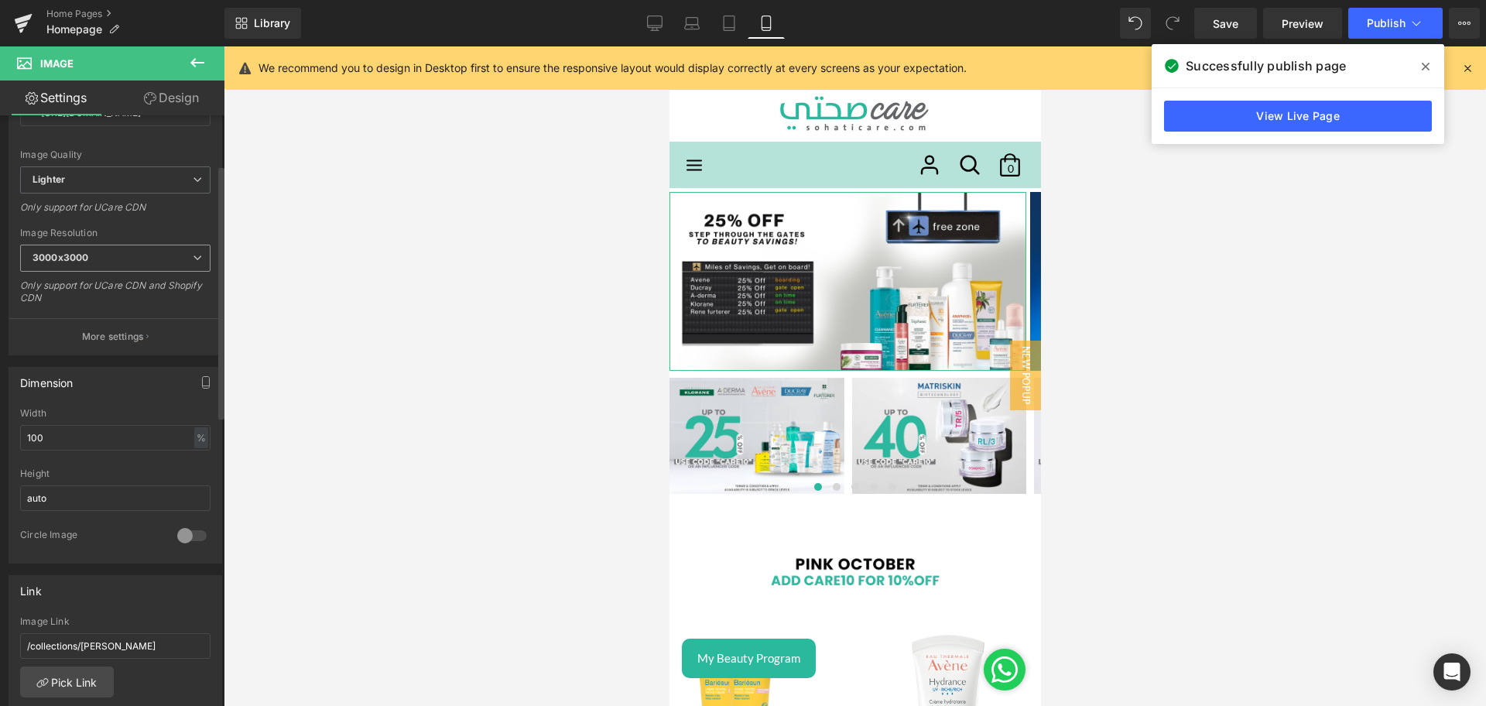
scroll to position [379, 0]
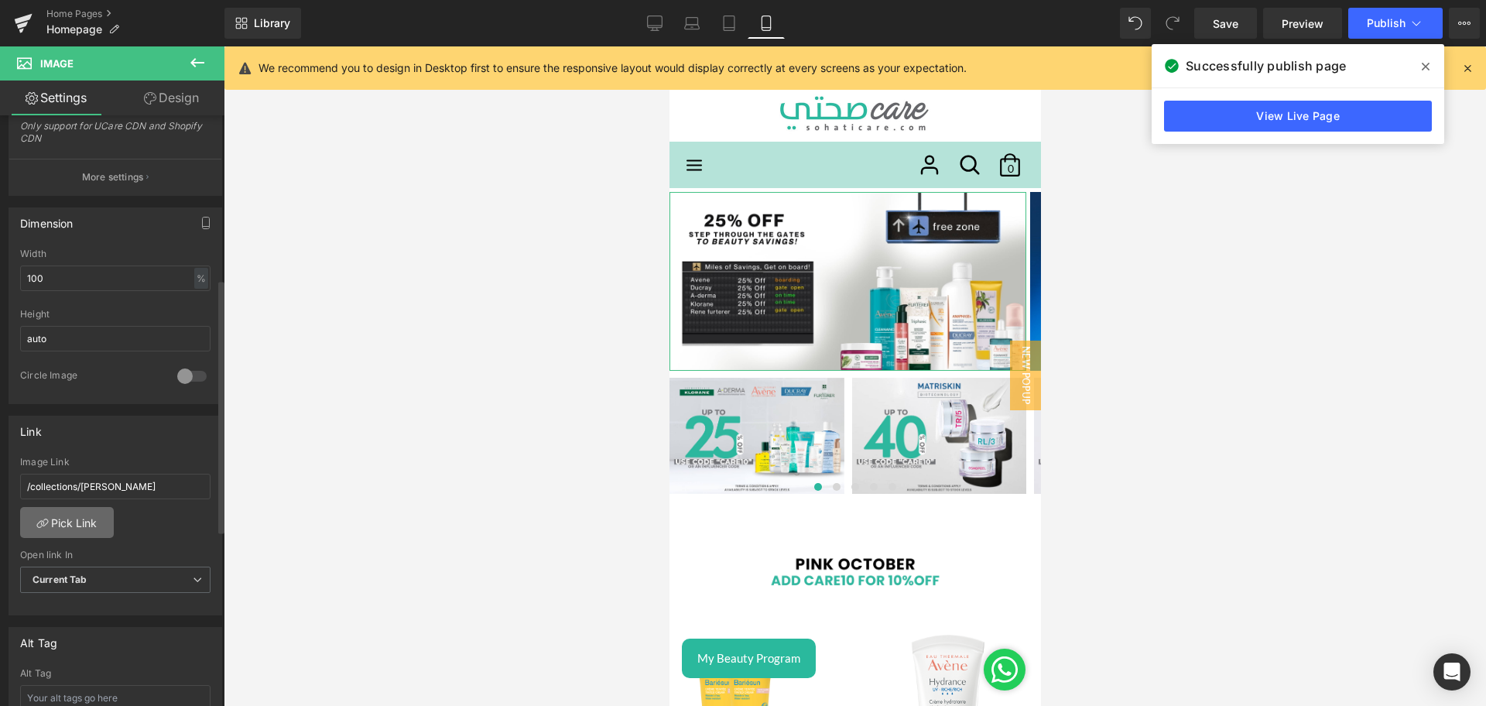
click at [81, 521] on link "Pick Link" at bounding box center [67, 522] width 94 height 31
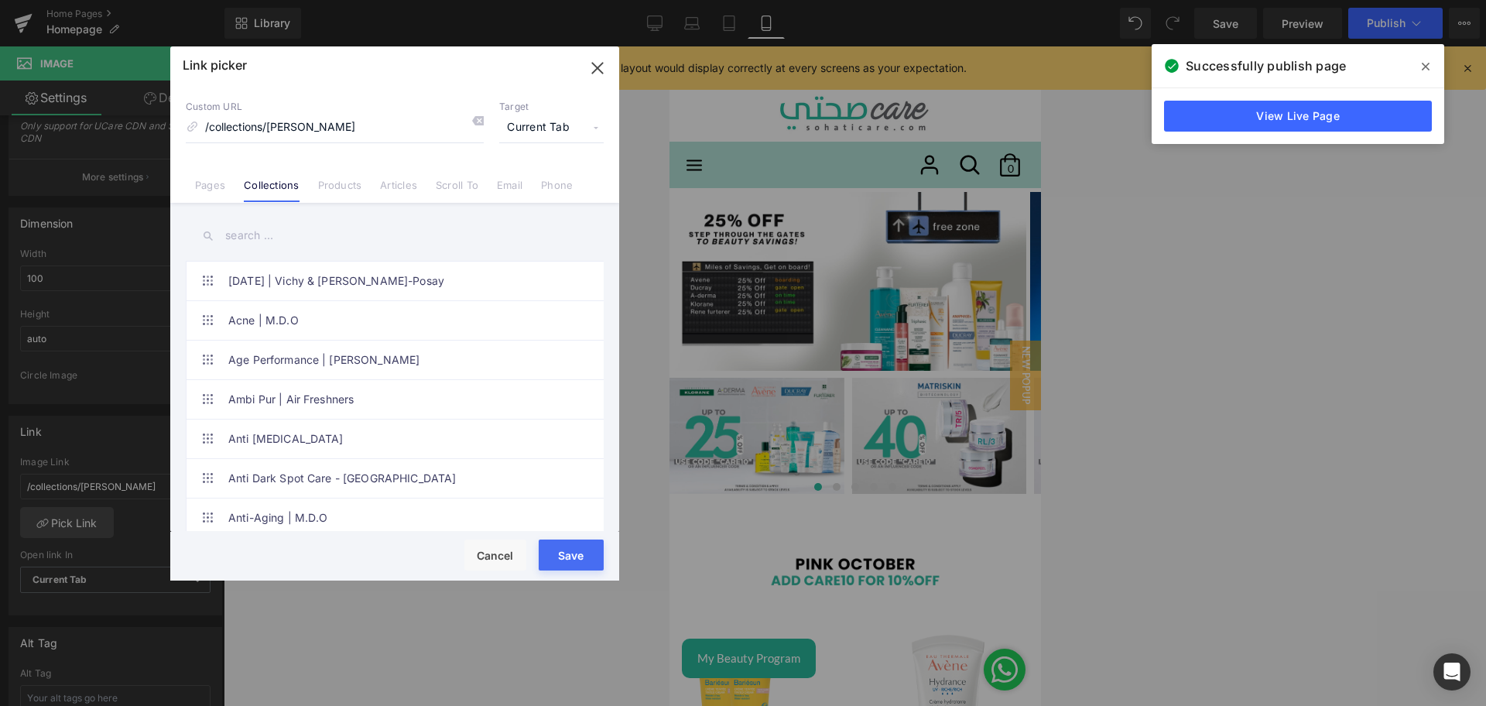
click at [356, 132] on input "/collections/[PERSON_NAME]" at bounding box center [335, 127] width 298 height 29
click at [356, 132] on input "/collections/avene-ducray-klorane-aderma-and-[PERSON_NAME]-furtener" at bounding box center [335, 127] width 298 height 29
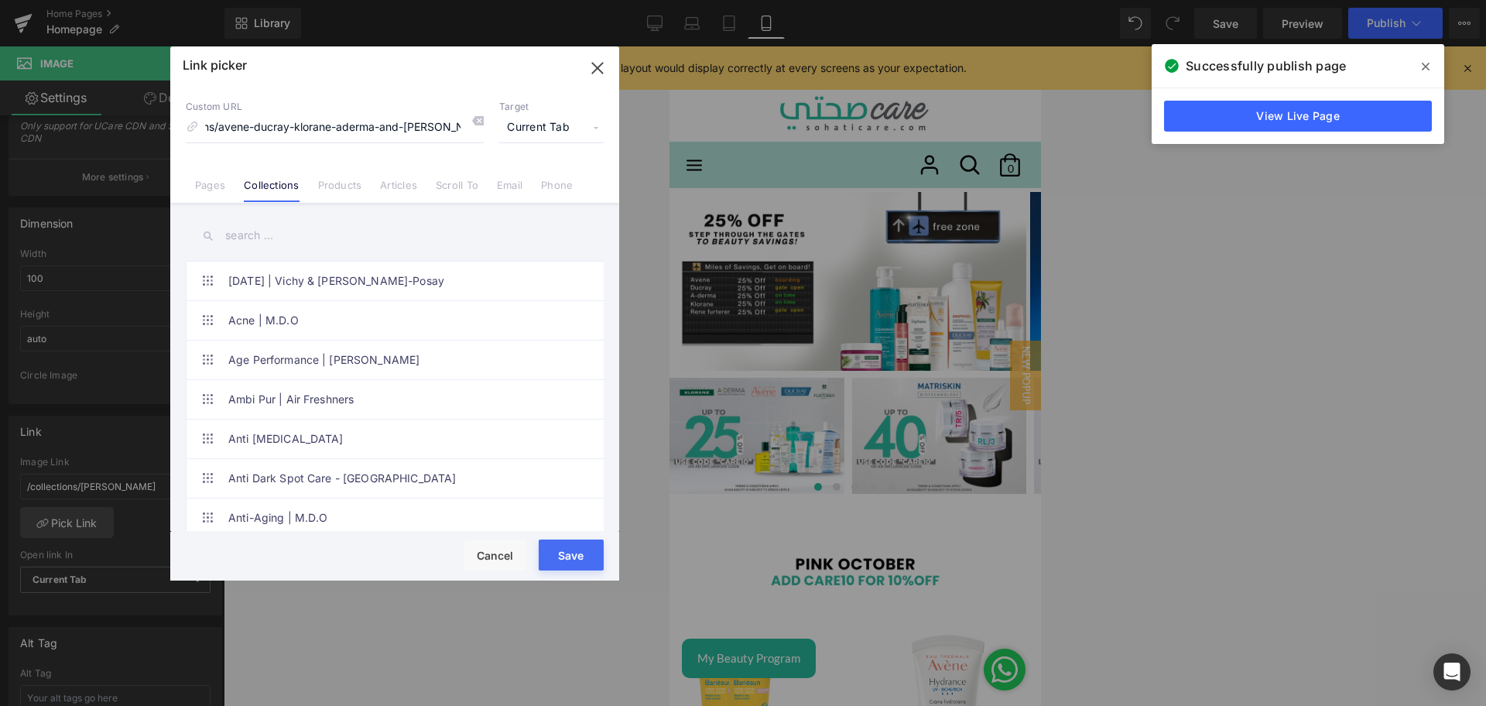
type input "/collections/avene-ducray-klorane-aderma-and-[PERSON_NAME]-furtener"
click at [552, 549] on button "Save" at bounding box center [571, 554] width 65 height 31
type input "/collections/avene-ducray-klorane-aderma-and-[PERSON_NAME]-furtener"
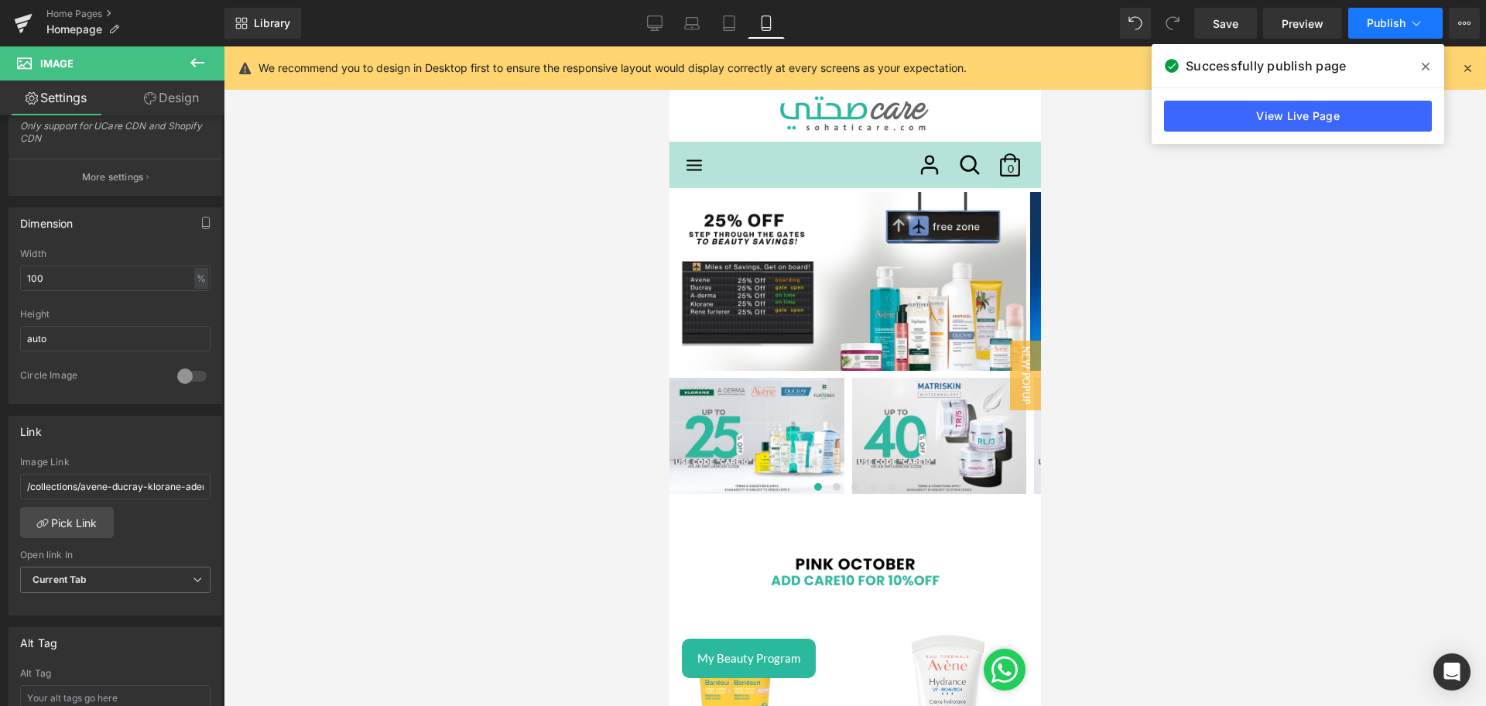
click at [1399, 29] on button "Publish" at bounding box center [1395, 23] width 94 height 31
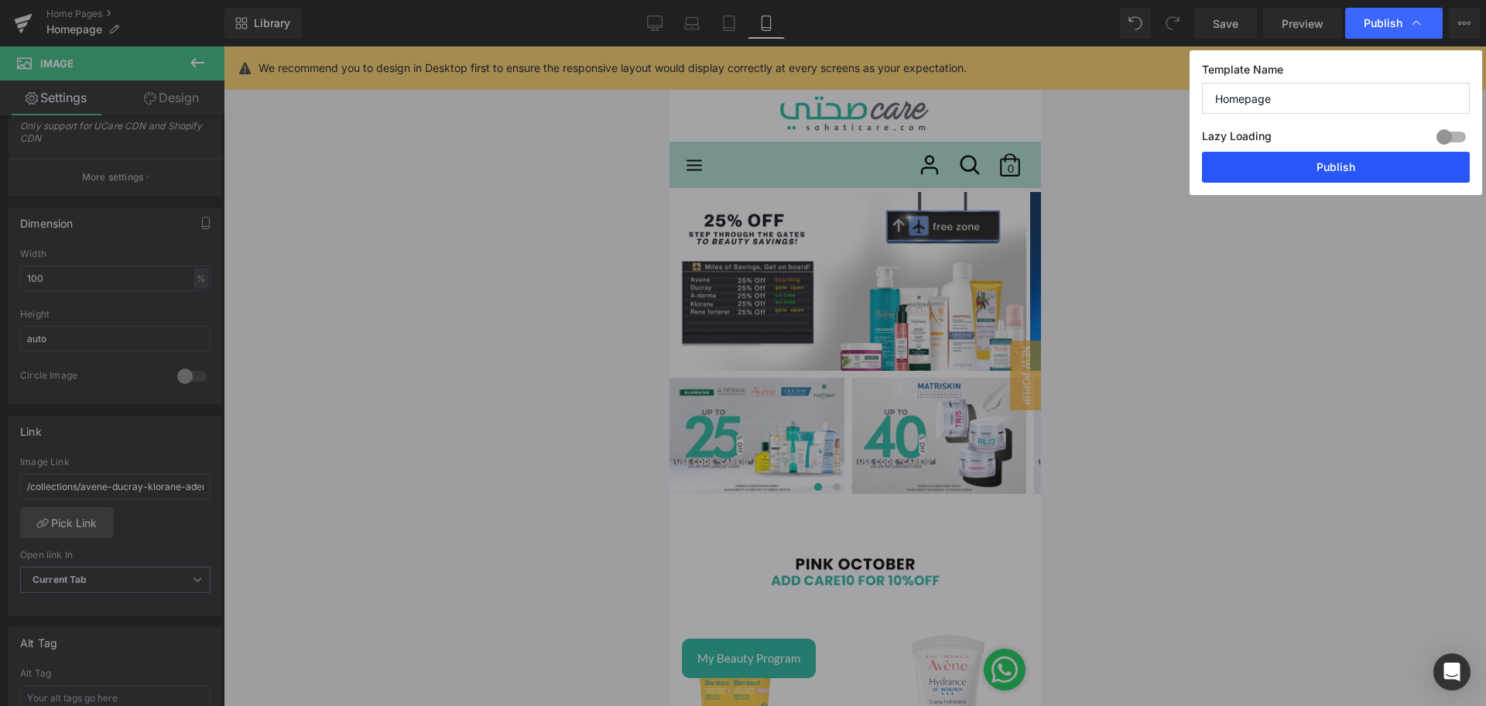
click at [1315, 169] on button "Publish" at bounding box center [1336, 167] width 268 height 31
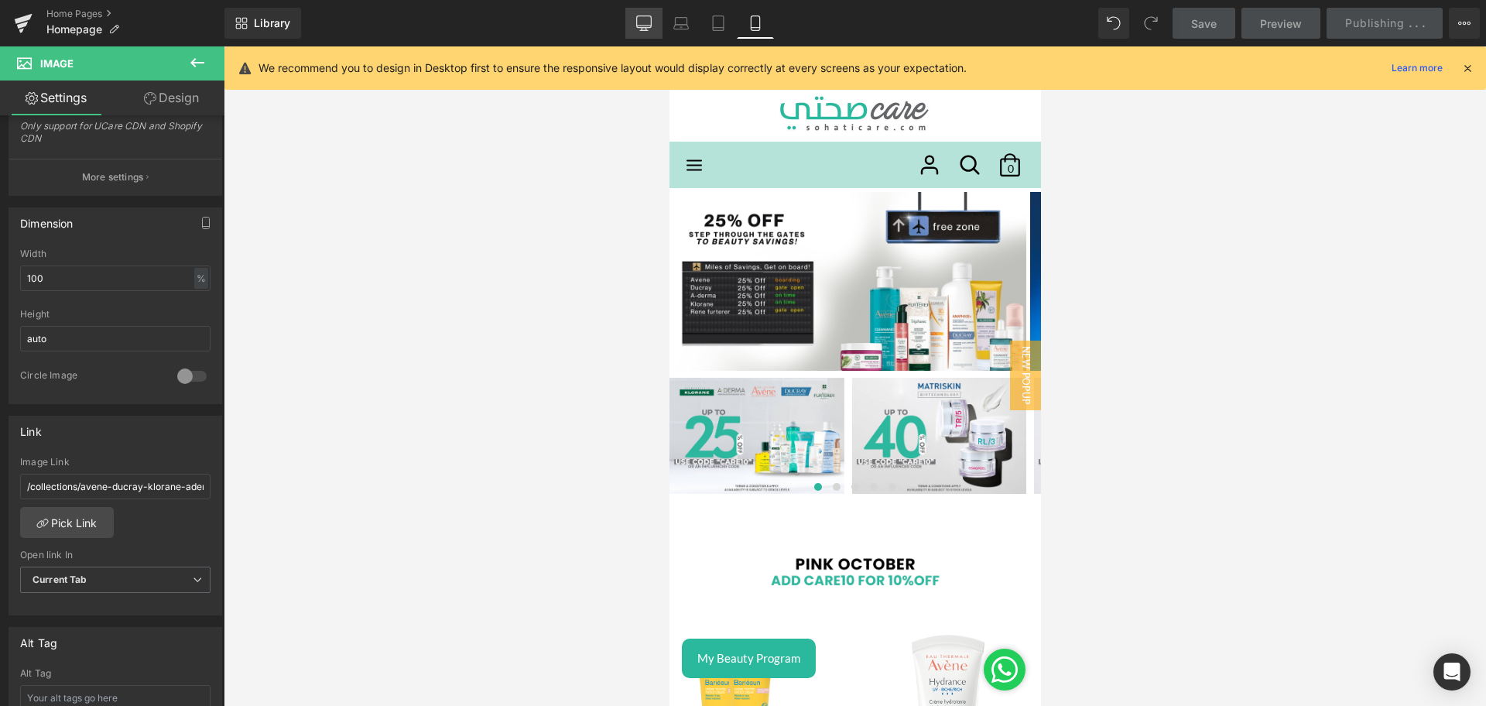
click at [645, 29] on icon at bounding box center [643, 22] width 15 height 15
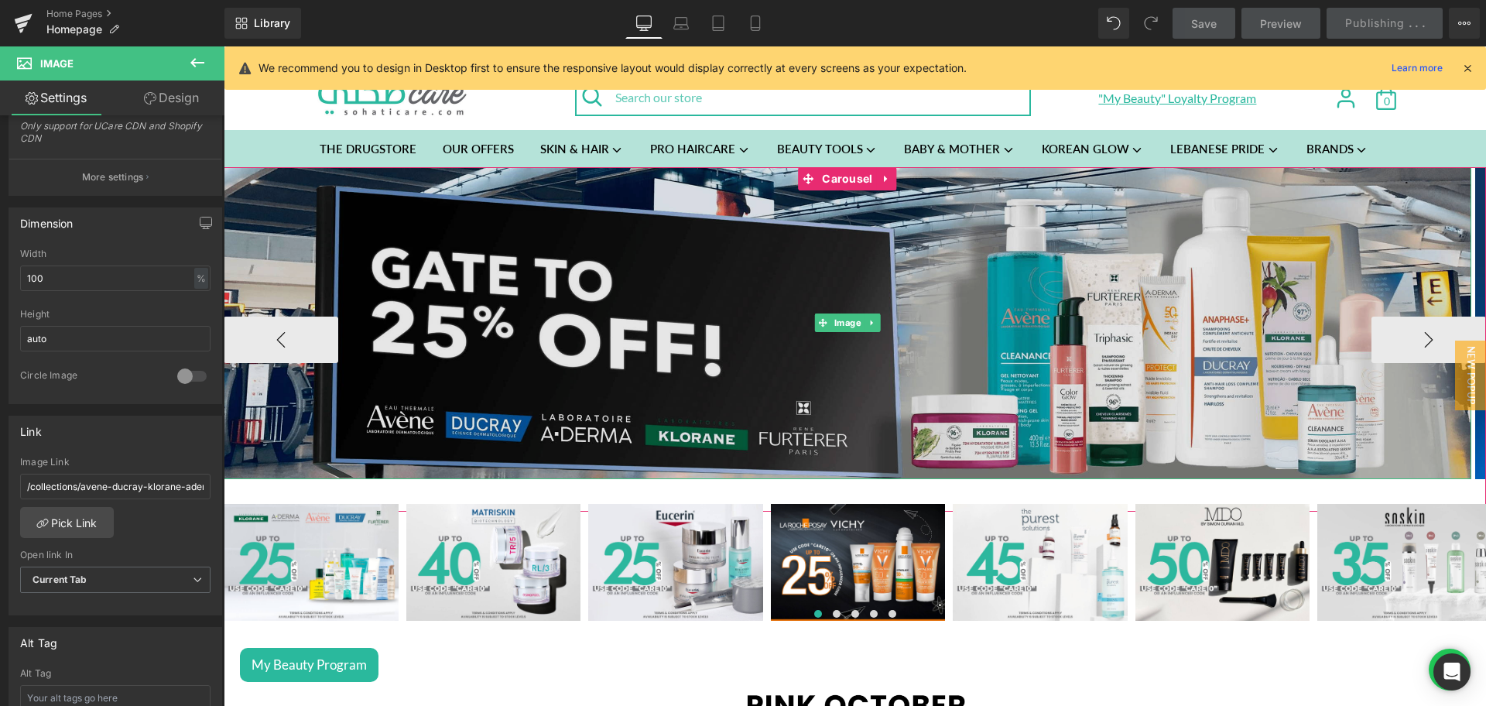
click at [890, 327] on img at bounding box center [847, 323] width 1247 height 312
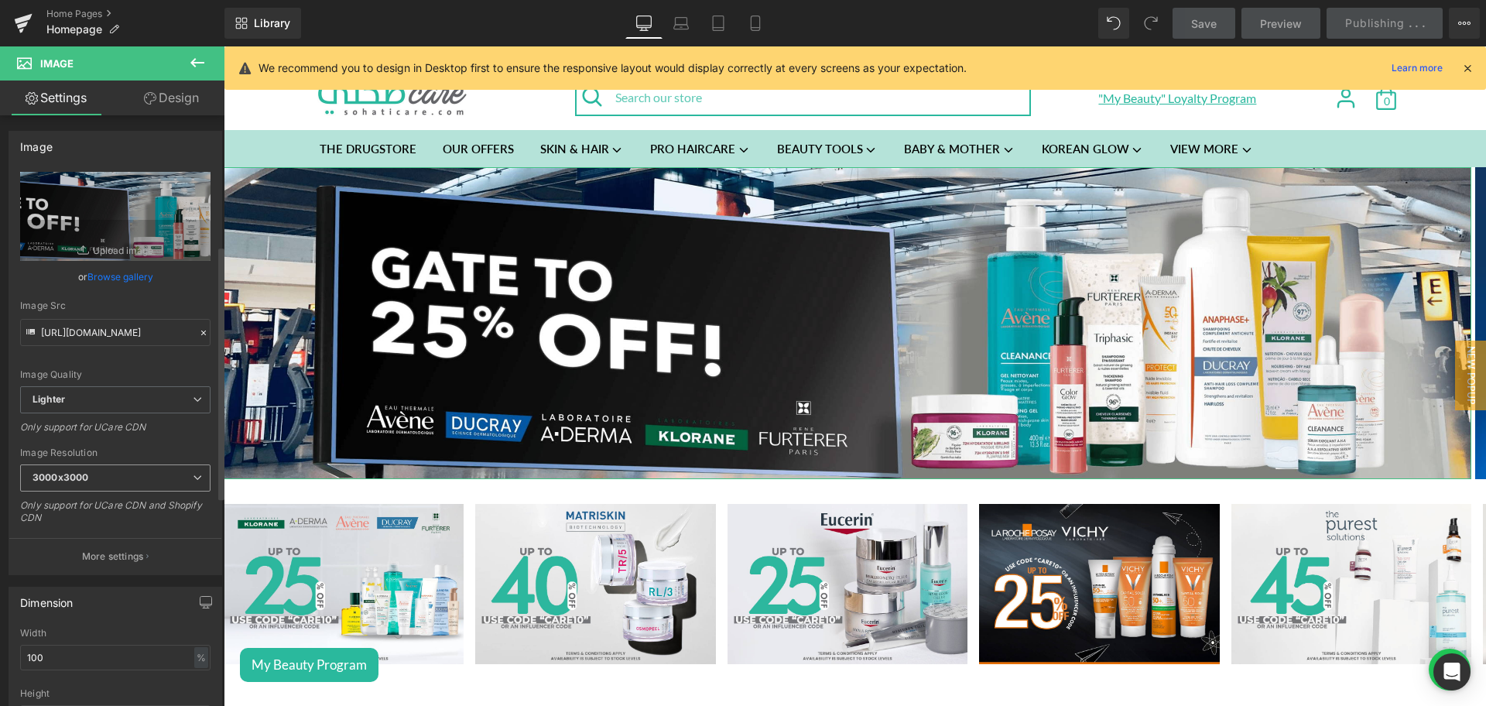
scroll to position [302, 0]
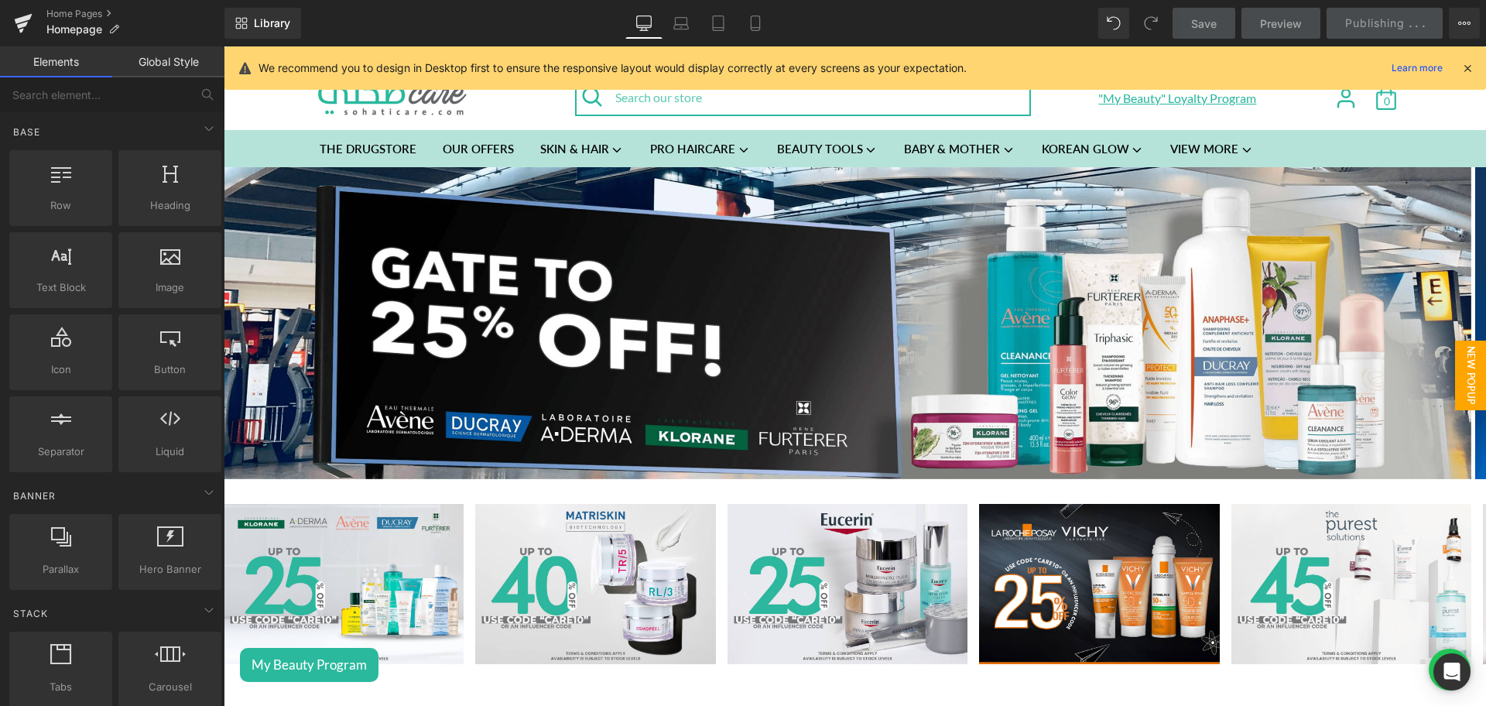
click at [1460, 383] on span "New Popup" at bounding box center [1470, 375] width 31 height 70
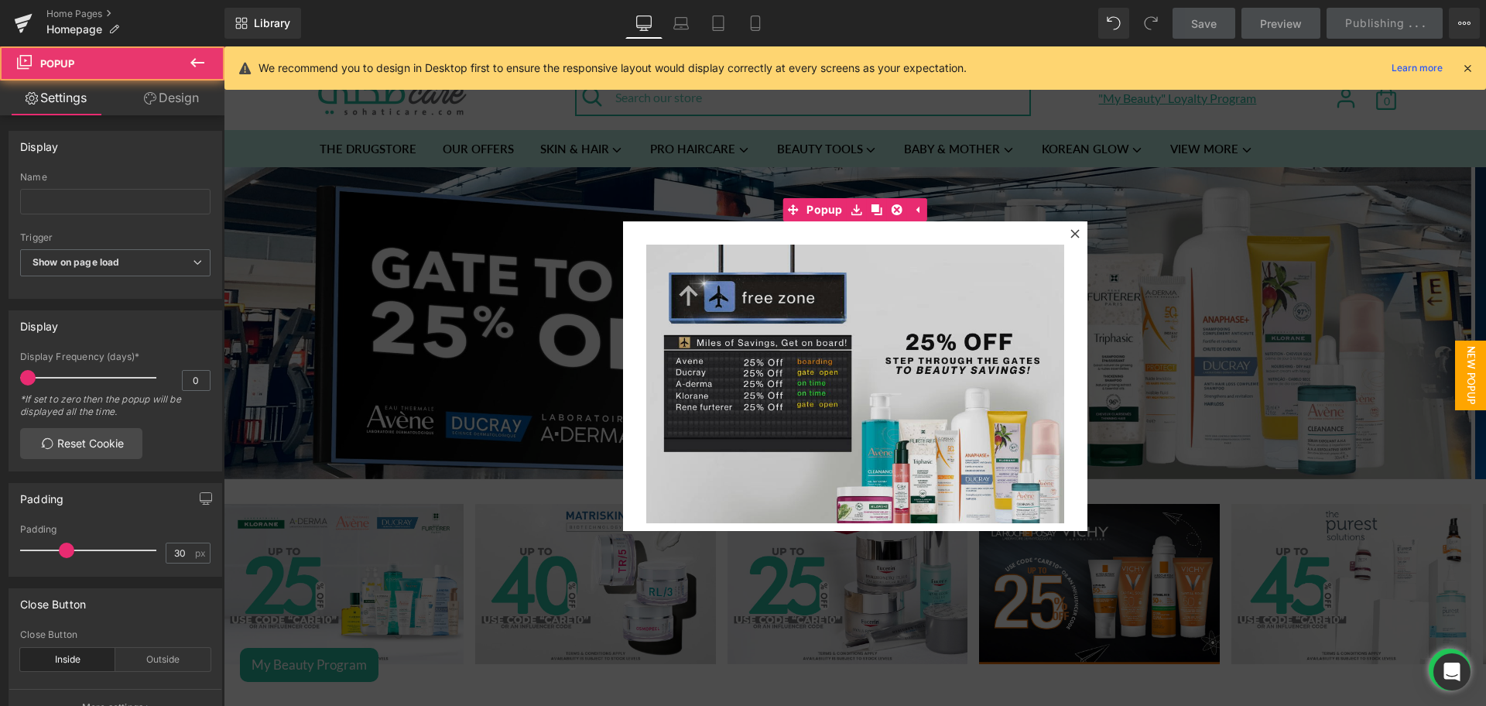
click at [956, 364] on img at bounding box center [855, 384] width 418 height 279
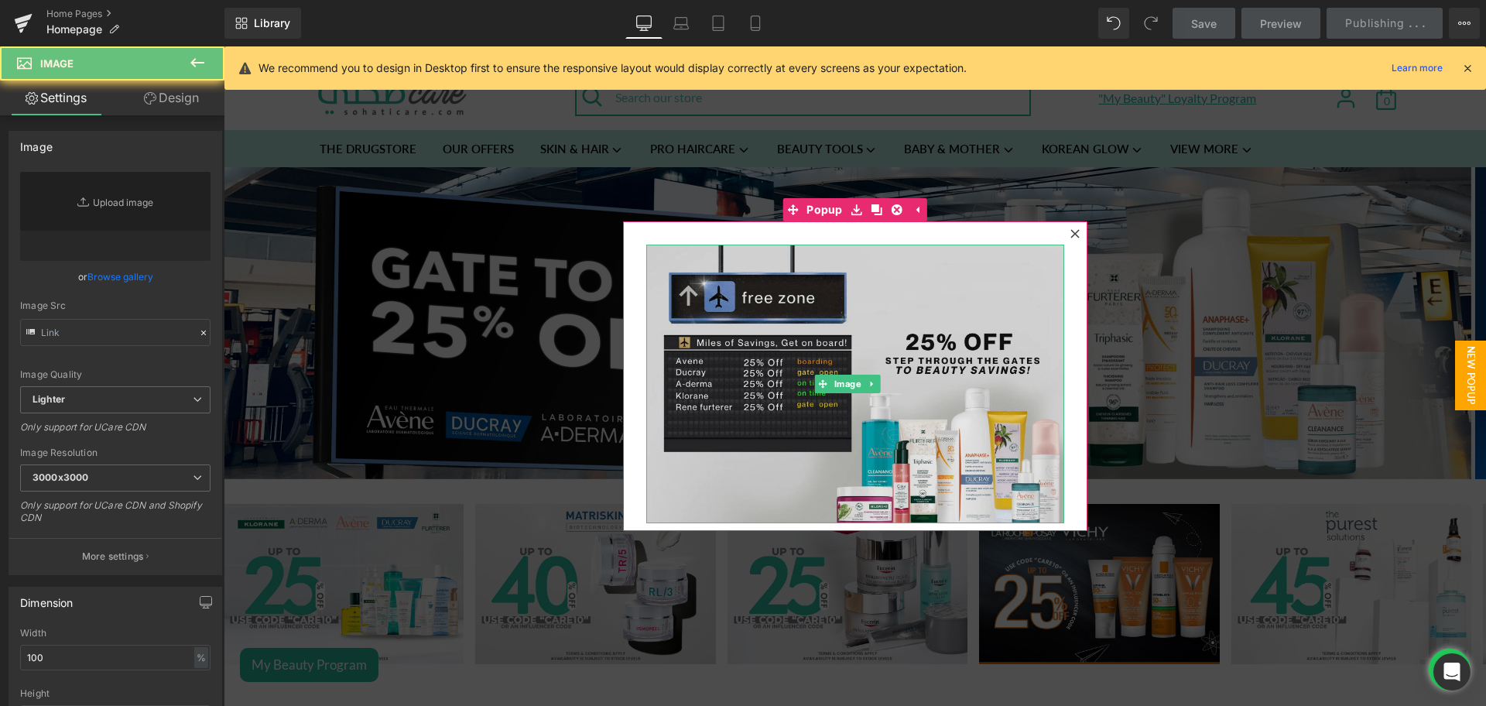
type input "[URL][DOMAIN_NAME]"
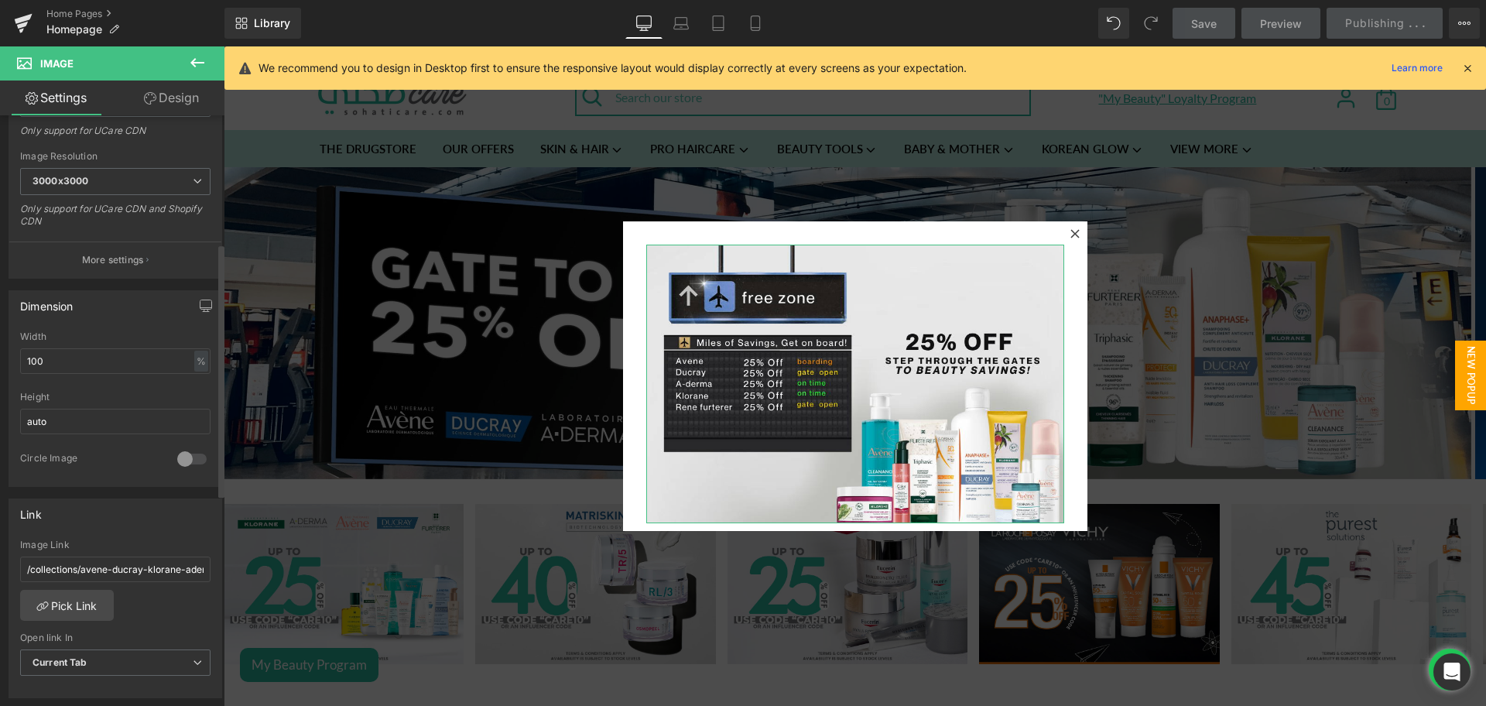
scroll to position [298, 0]
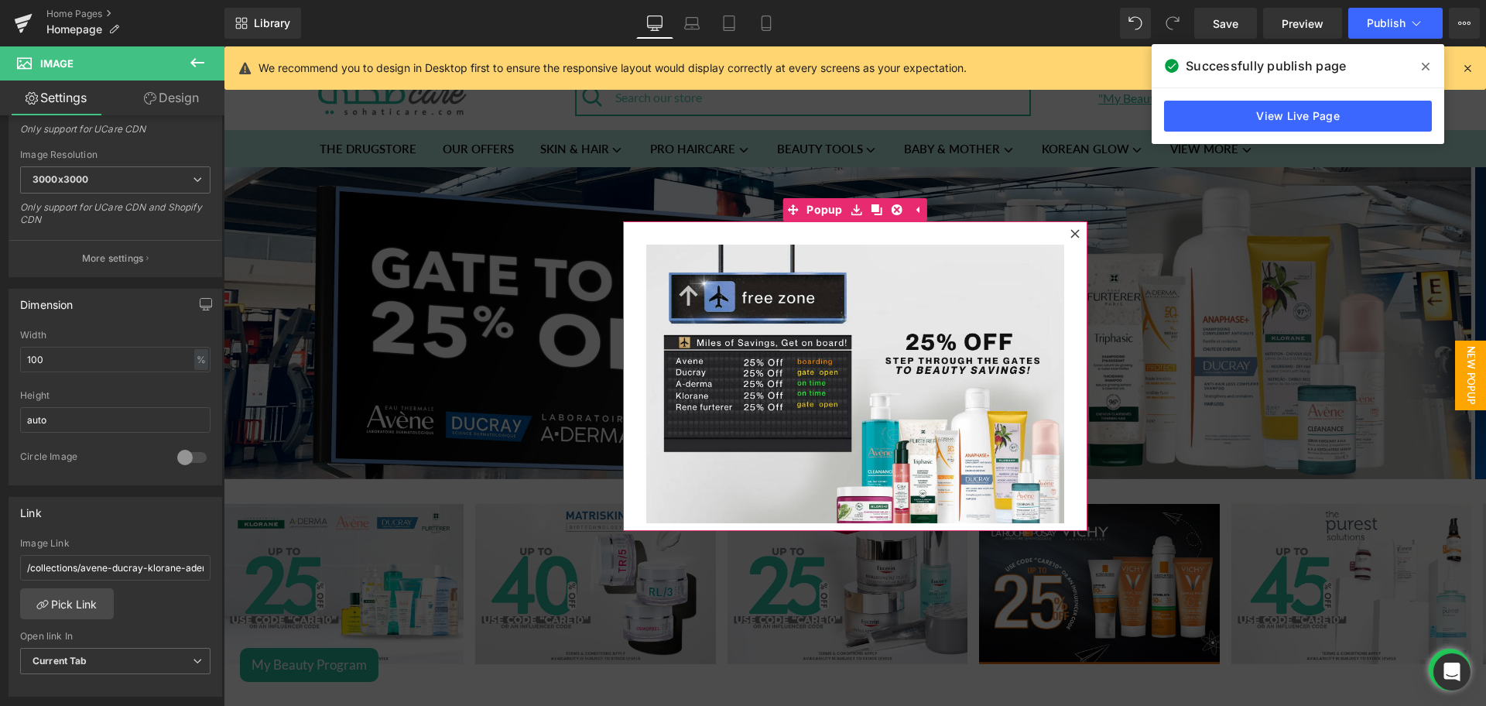
drag, startPoint x: 1068, startPoint y: 238, endPoint x: 582, endPoint y: 448, distance: 529.5
click at [1070, 238] on icon at bounding box center [1074, 233] width 9 height 9
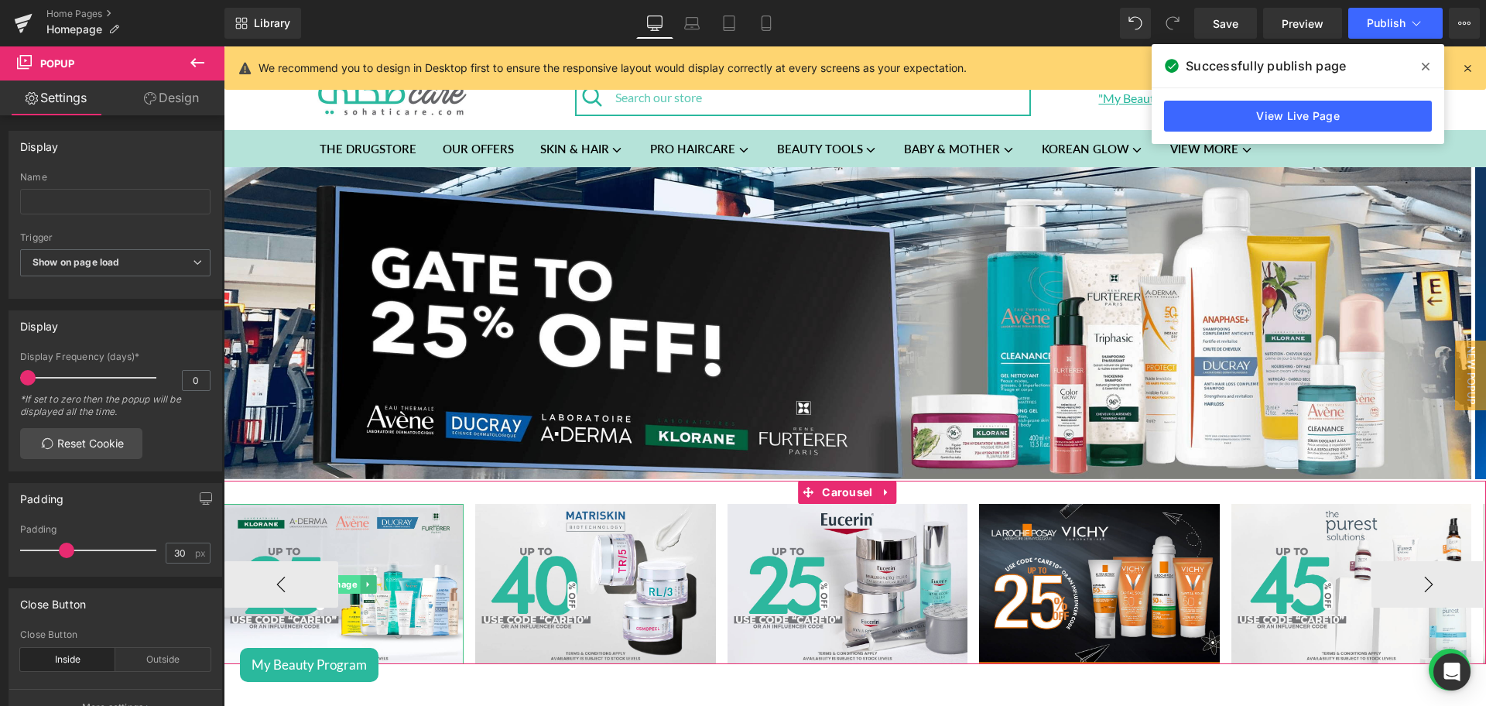
click at [347, 587] on span "Image" at bounding box center [343, 584] width 33 height 19
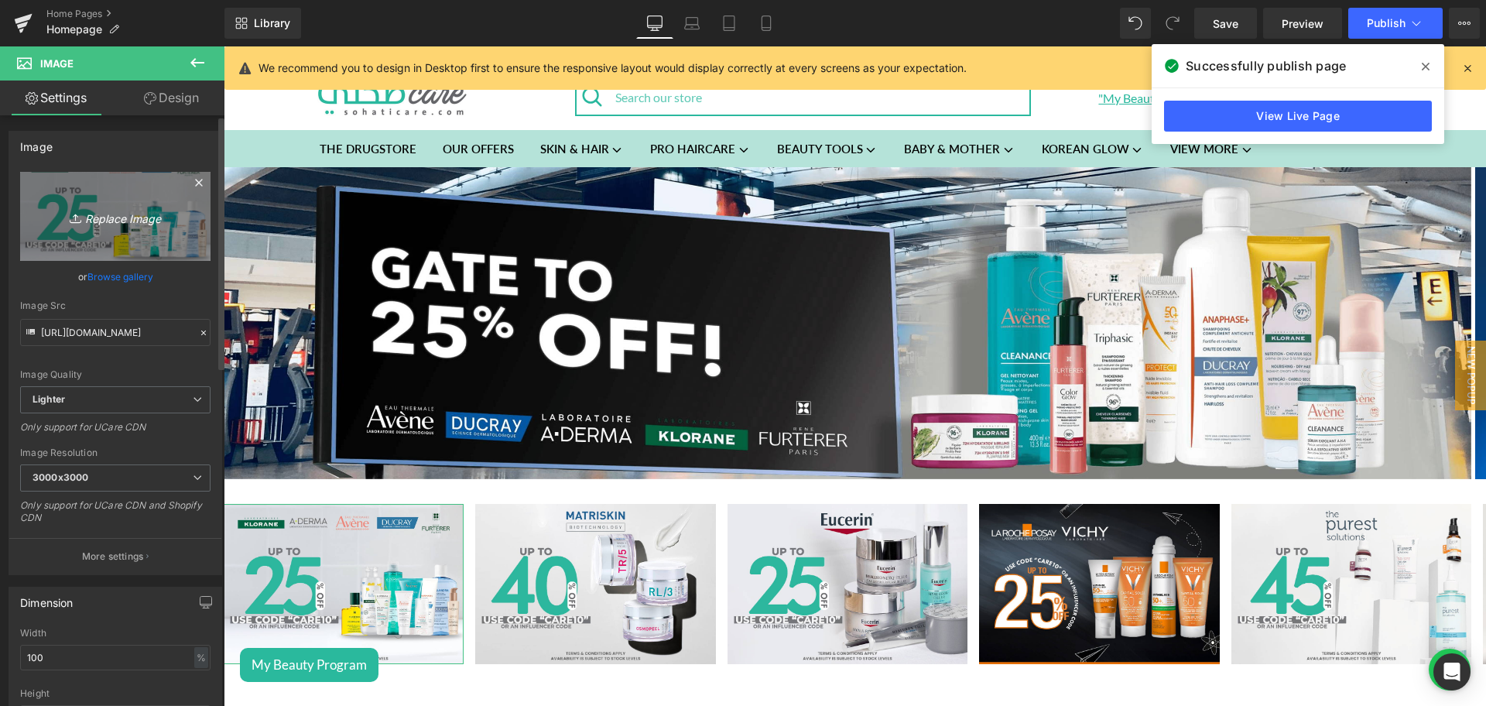
click at [70, 200] on link "Replace Image" at bounding box center [115, 216] width 190 height 89
type input "C:\fakepath\900 x 600 px.png"
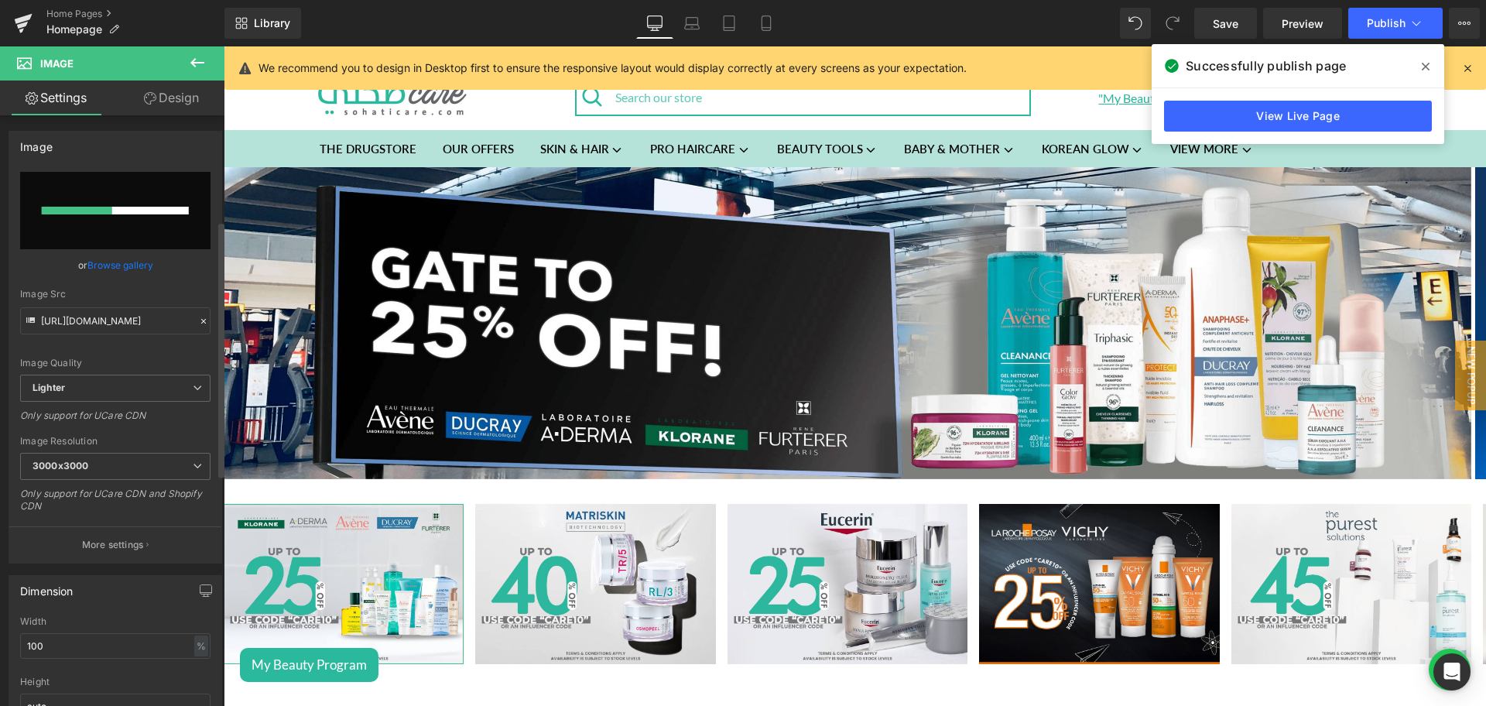
scroll to position [243, 0]
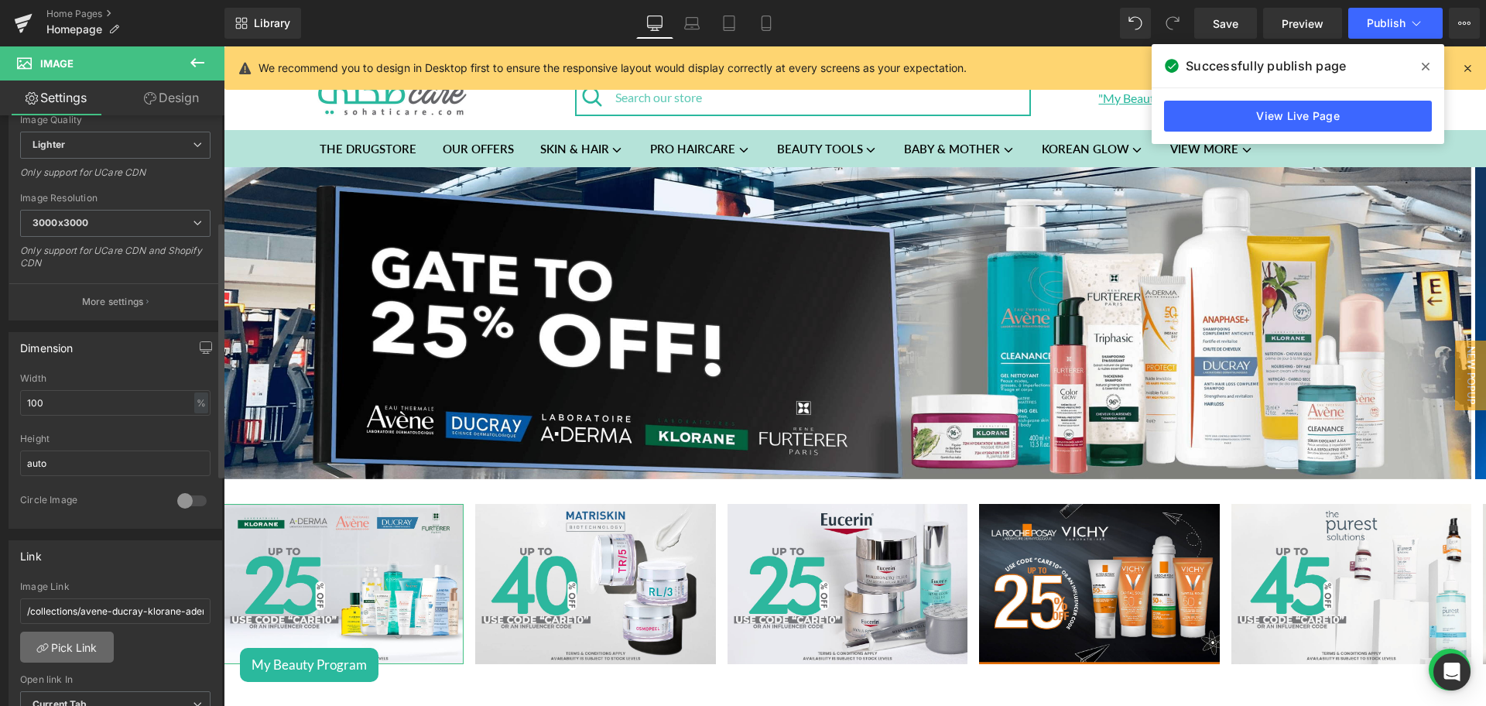
type input "[URL][DOMAIN_NAME]"
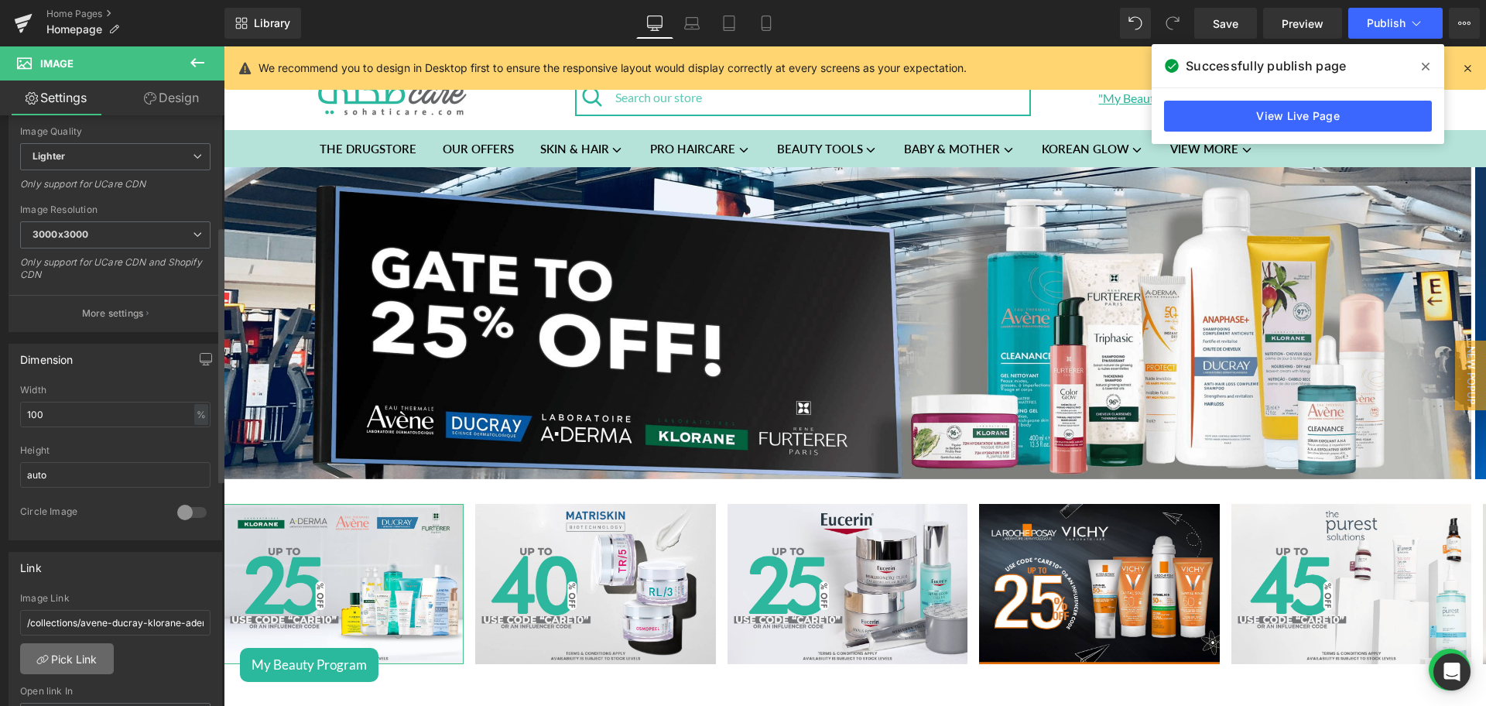
scroll to position [255, 0]
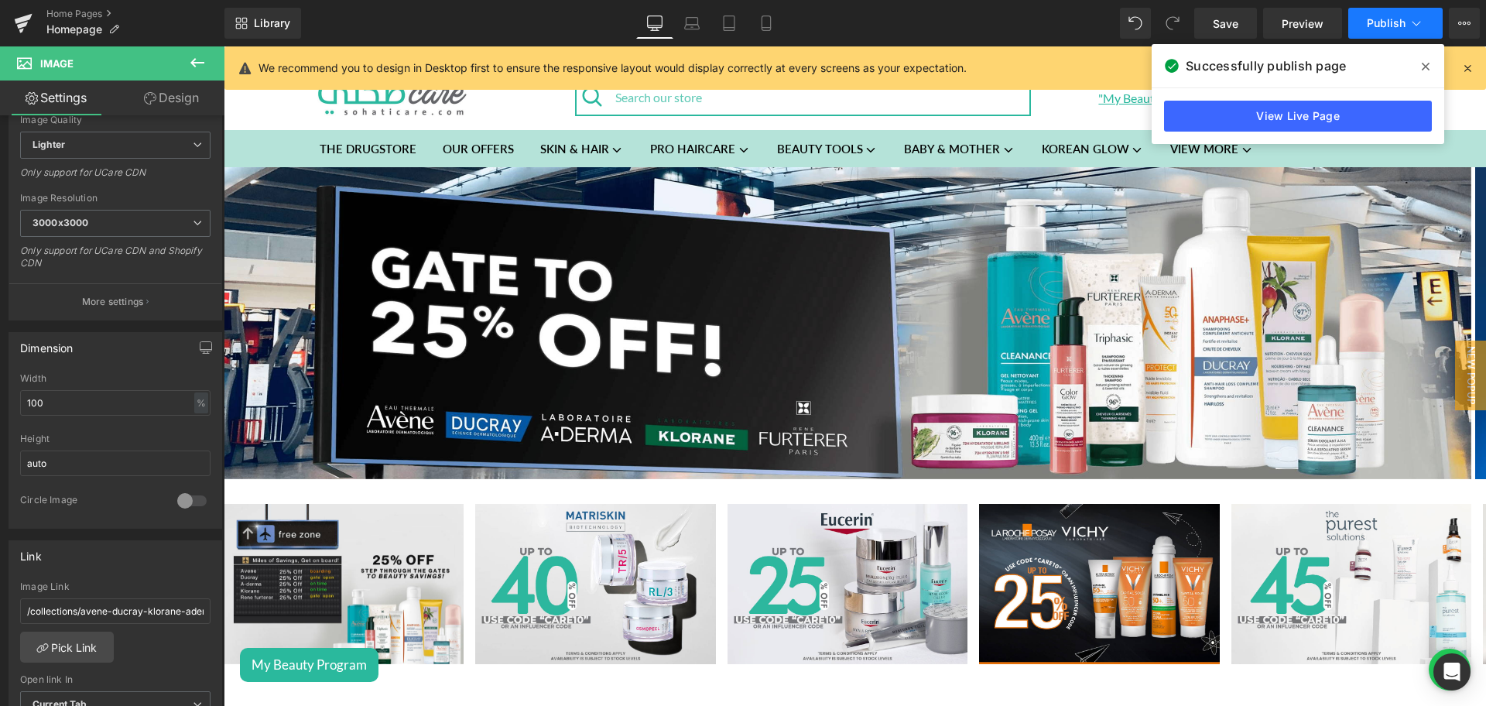
click at [1370, 26] on span "Publish" at bounding box center [1385, 23] width 39 height 12
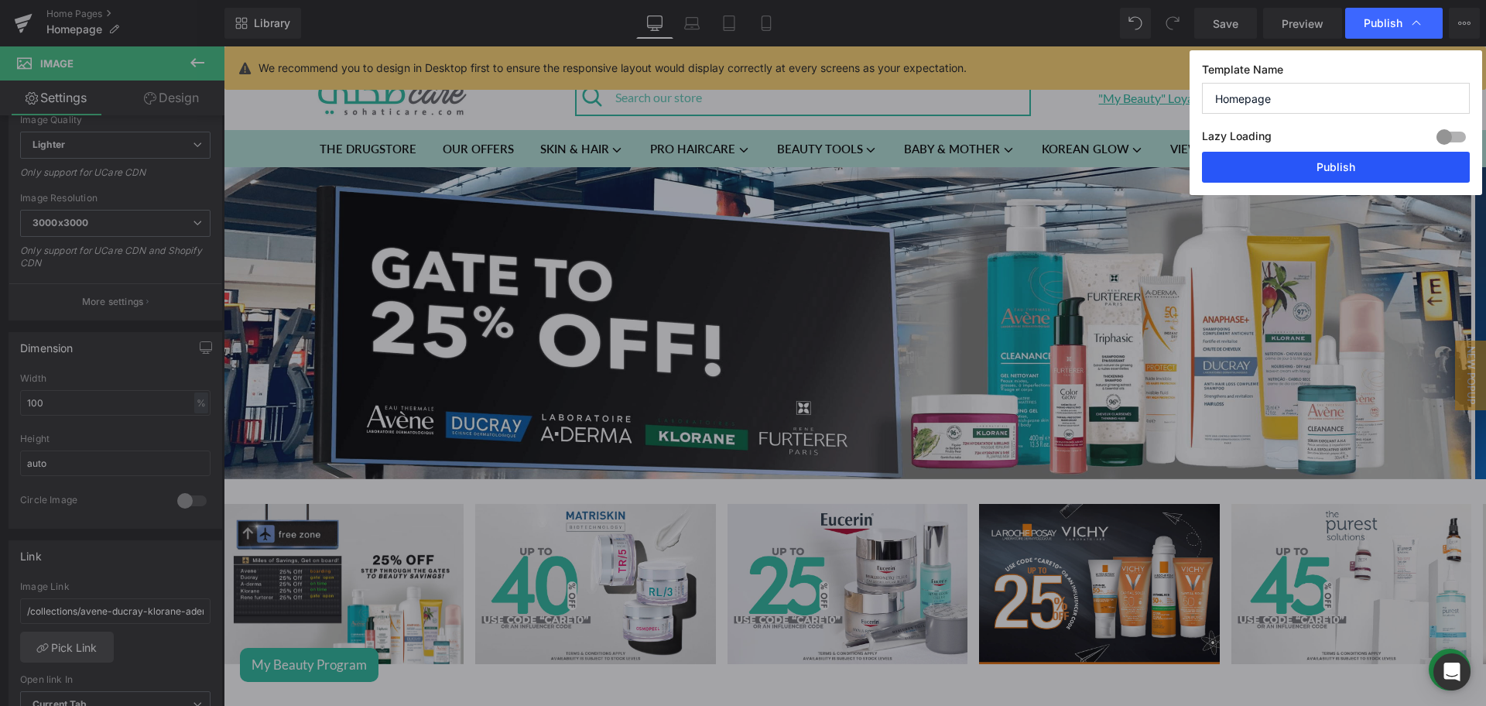
click at [1324, 158] on button "Publish" at bounding box center [1336, 167] width 268 height 31
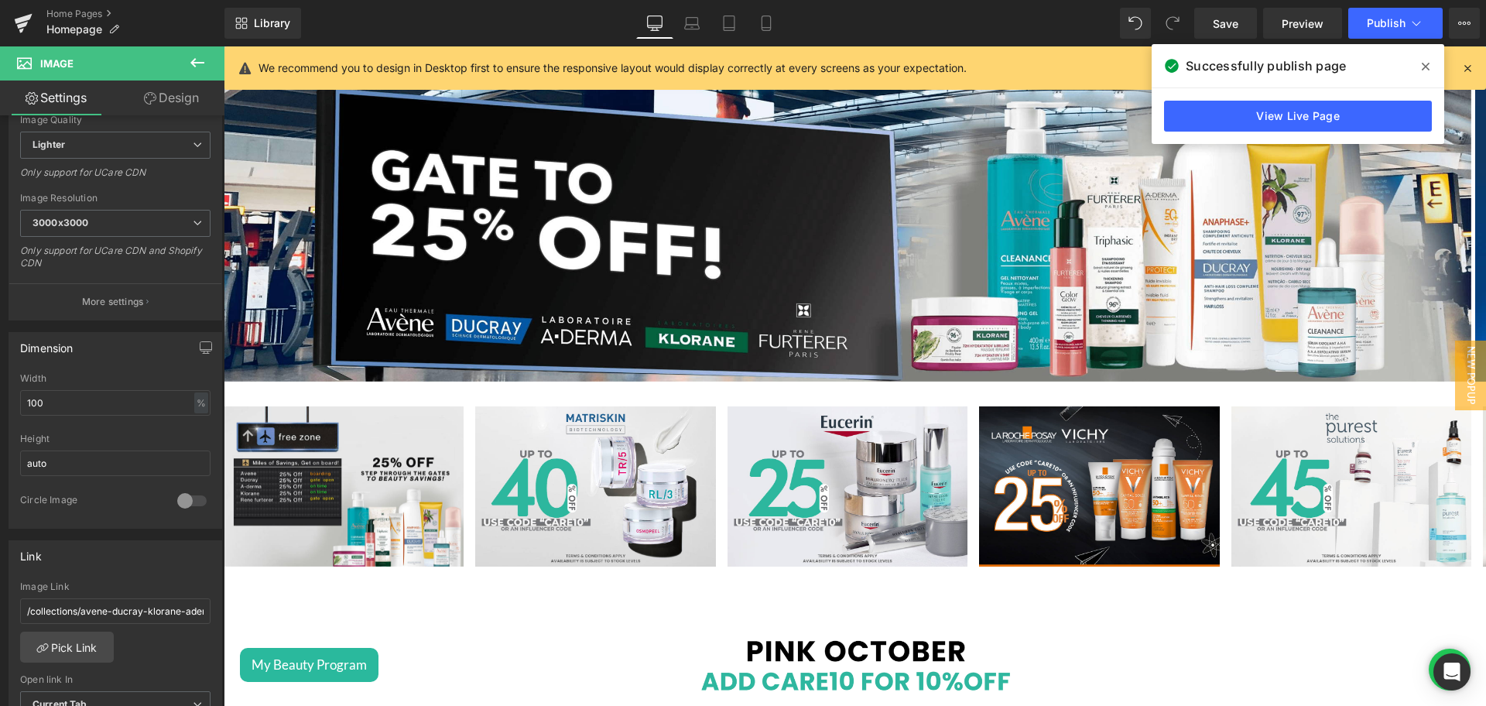
scroll to position [0, 0]
